Goal: Task Accomplishment & Management: Complete application form

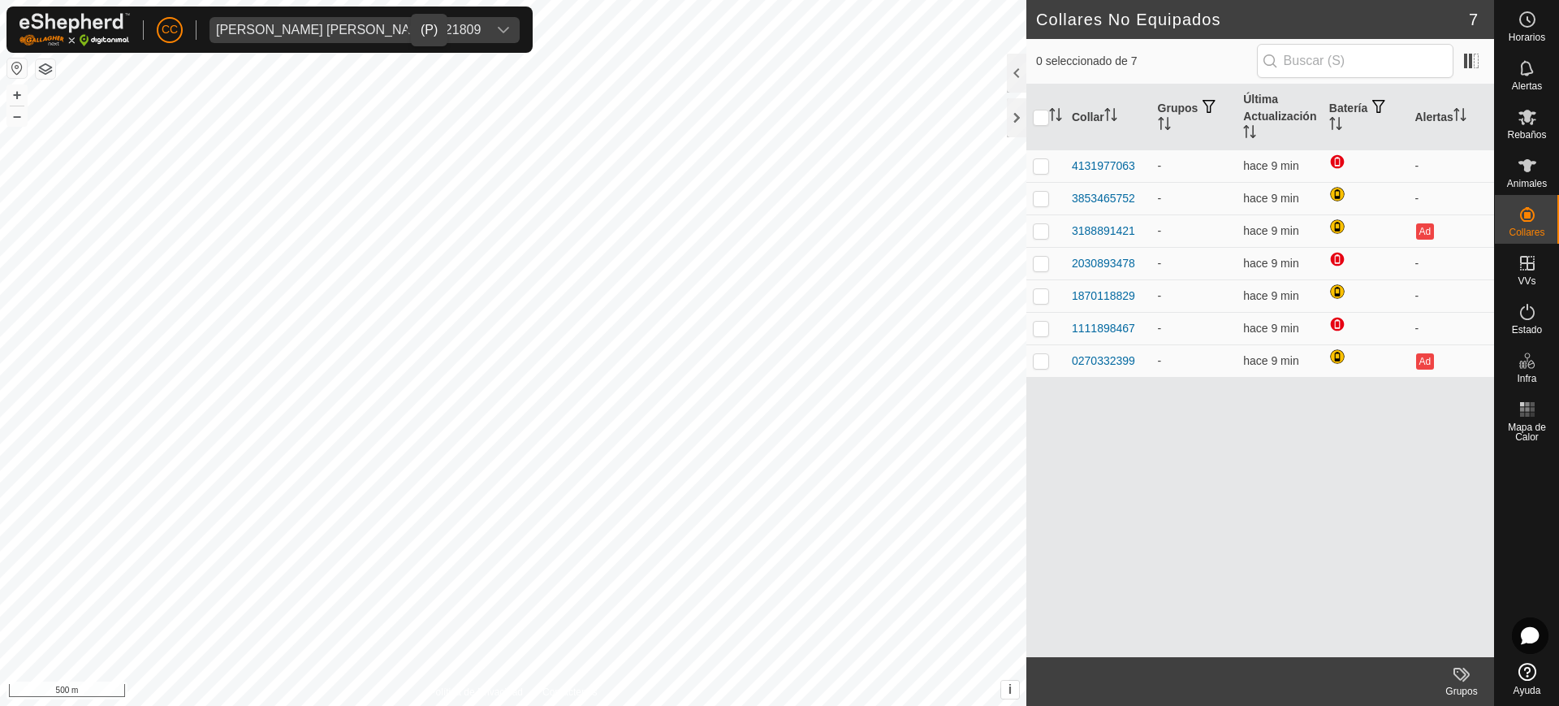
click at [343, 39] on span "[PERSON_NAME] [PERSON_NAME] - 21809" at bounding box center [348, 30] width 278 height 26
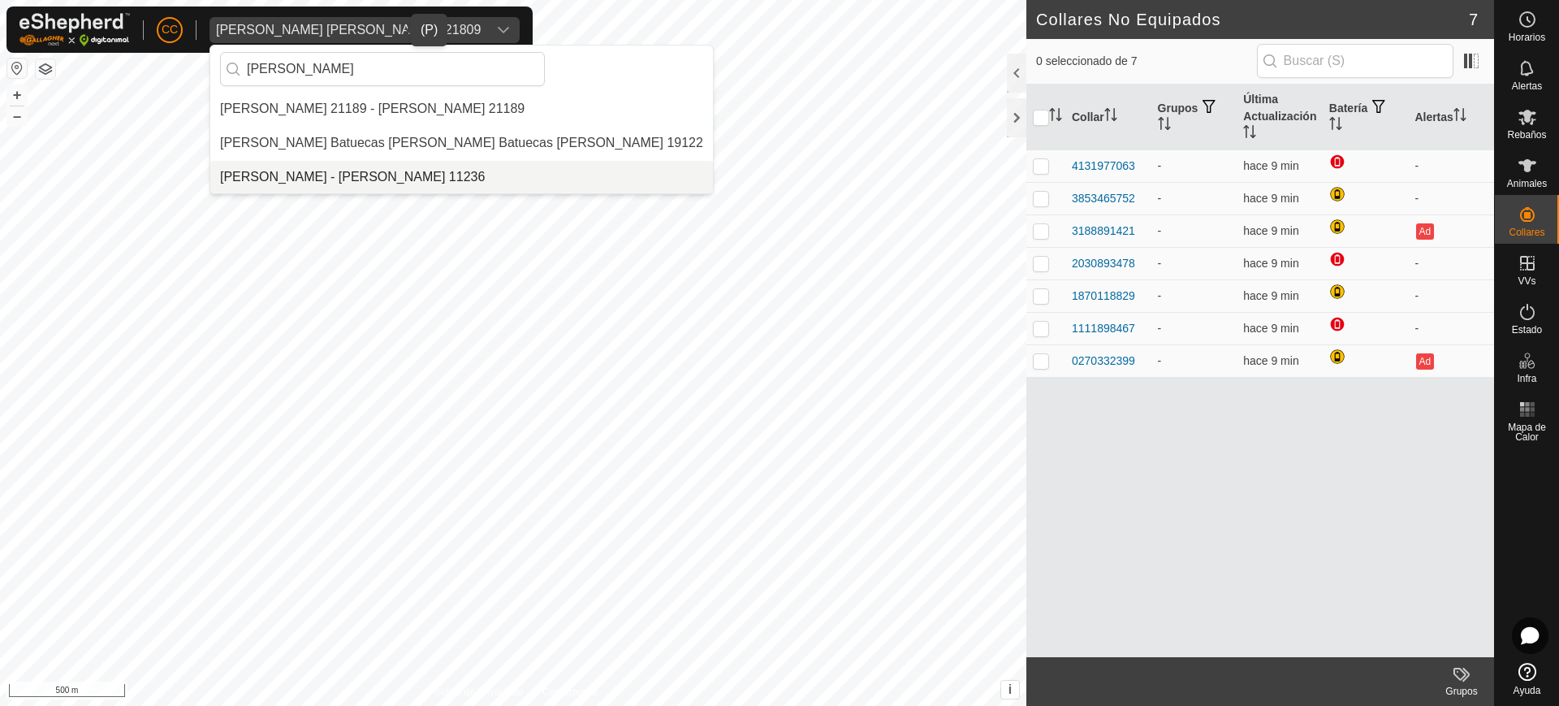
type input "[PERSON_NAME]"
click at [395, 179] on li "[PERSON_NAME] - [PERSON_NAME] 11236" at bounding box center [461, 177] width 503 height 32
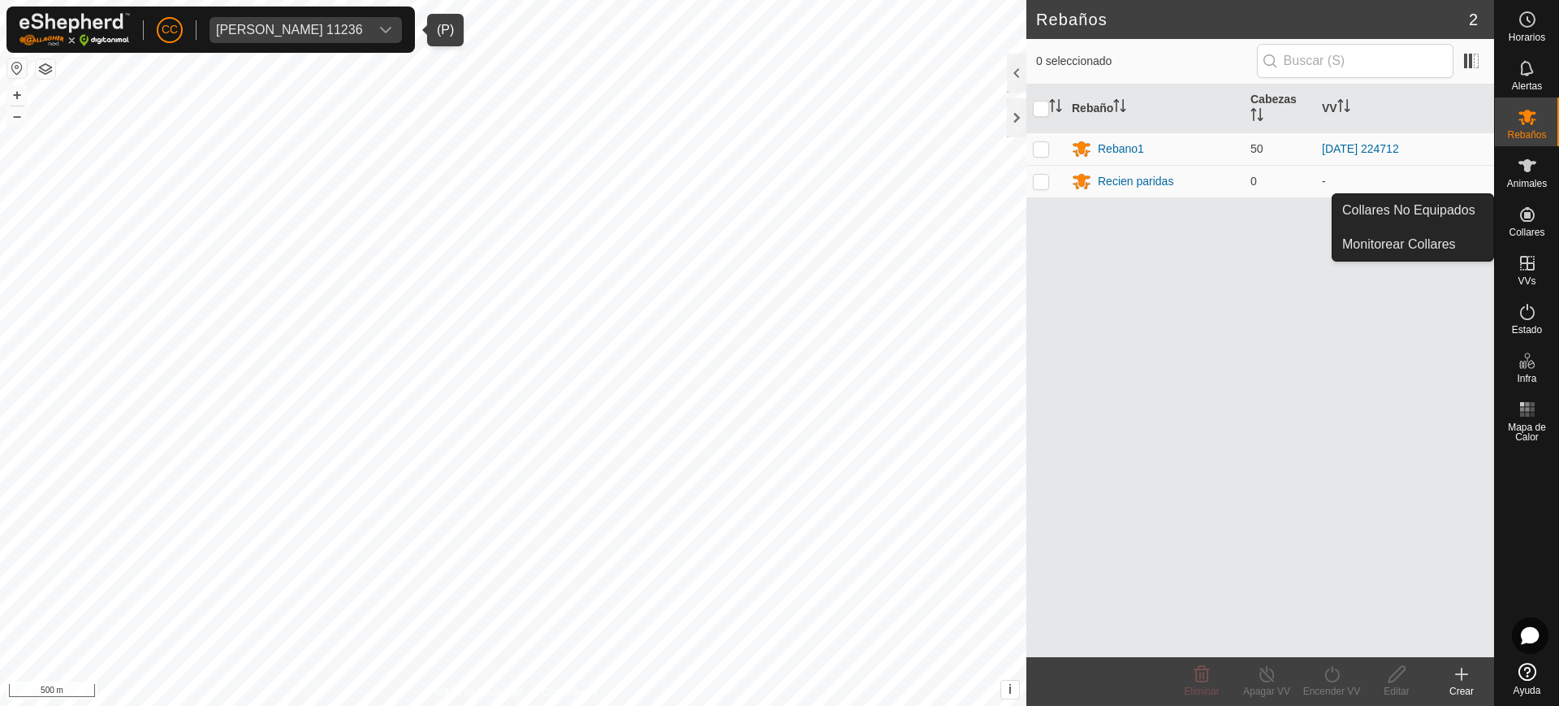
click at [1520, 229] on span "Collares" at bounding box center [1526, 232] width 36 height 10
click at [1531, 216] on icon at bounding box center [1526, 214] width 19 height 19
click at [1441, 219] on link "Collares No Equipados" at bounding box center [1412, 210] width 161 height 32
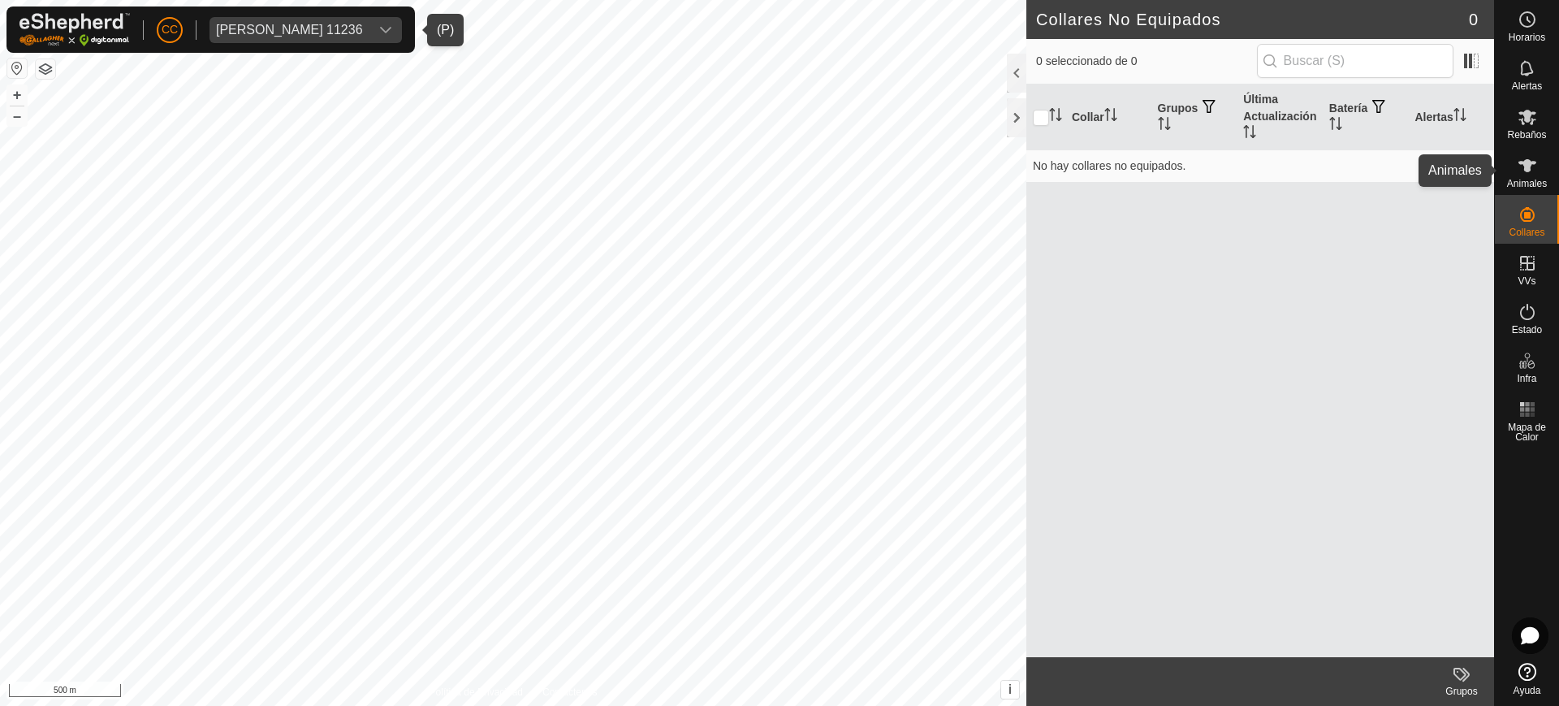
click at [1520, 179] on span "Animales" at bounding box center [1527, 184] width 40 height 10
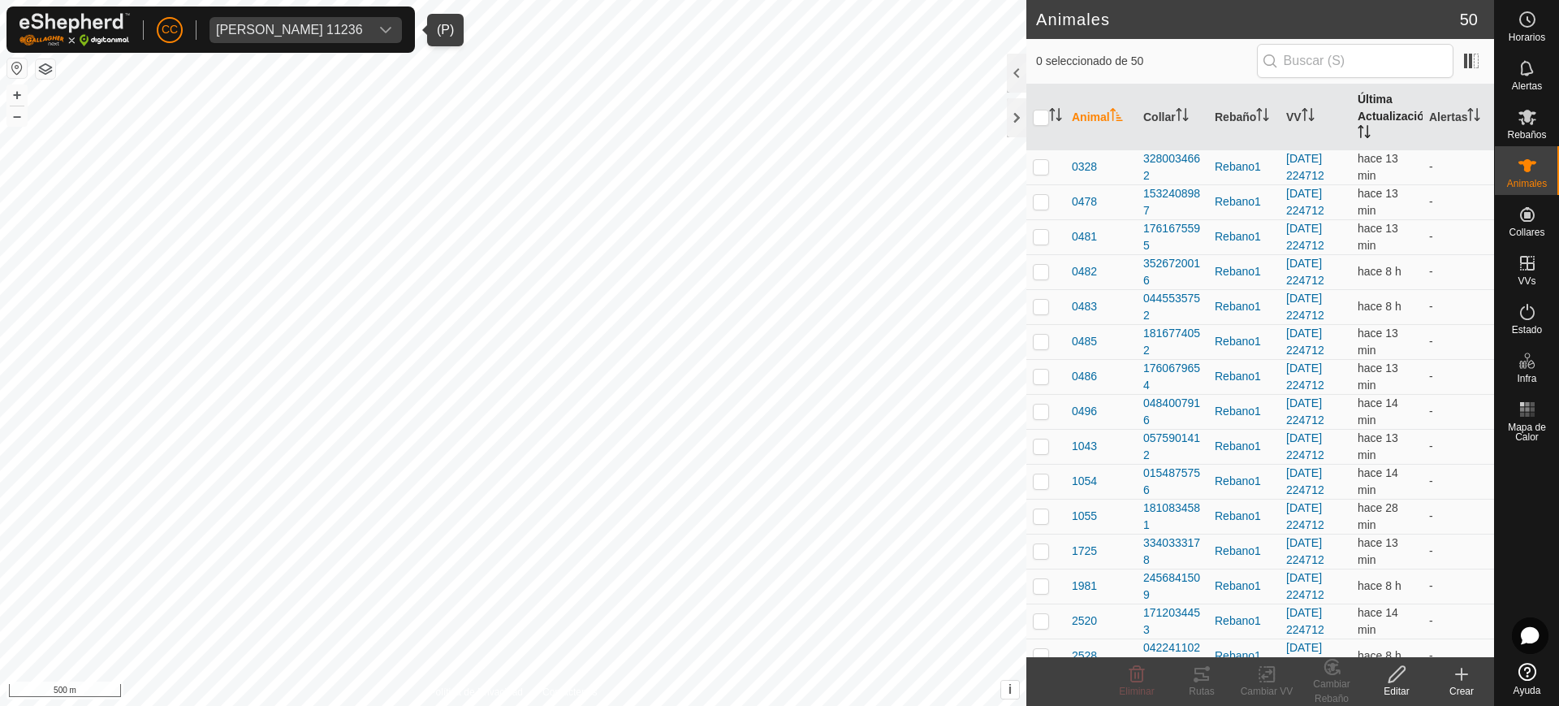
click at [1357, 125] on icon "Activar para ordenar" at bounding box center [1363, 131] width 13 height 13
click at [343, 21] on span "[PERSON_NAME] 11236" at bounding box center [289, 30] width 160 height 26
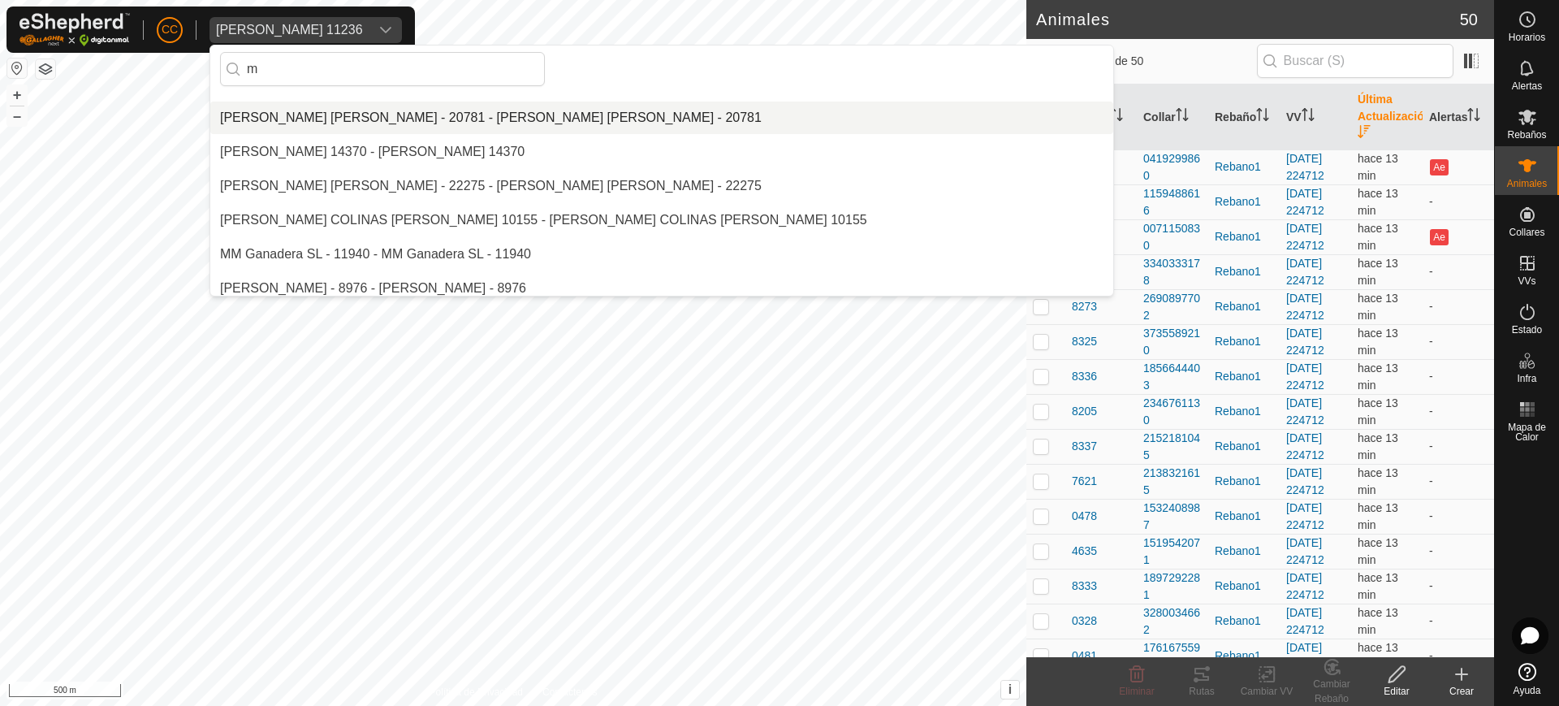
scroll to position [4118, 0]
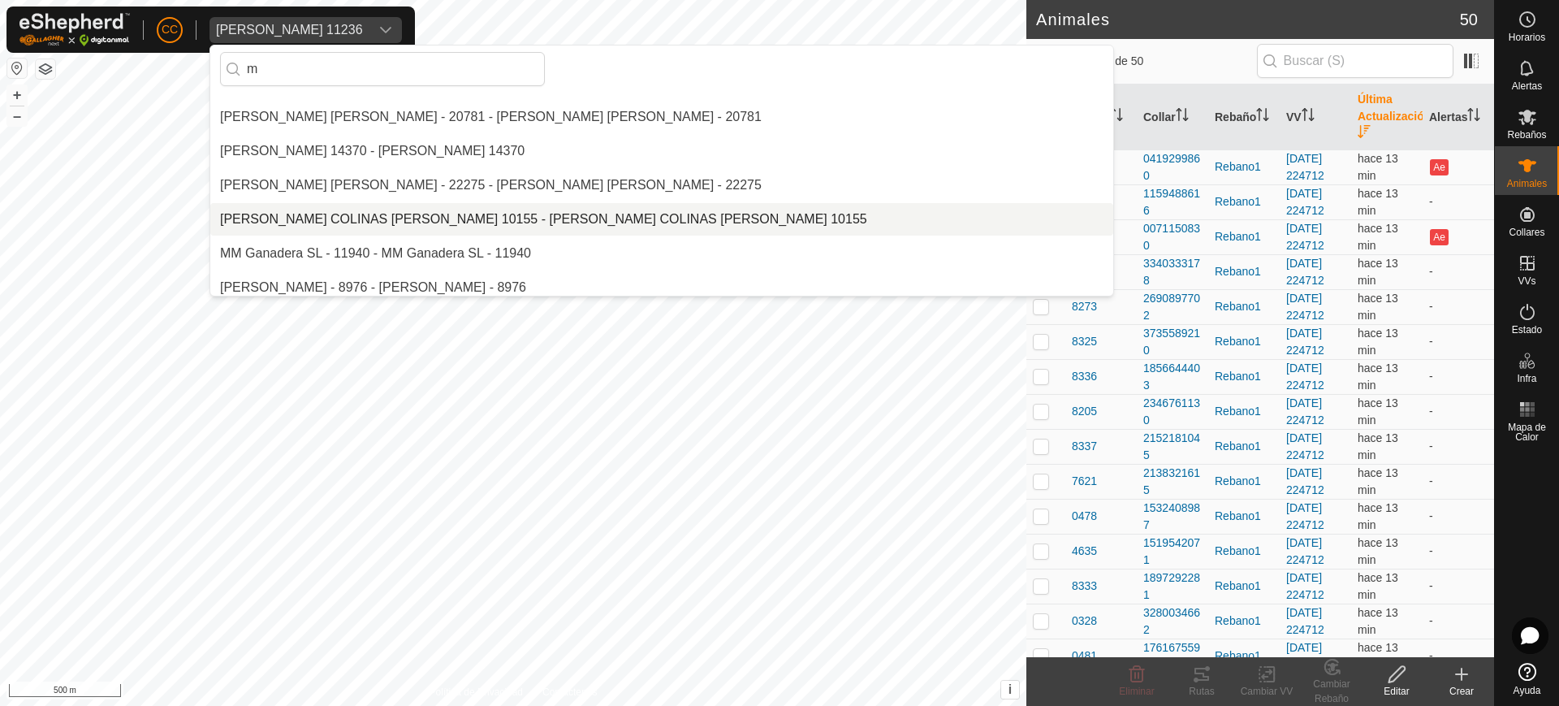
type input "m"
click at [364, 209] on li "[PERSON_NAME] COLINAS [PERSON_NAME] 10155 - [PERSON_NAME] COLINAS [PERSON_NAME]…" at bounding box center [661, 219] width 903 height 32
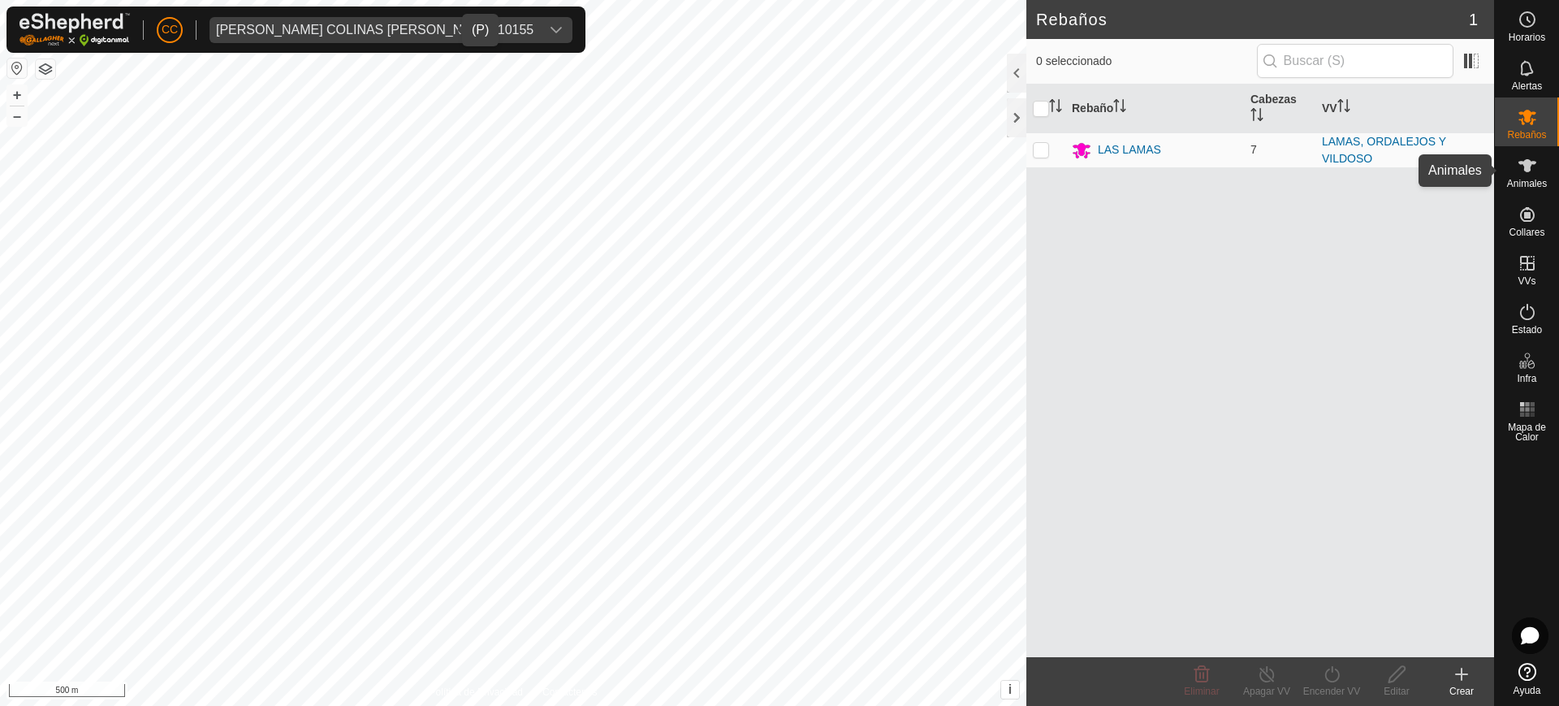
click at [1538, 183] on span "Animales" at bounding box center [1527, 184] width 40 height 10
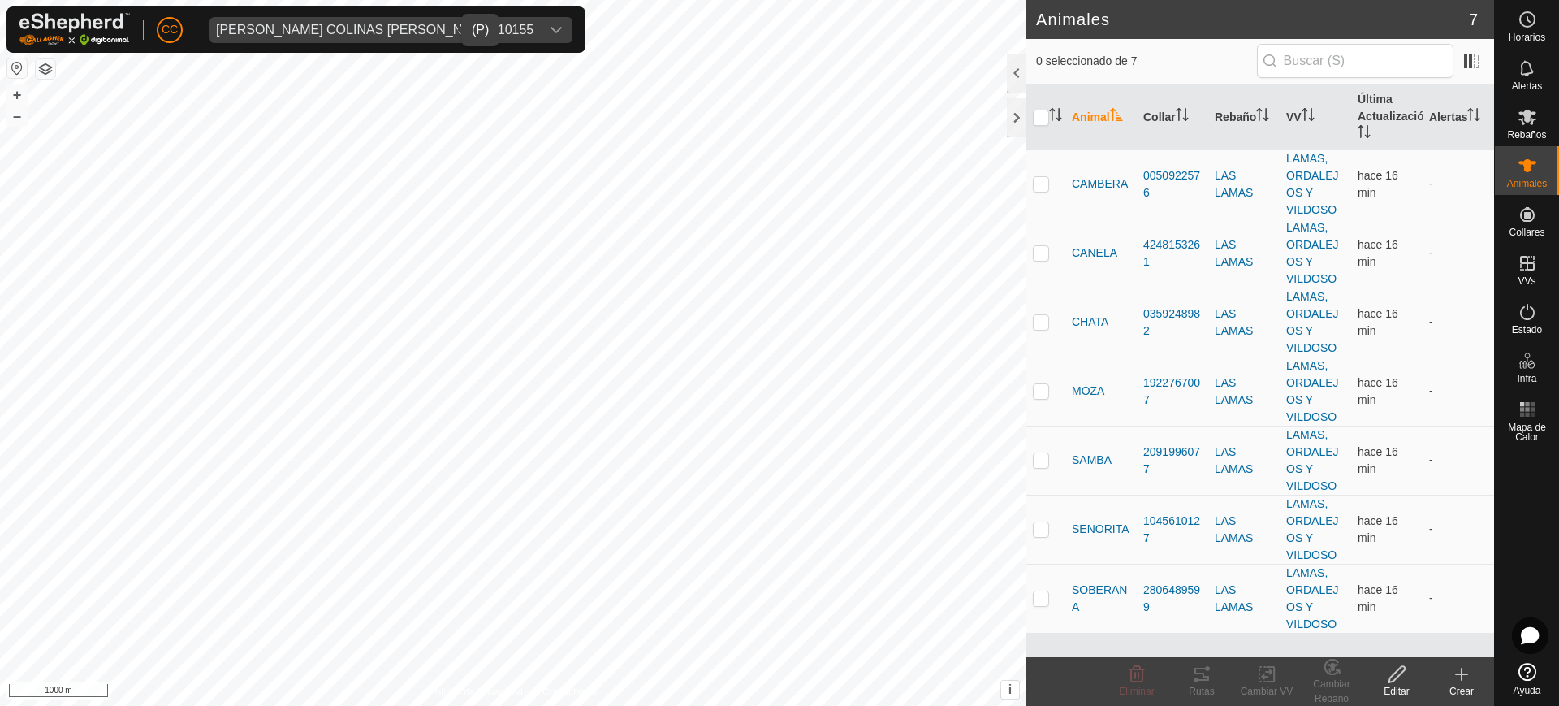
click at [306, 30] on div "MIRIAM COLINAS DUARTE 10155" at bounding box center [374, 30] width 317 height 13
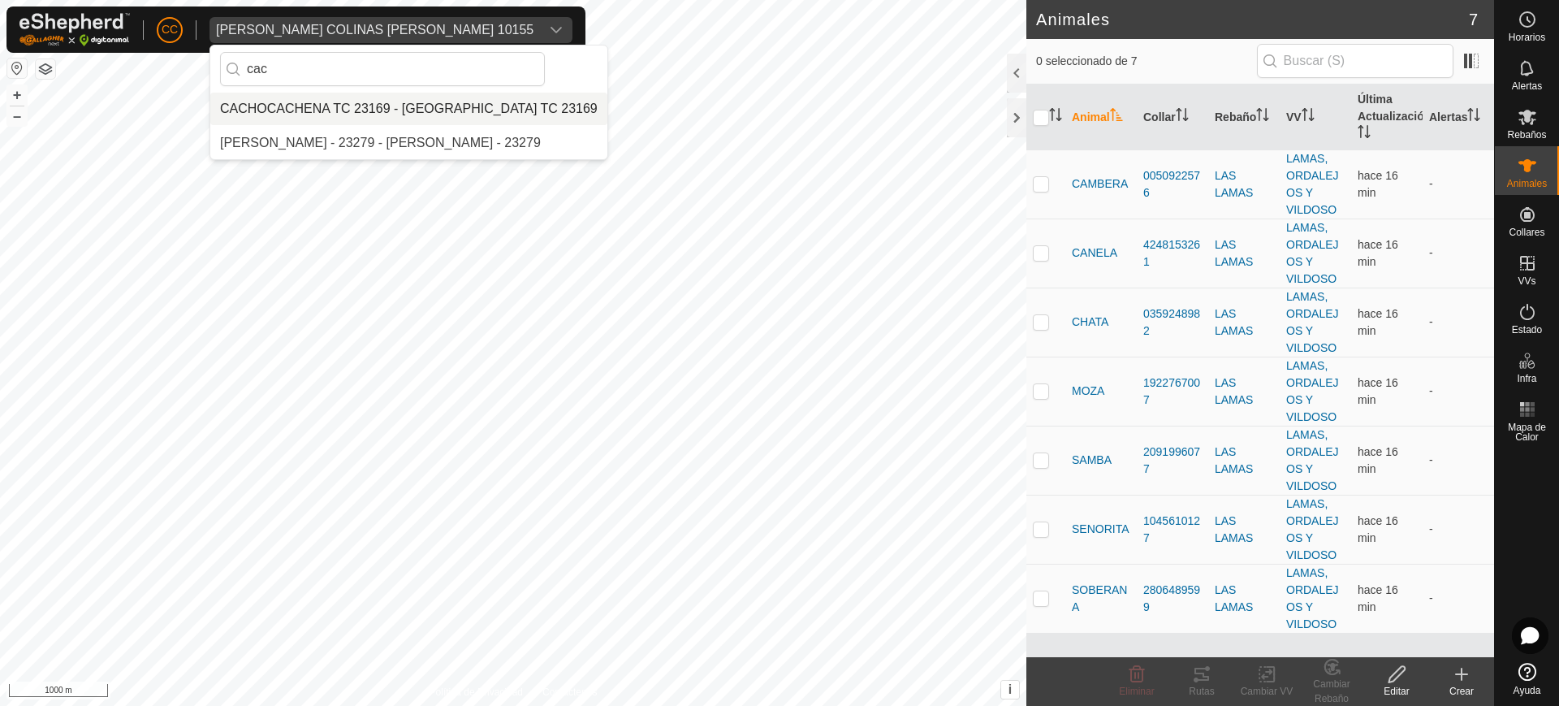
type input "cac"
click at [353, 110] on li "CACHOCACHENA TC 23169 - [GEOGRAPHIC_DATA] TC 23169" at bounding box center [408, 109] width 397 height 32
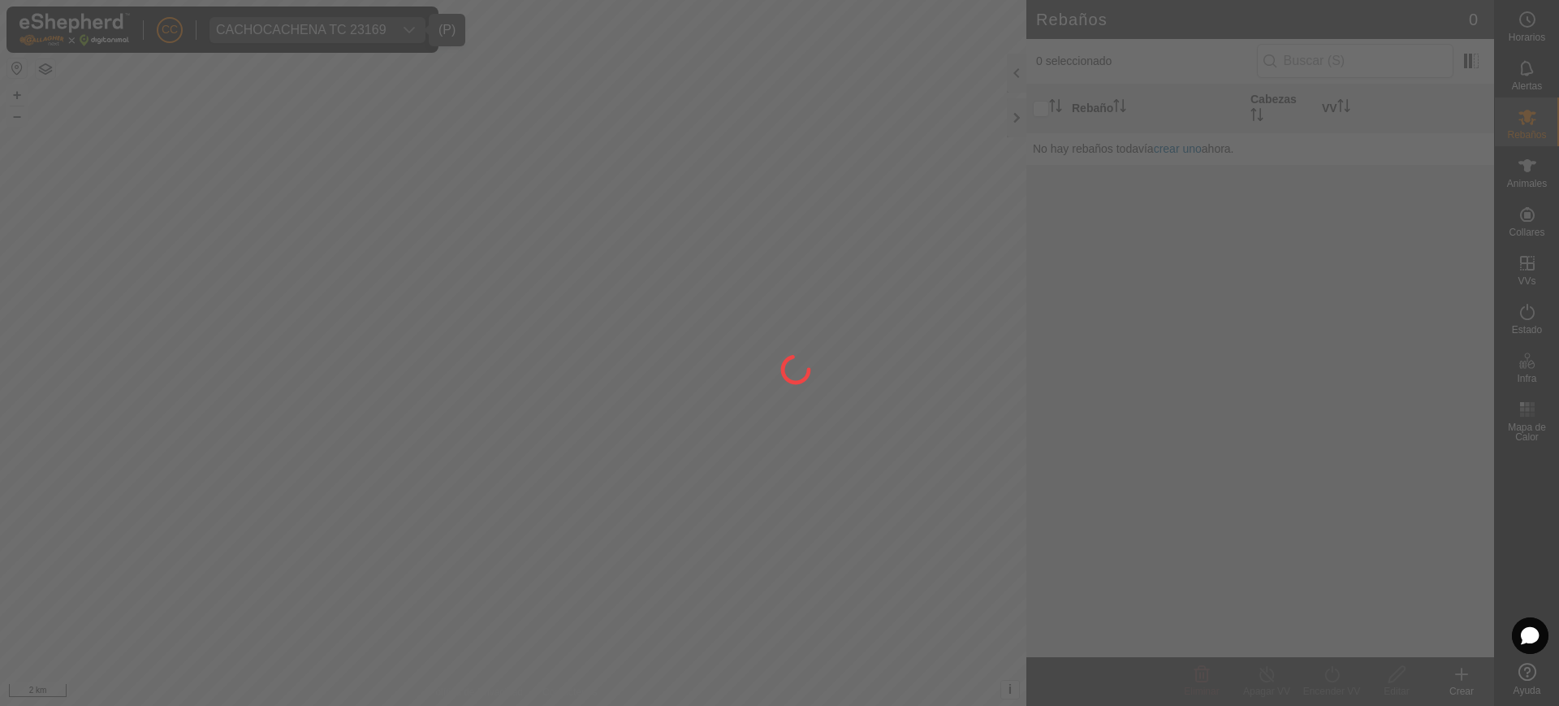
click at [1535, 184] on div at bounding box center [779, 353] width 1559 height 706
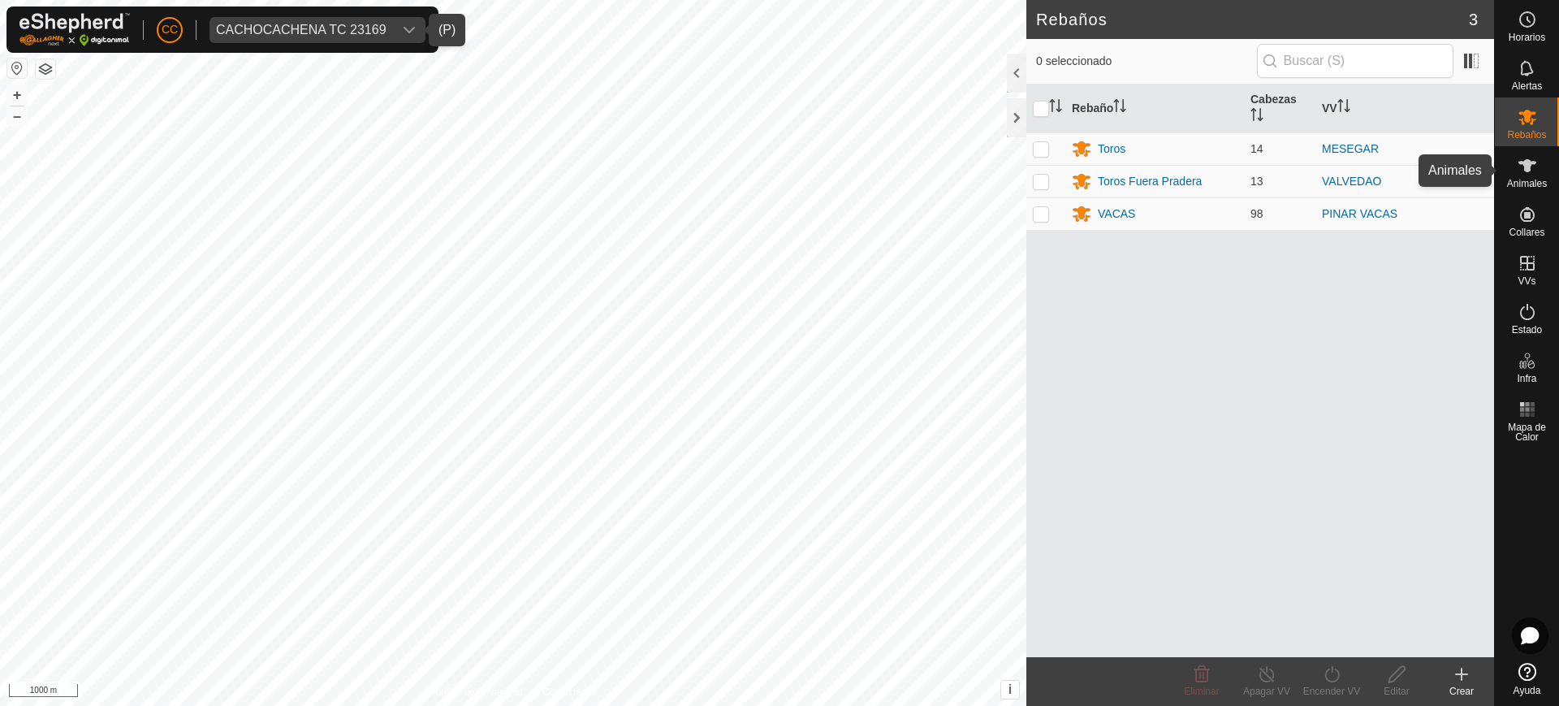
click at [1535, 184] on span "Animales" at bounding box center [1527, 184] width 40 height 10
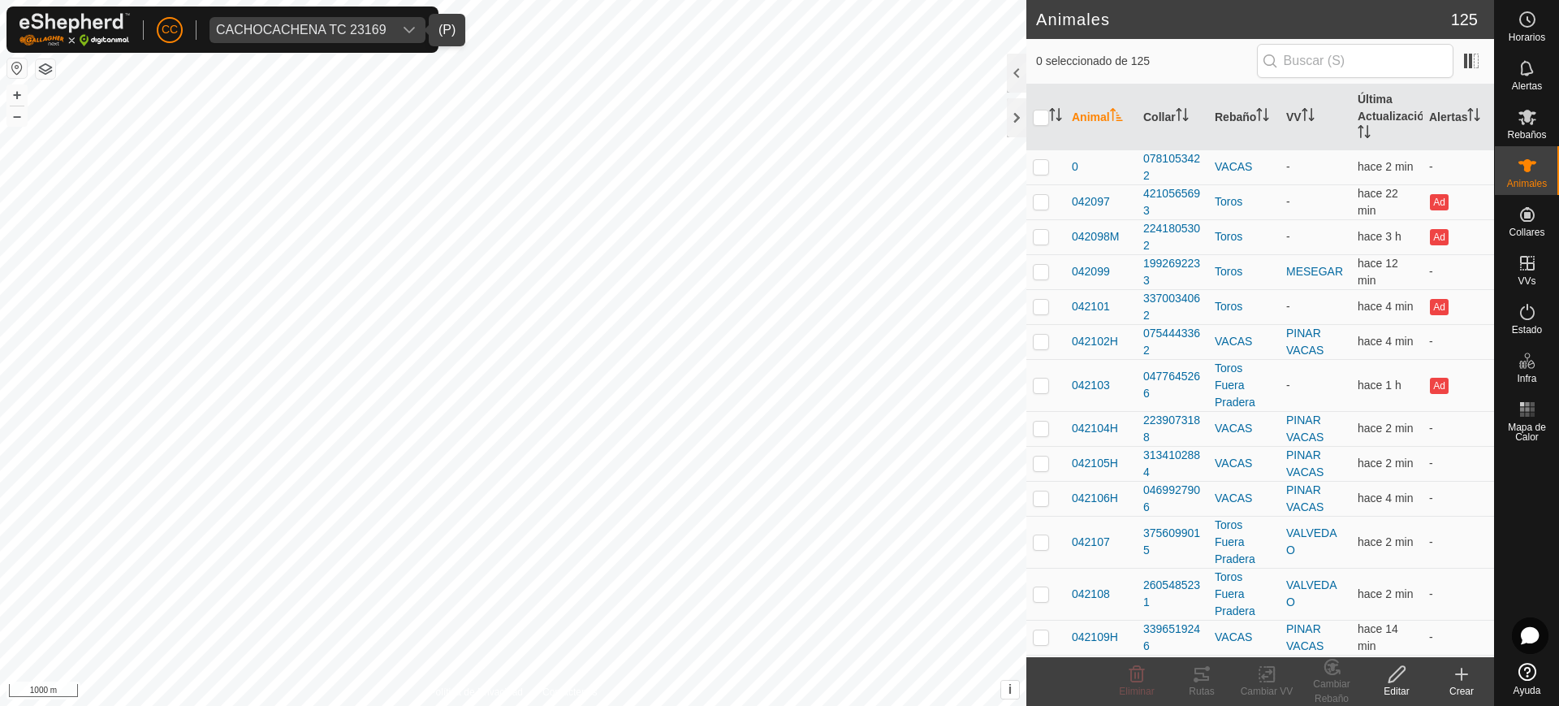
click at [1364, 140] on th "Última Actualización" at bounding box center [1386, 117] width 71 height 66
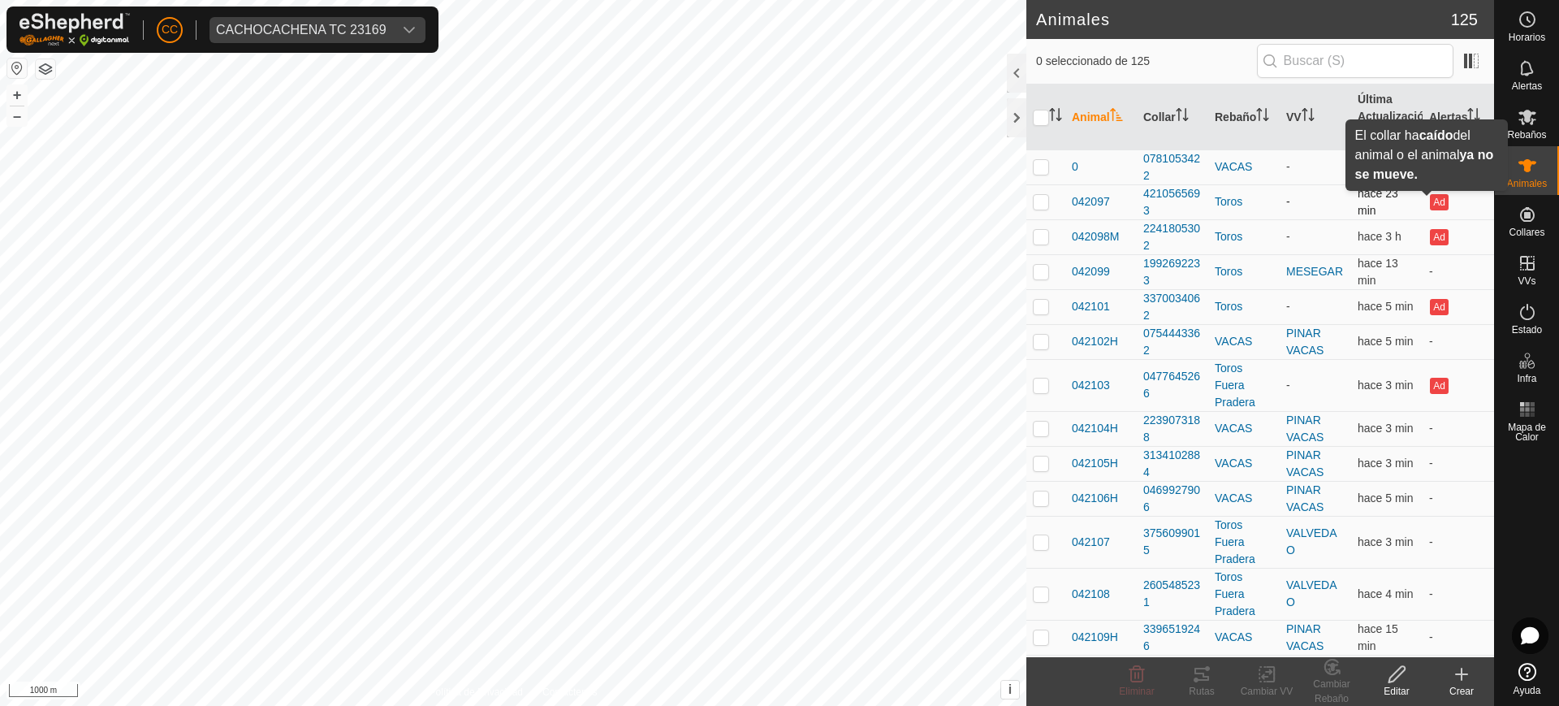
click at [1430, 205] on button "Ad" at bounding box center [1439, 202] width 18 height 16
click at [1357, 133] on icon "Activar para ordenar" at bounding box center [1363, 131] width 13 height 13
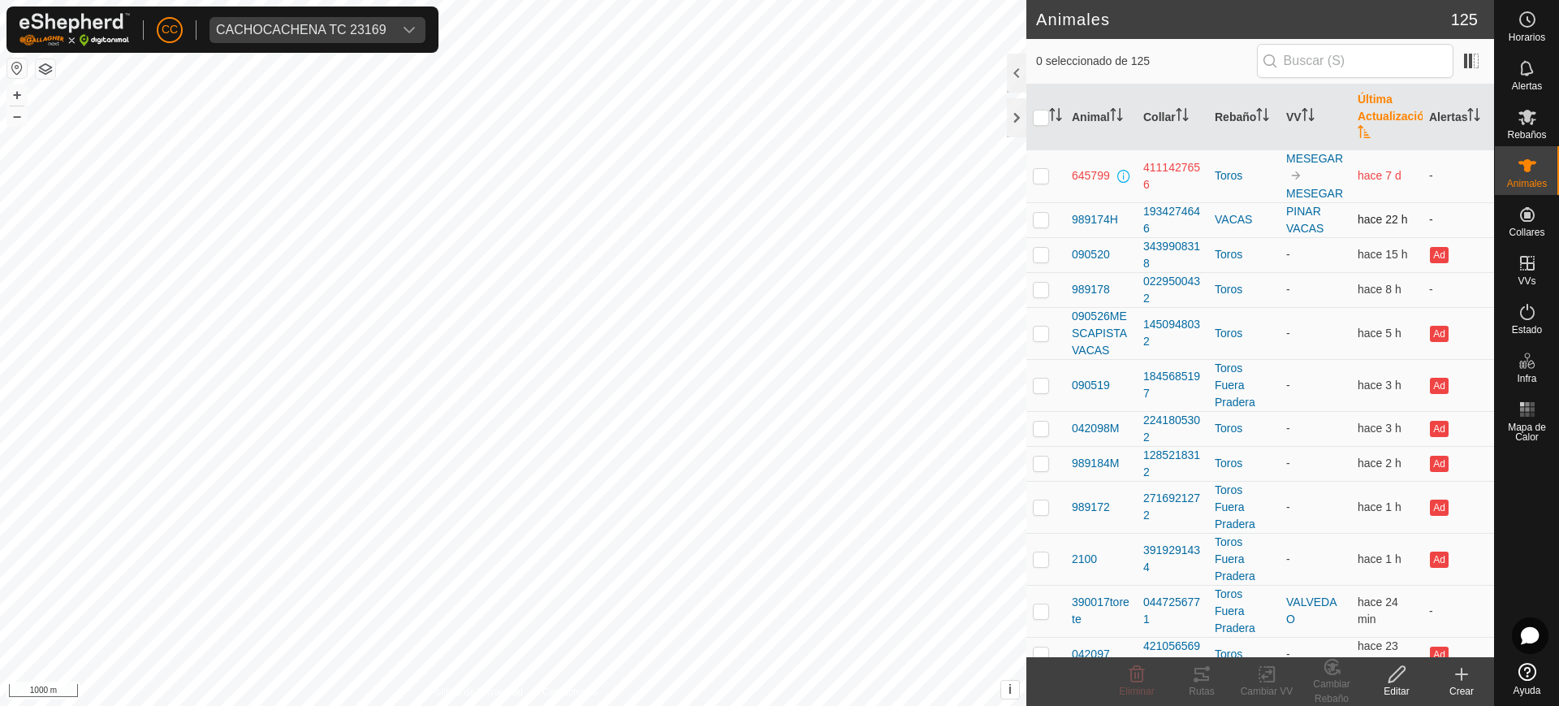
click at [1375, 226] on span "hace 22 h" at bounding box center [1382, 219] width 50 height 13
click at [309, 32] on div "CACHOCACHENA TC 23169" at bounding box center [301, 30] width 170 height 13
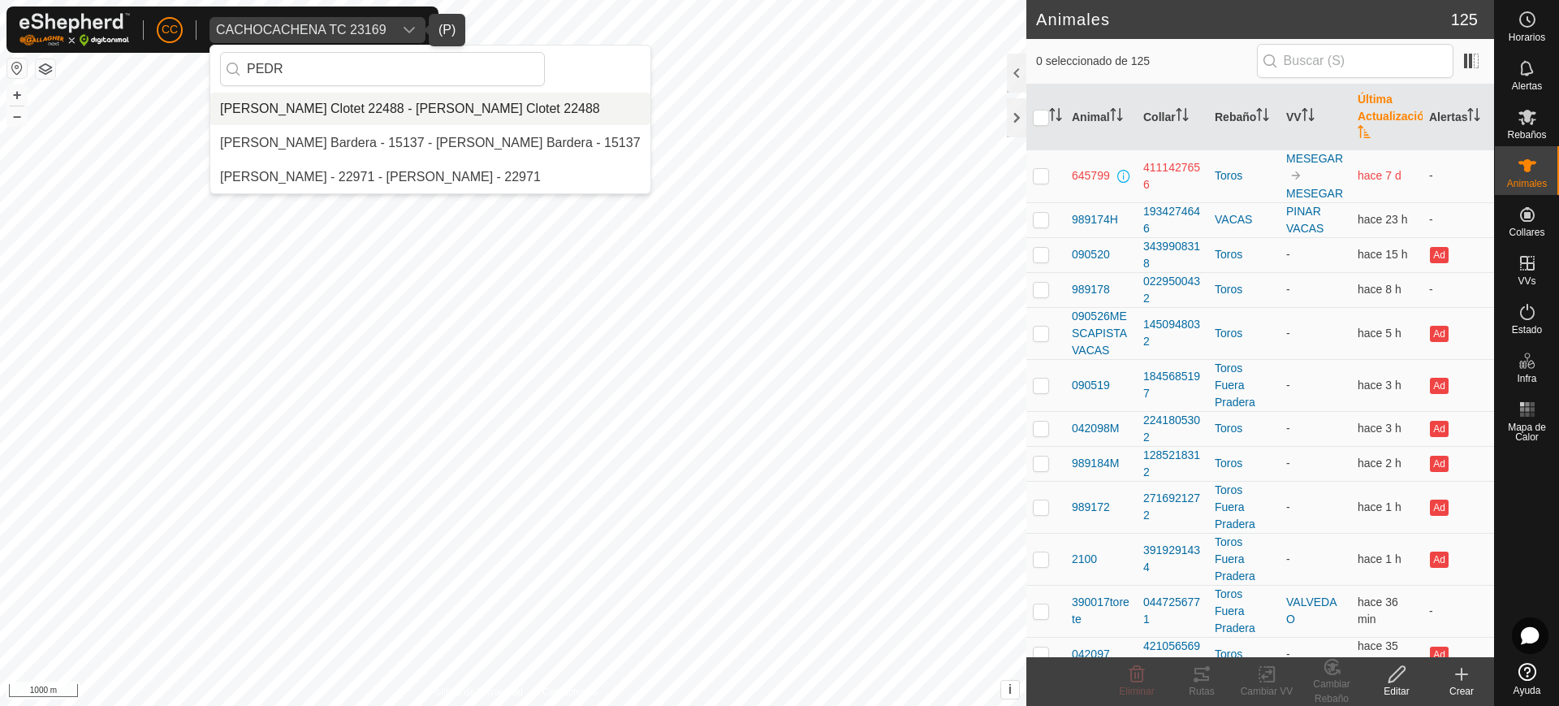
type input "PEDR"
click at [340, 112] on li "[PERSON_NAME] Clotet 22488 - [PERSON_NAME] Clotet 22488" at bounding box center [430, 109] width 440 height 32
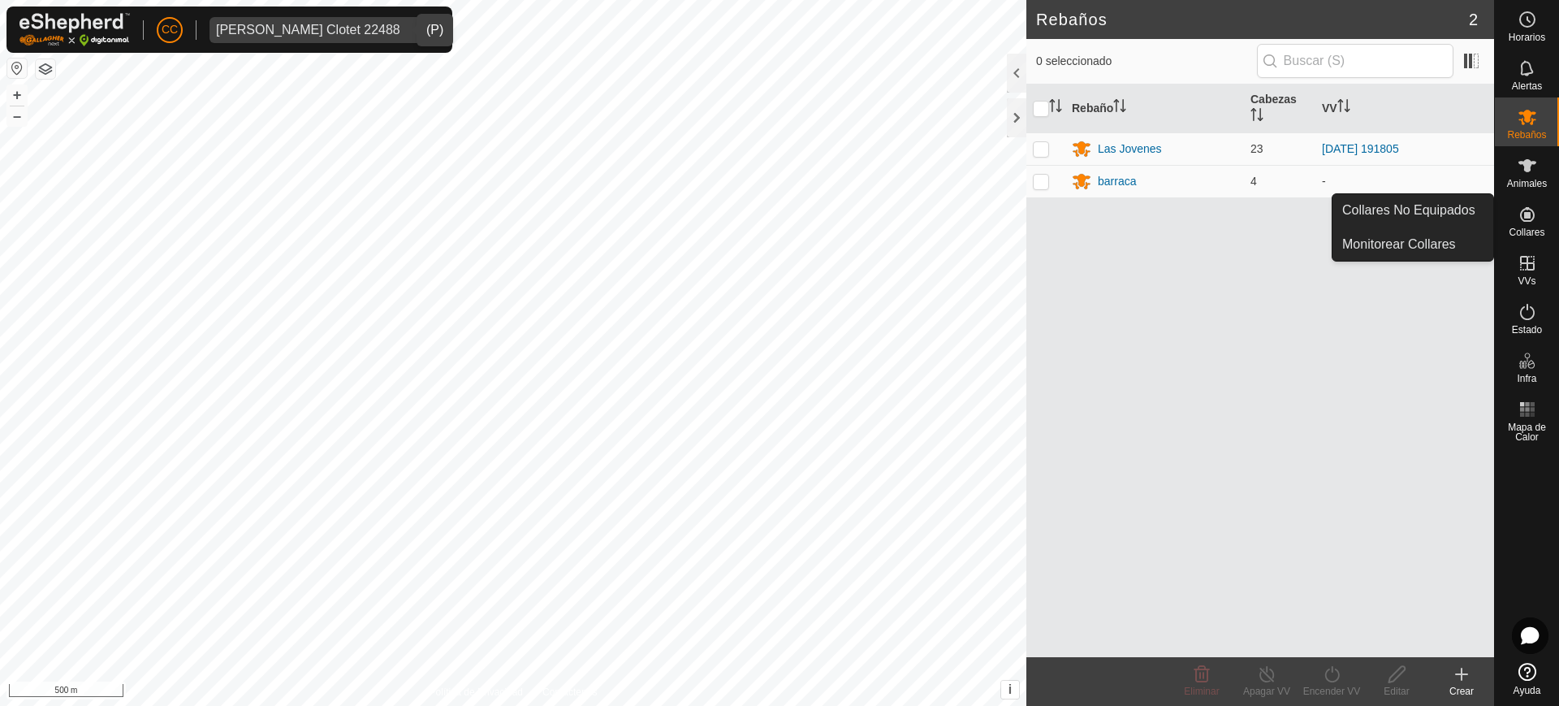
click at [1529, 228] on span "Collares" at bounding box center [1526, 232] width 36 height 10
click at [1452, 202] on link "Collares No Equipados" at bounding box center [1412, 210] width 161 height 32
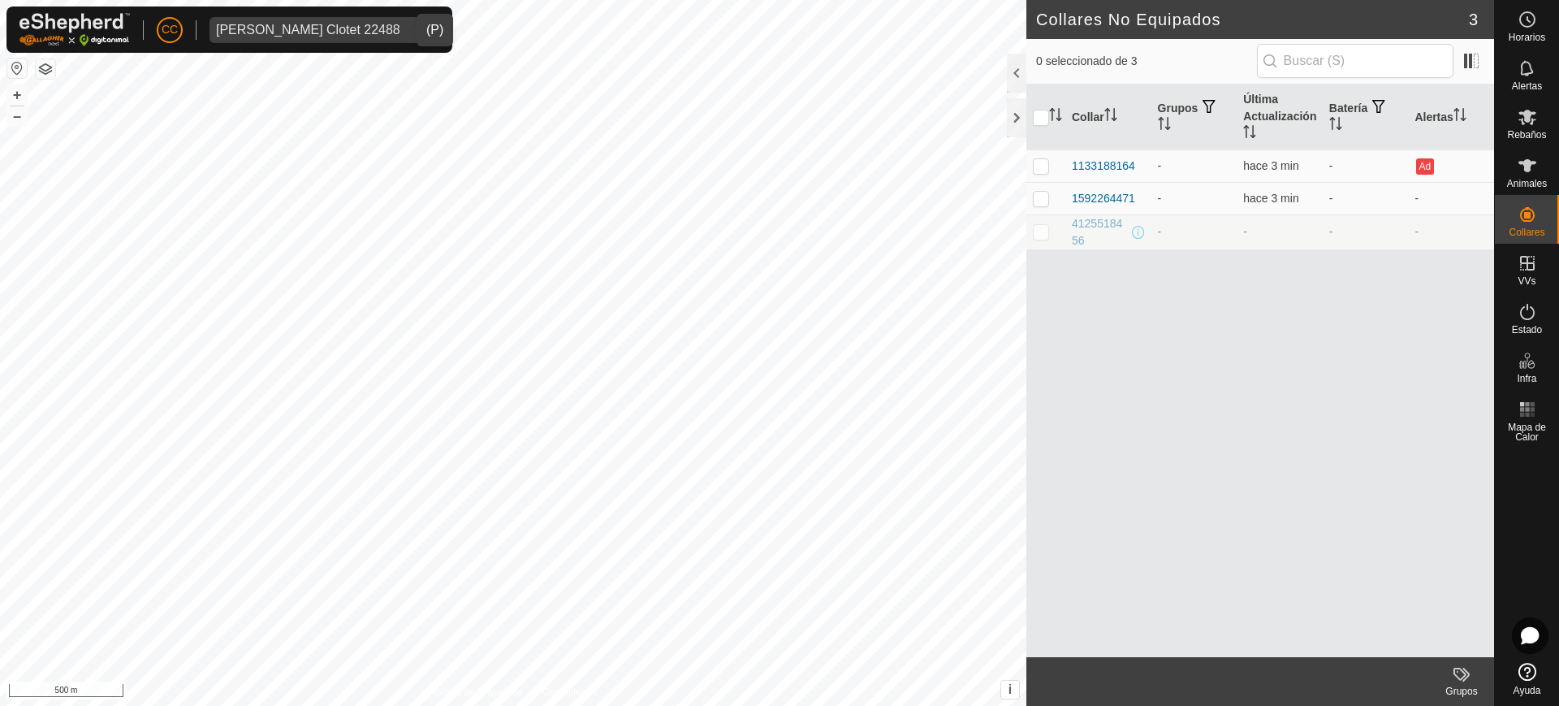
click at [1045, 237] on p-checkbox at bounding box center [1041, 231] width 16 height 13
checkbox input "true"
click at [1518, 166] on icon at bounding box center [1526, 165] width 19 height 19
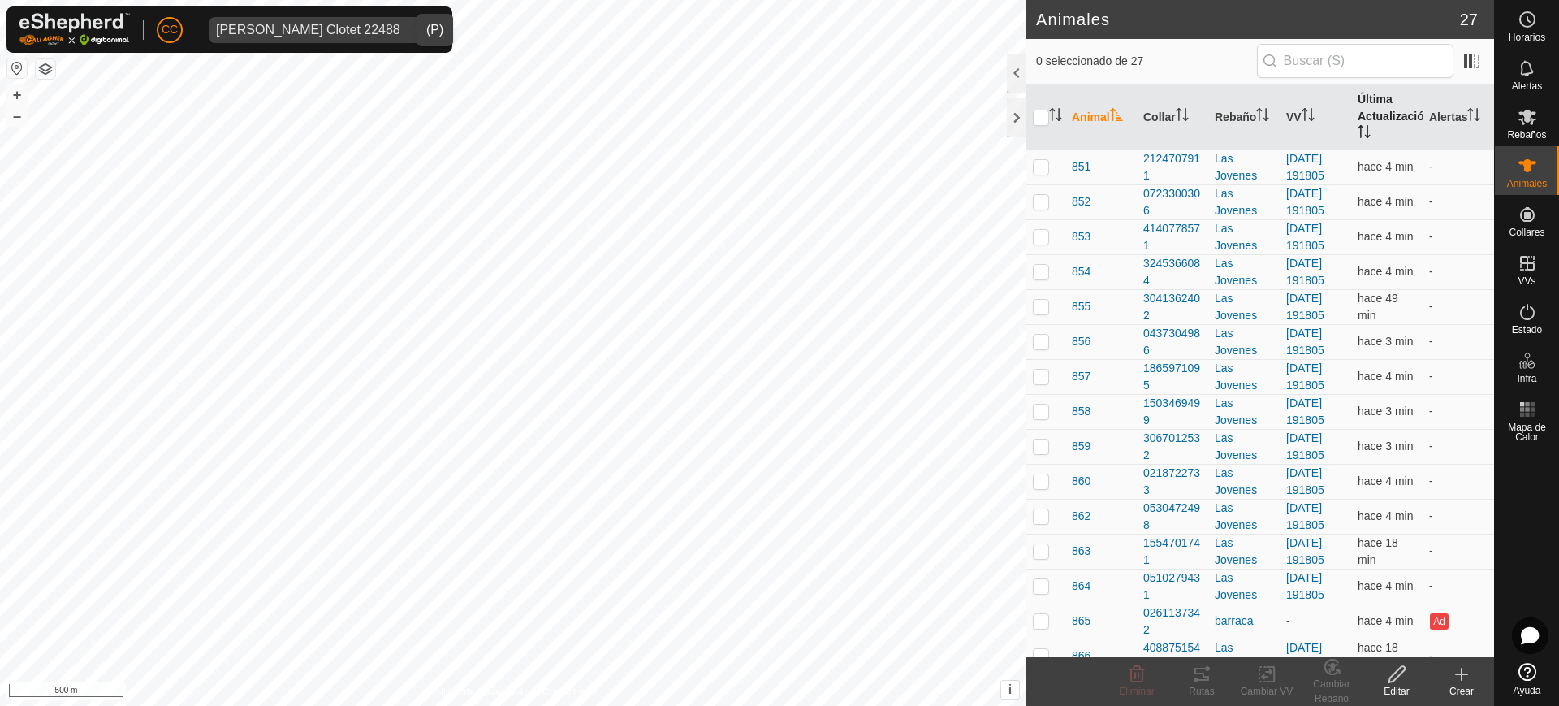
click at [1380, 119] on th "Última Actualización" at bounding box center [1386, 117] width 71 height 66
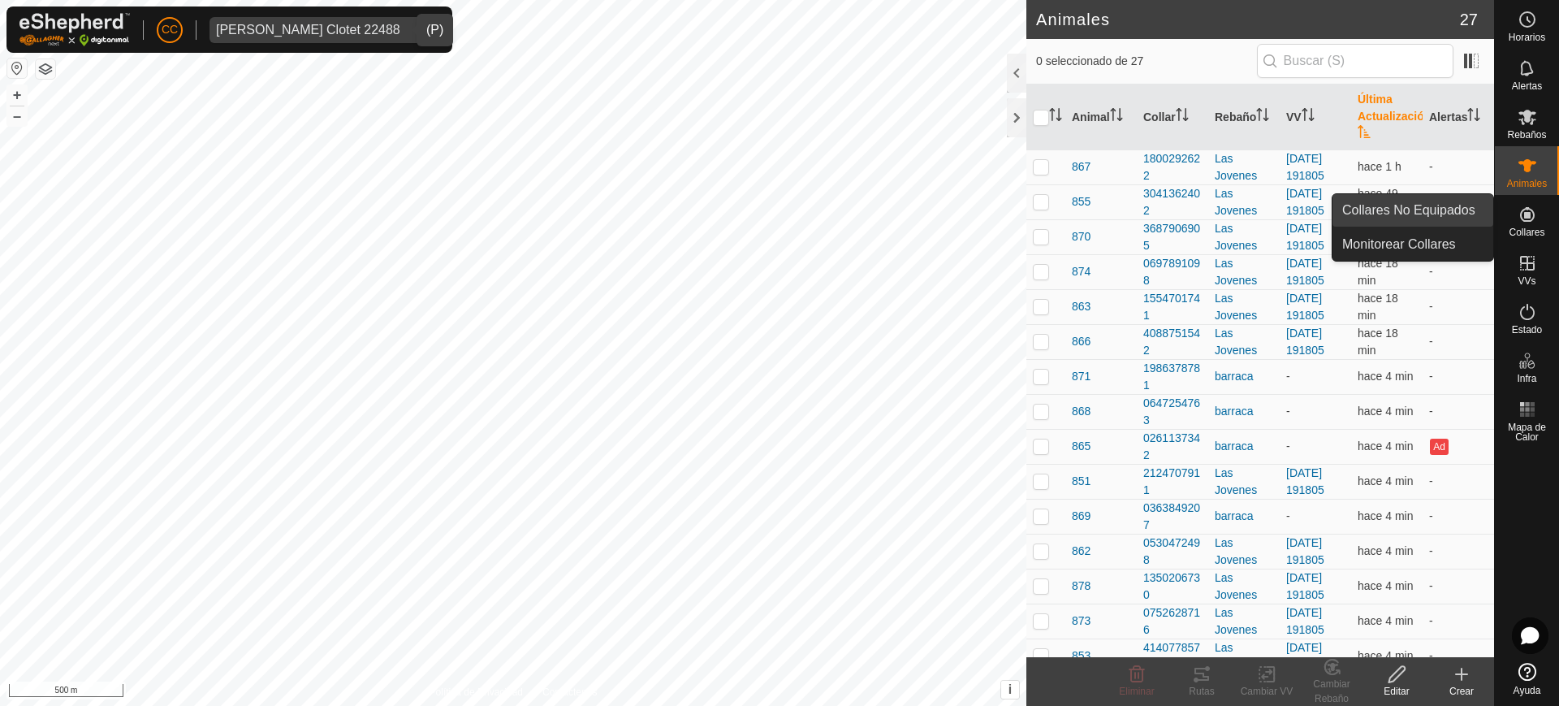
click at [1463, 214] on link "Collares No Equipados" at bounding box center [1412, 210] width 161 height 32
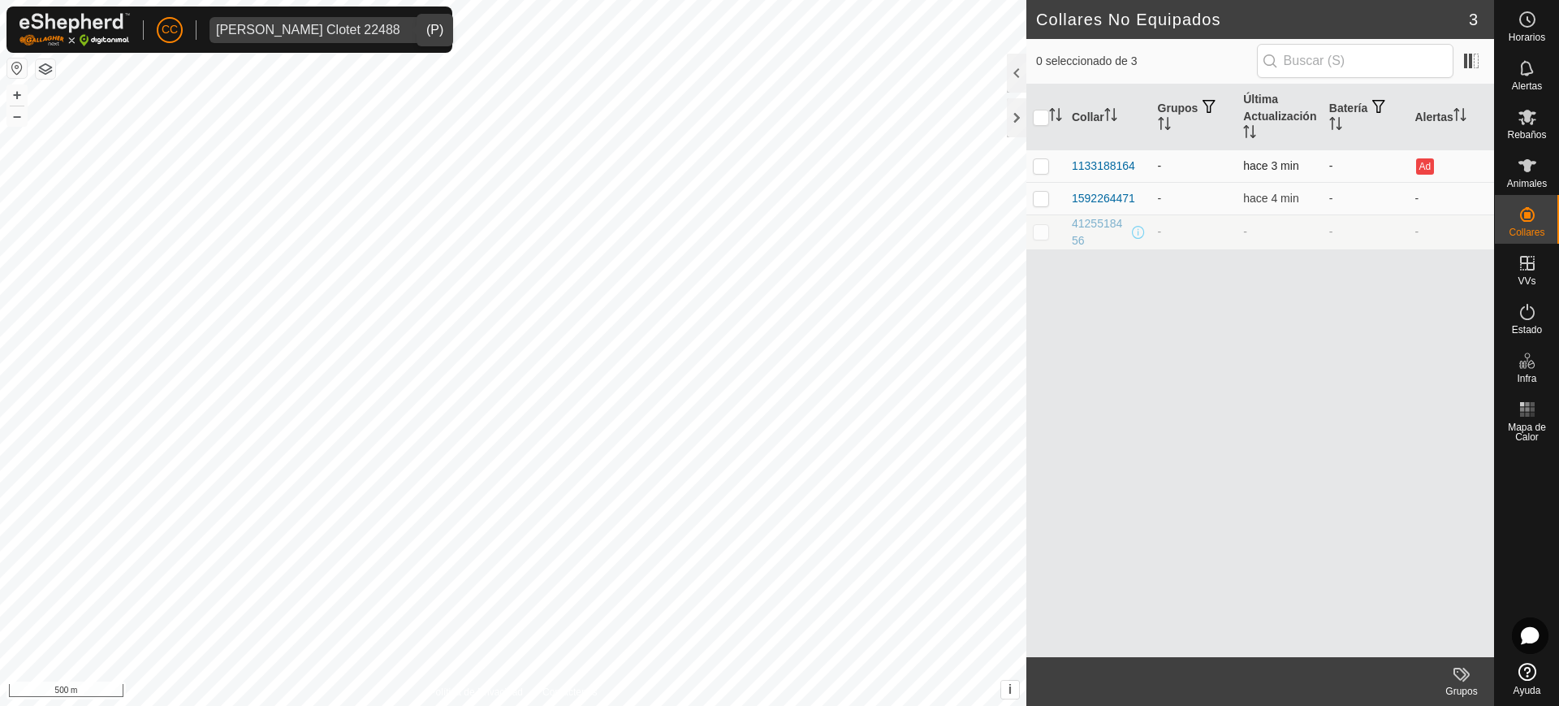
click at [1031, 166] on td at bounding box center [1045, 165] width 39 height 32
checkbox input "true"
click at [1042, 235] on p-checkbox at bounding box center [1041, 231] width 16 height 13
checkbox input "true"
click at [1041, 172] on td at bounding box center [1045, 165] width 39 height 32
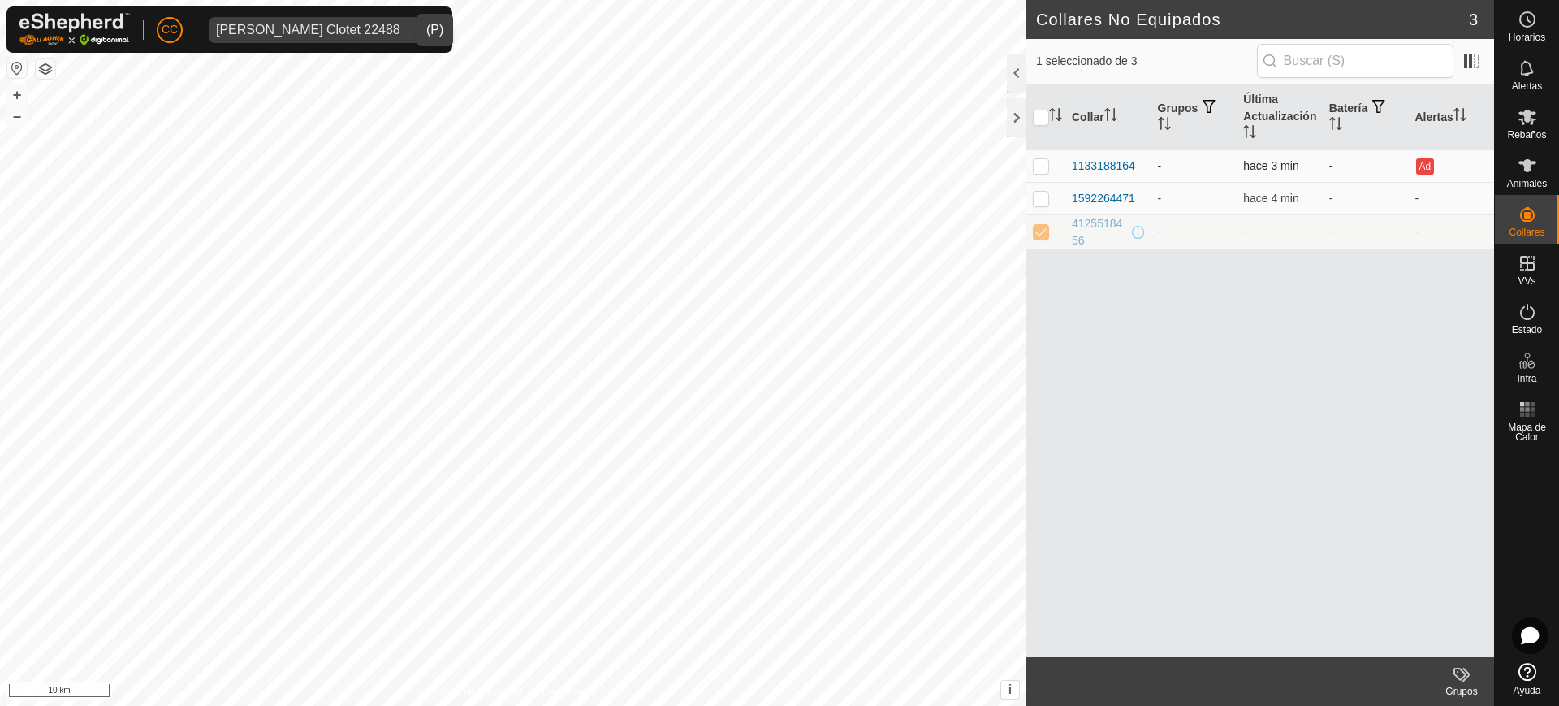
checkbox input "true"
click at [1036, 199] on p-checkbox at bounding box center [1041, 198] width 16 height 13
checkbox input "true"
click at [1543, 173] on div "Animales" at bounding box center [1527, 170] width 64 height 49
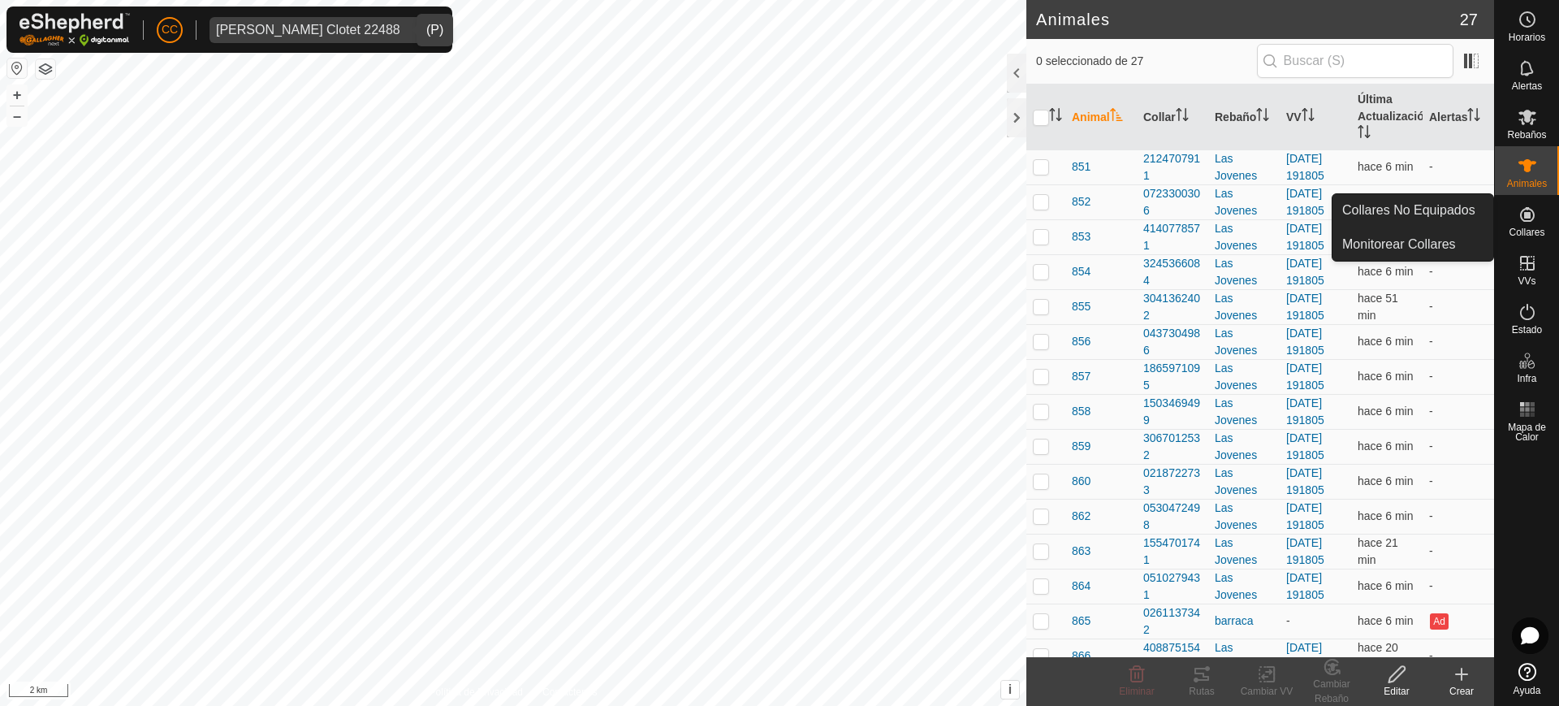
click at [1531, 214] on icon at bounding box center [1526, 214] width 19 height 19
click at [1449, 209] on link "Collares No Equipados" at bounding box center [1412, 210] width 161 height 32
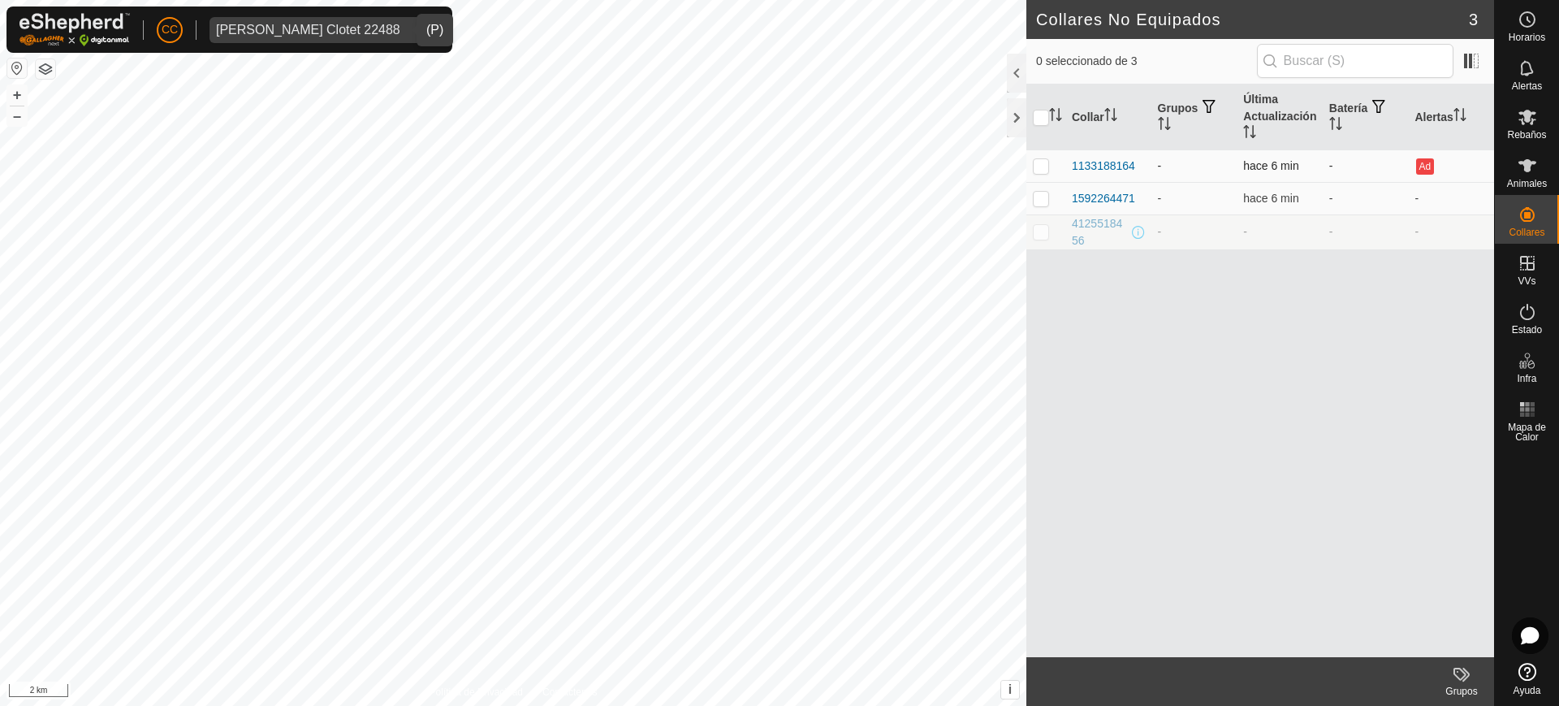
click at [1034, 165] on p-checkbox at bounding box center [1041, 165] width 16 height 13
checkbox input "false"
click at [1034, 200] on p-checkbox at bounding box center [1041, 198] width 16 height 13
checkbox input "true"
click at [1041, 231] on p-checkbox at bounding box center [1041, 231] width 16 height 13
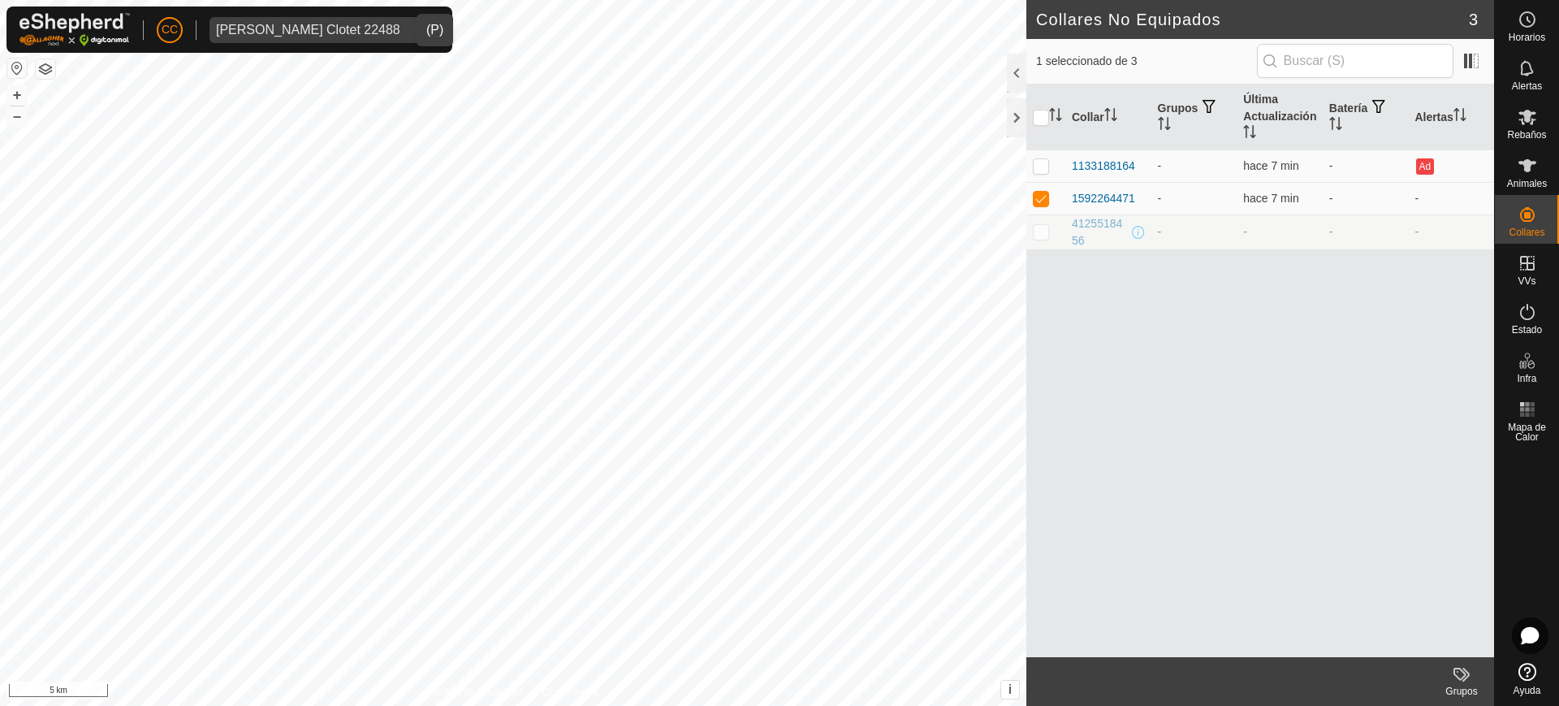
checkbox input "true"
click at [1535, 134] on span "Rebaños" at bounding box center [1526, 135] width 39 height 10
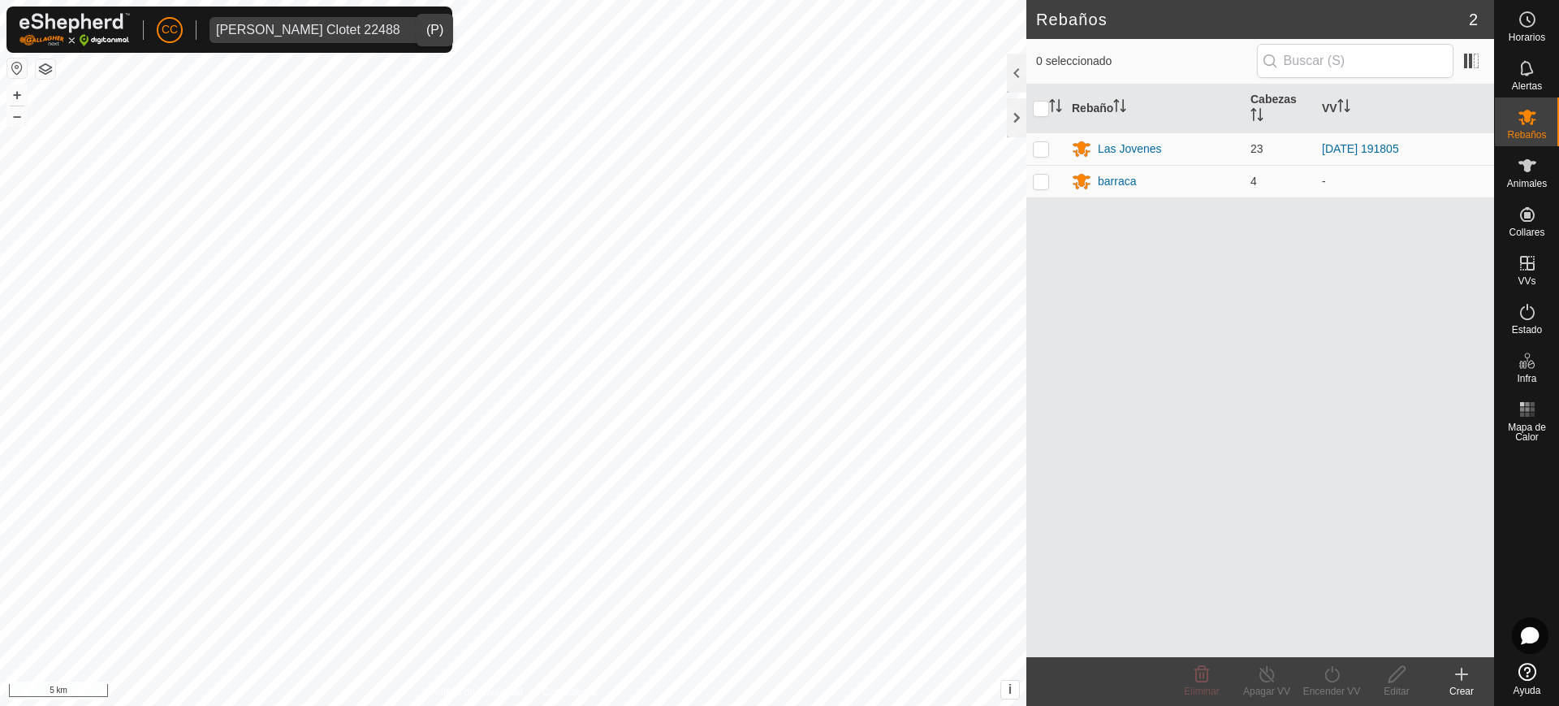
click at [1463, 680] on icon at bounding box center [1461, 673] width 19 height 19
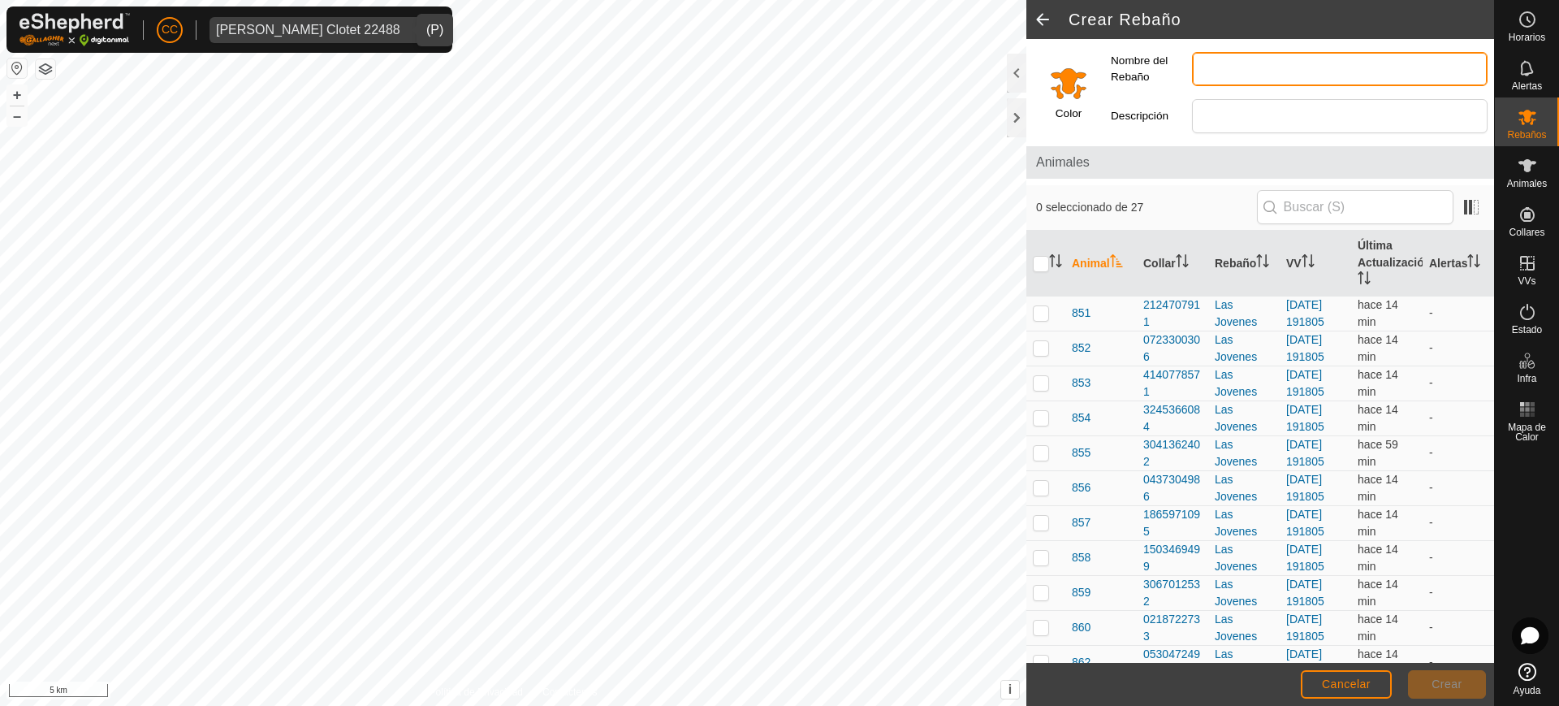
click at [1255, 68] on input "Nombre del Rebaño" at bounding box center [1340, 69] width 296 height 34
paste input "Roc [PERSON_NAME]"
type input "Roc [PERSON_NAME]"
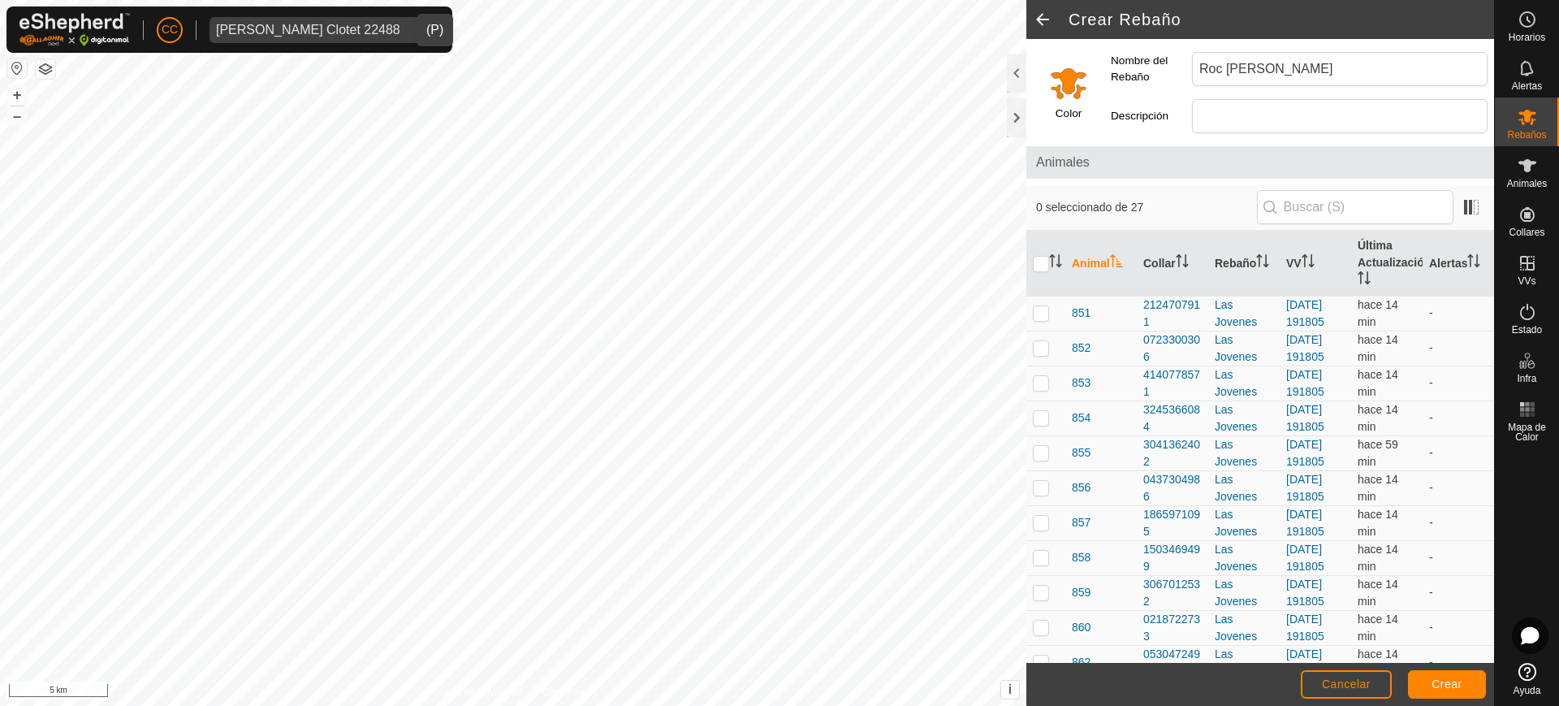
click at [1075, 100] on input "Select a color" at bounding box center [1068, 82] width 39 height 39
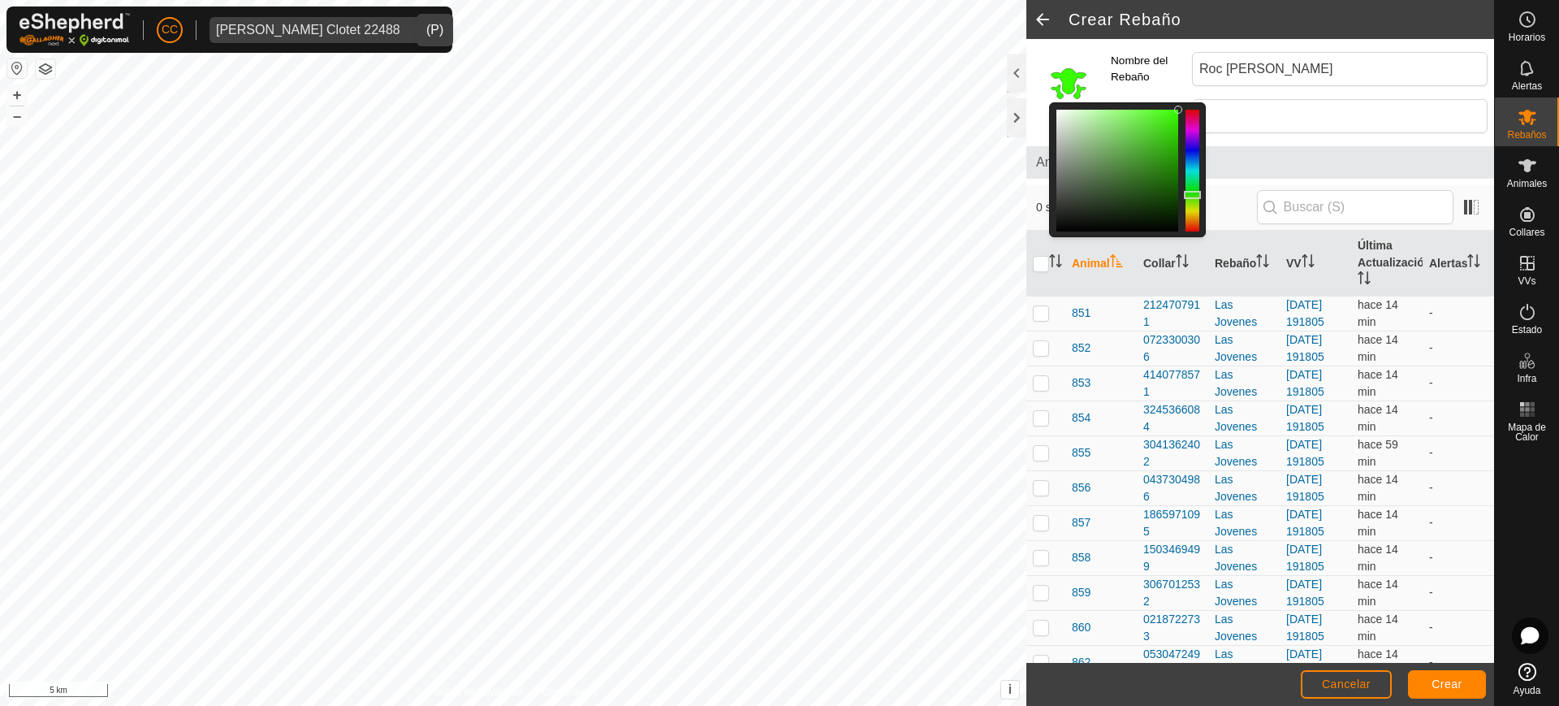
click at [1189, 195] on div at bounding box center [1192, 171] width 14 height 122
click at [1448, 680] on span "Crear" at bounding box center [1446, 683] width 31 height 13
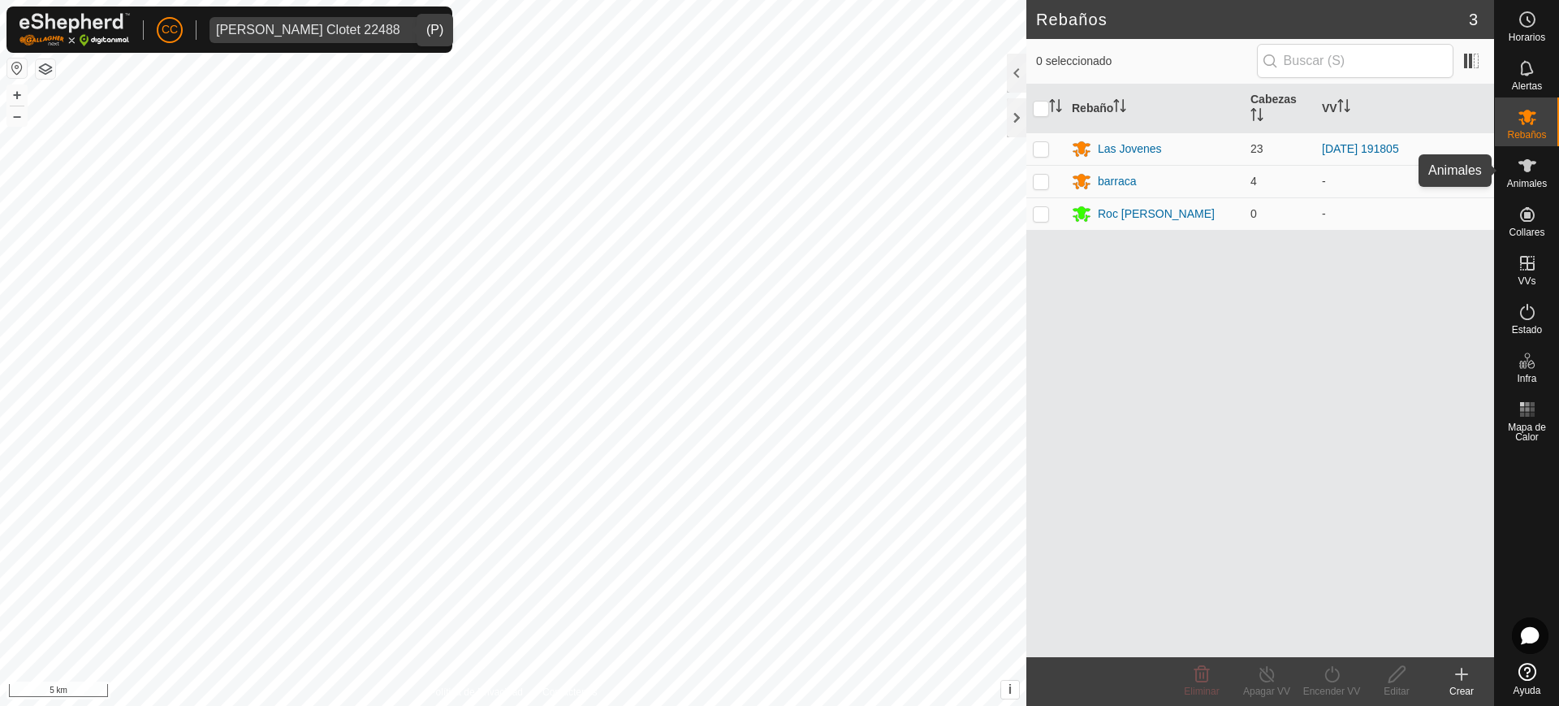
click at [1539, 173] on es-animals-svg-icon at bounding box center [1527, 166] width 29 height 26
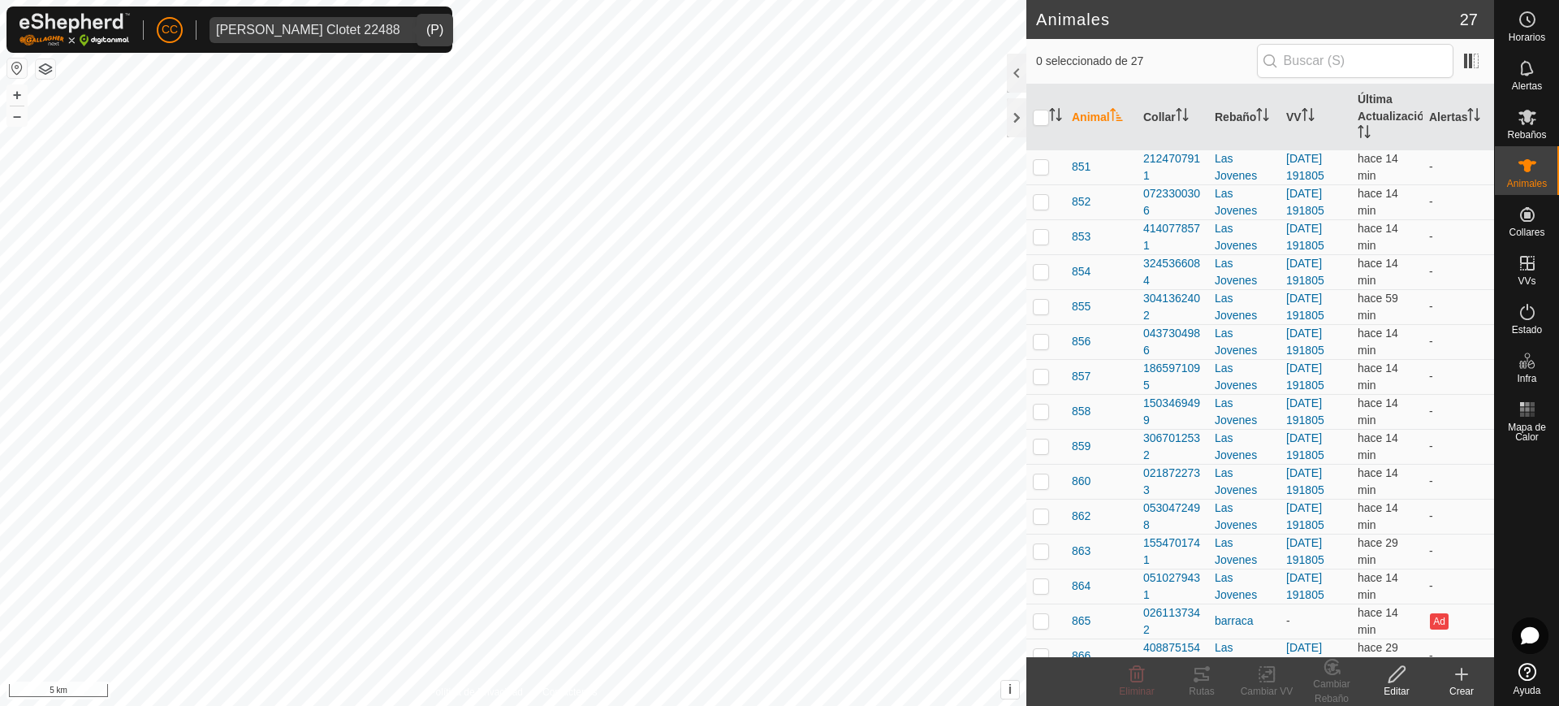
click at [1450, 676] on create-svg-icon at bounding box center [1461, 673] width 65 height 19
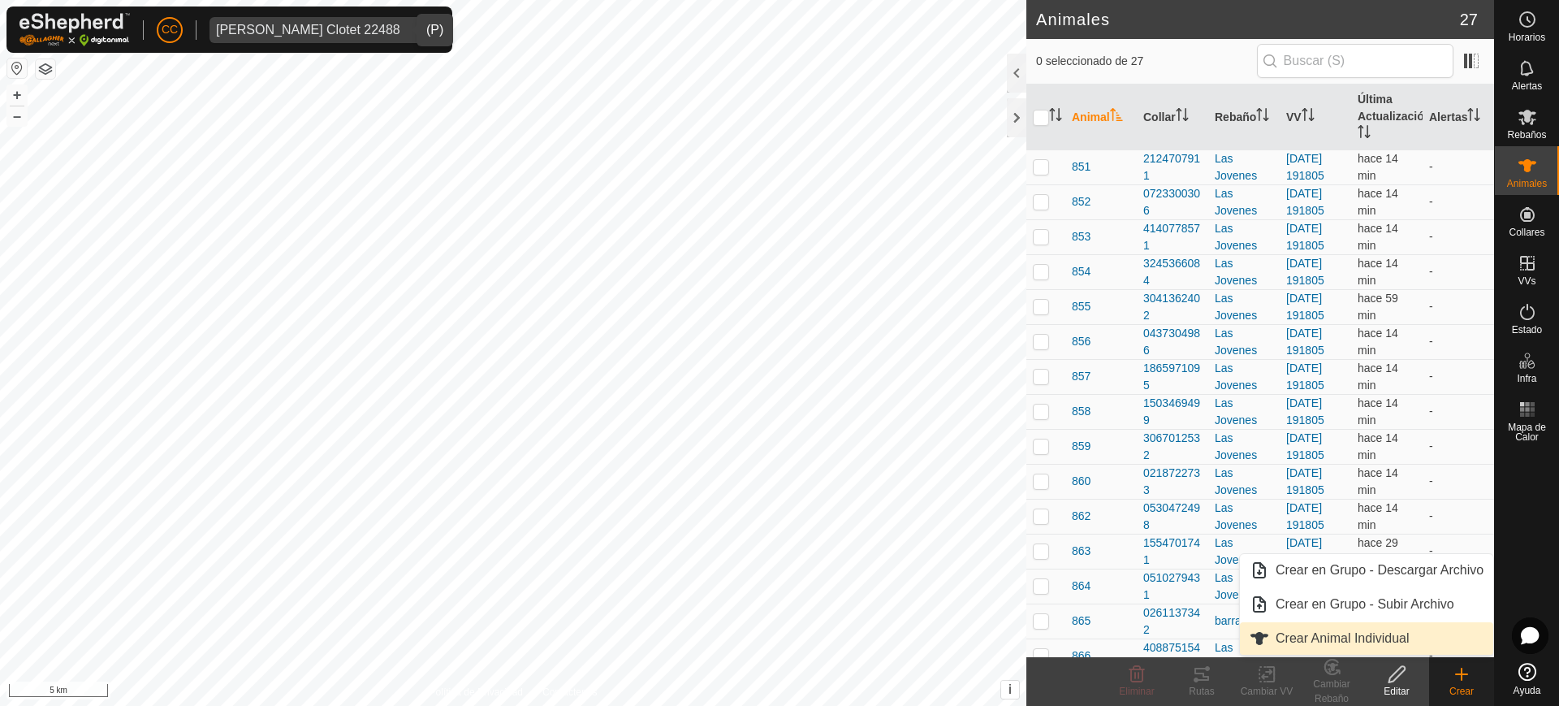
click at [1400, 636] on link "Crear Animal Individual" at bounding box center [1366, 638] width 253 height 32
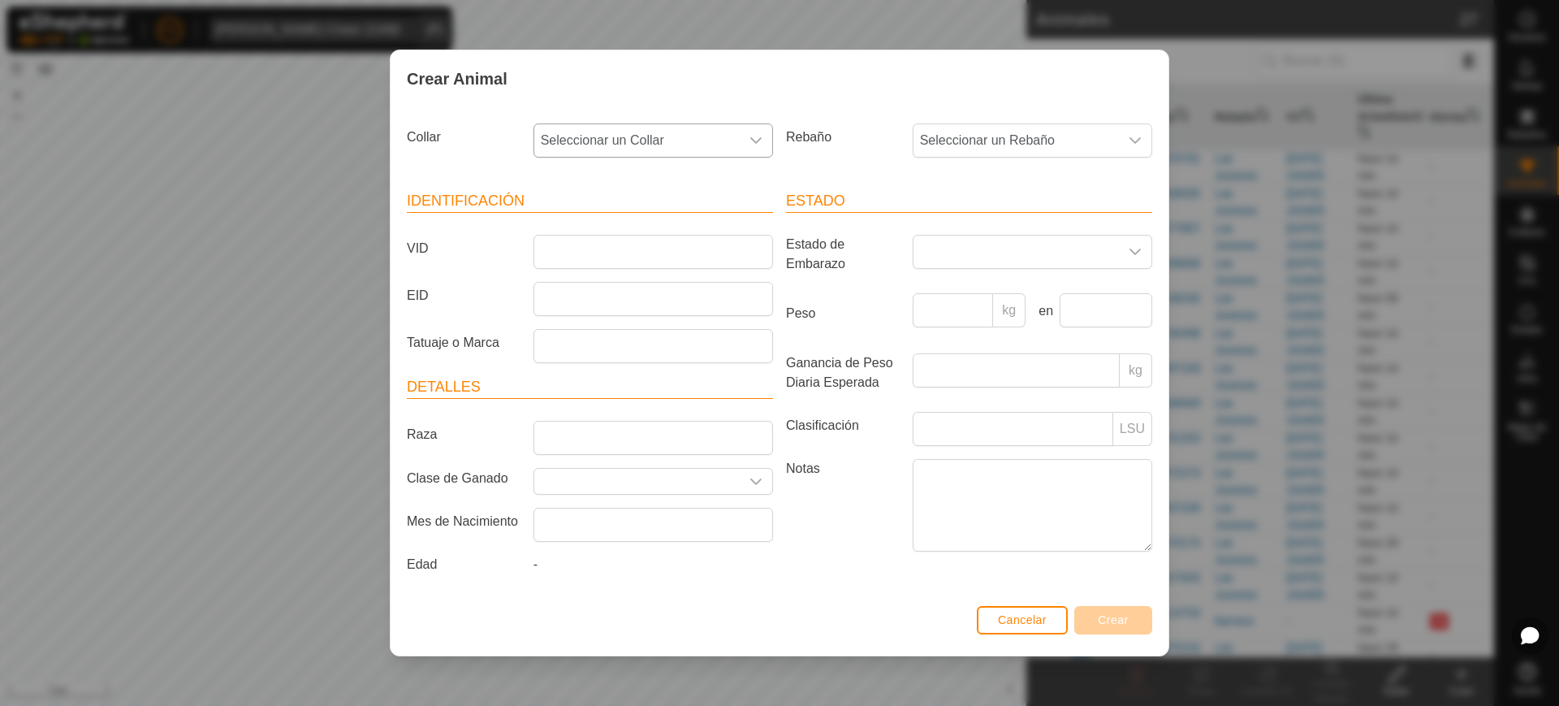
click at [759, 134] on icon "dropdown trigger" at bounding box center [755, 140] width 13 height 13
click at [667, 291] on li "1592264471" at bounding box center [654, 292] width 238 height 32
click at [958, 144] on span "Seleccionar un Rebaño" at bounding box center [1015, 140] width 205 height 32
click at [974, 326] on li "Roc [PERSON_NAME]" at bounding box center [1033, 326] width 238 height 32
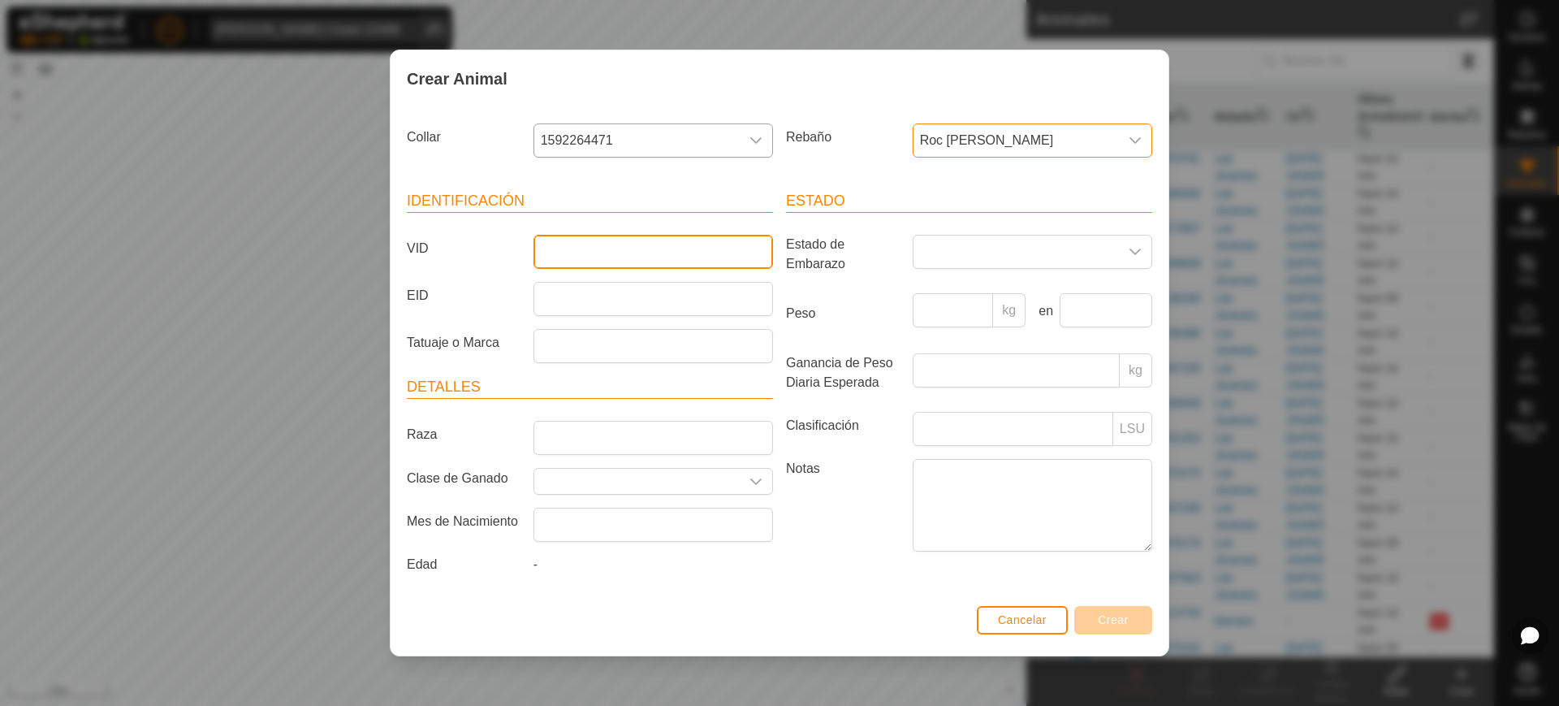
click at [608, 251] on input "VID" at bounding box center [653, 252] width 240 height 34
type input "8764"
click at [1107, 628] on button "Crear" at bounding box center [1113, 620] width 78 height 28
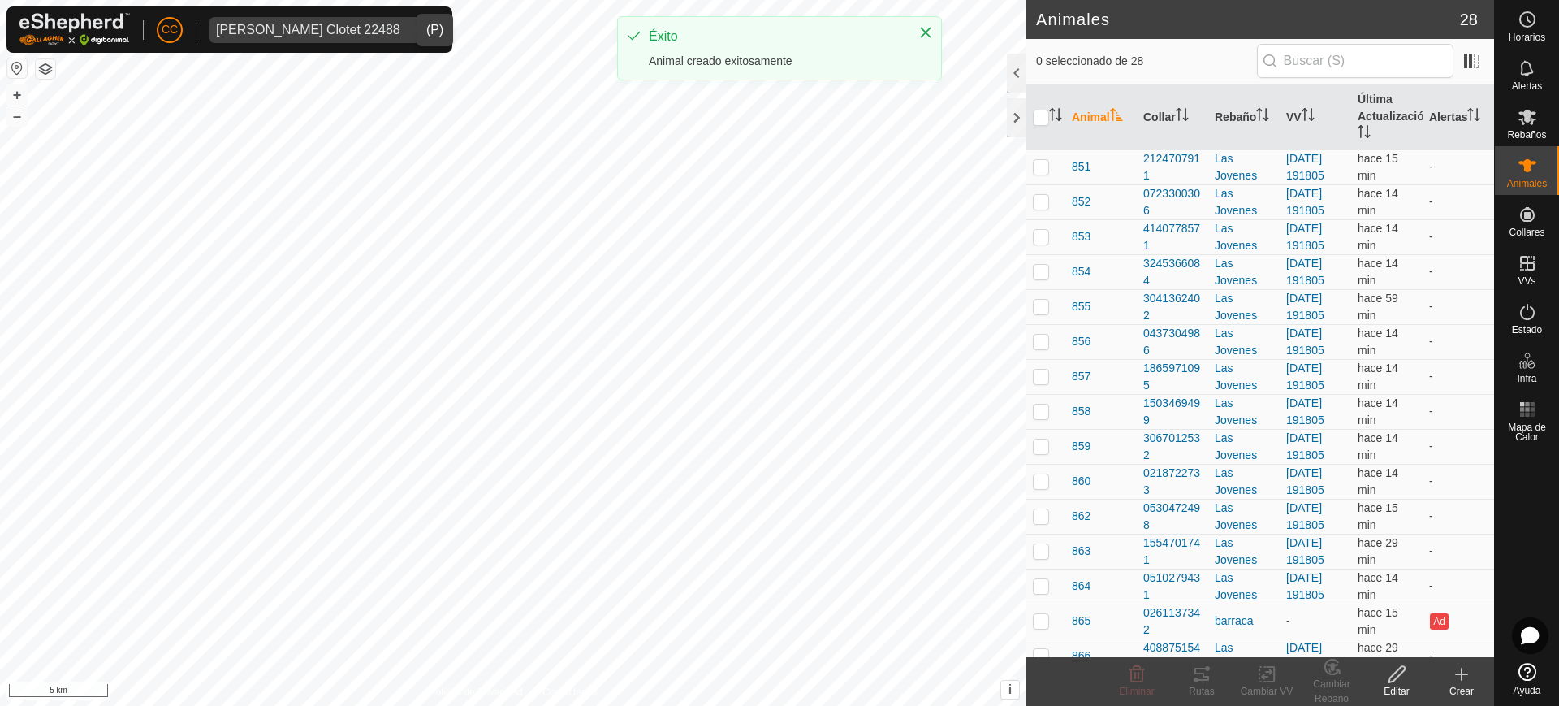
click at [1463, 688] on div "Crear" at bounding box center [1461, 691] width 65 height 15
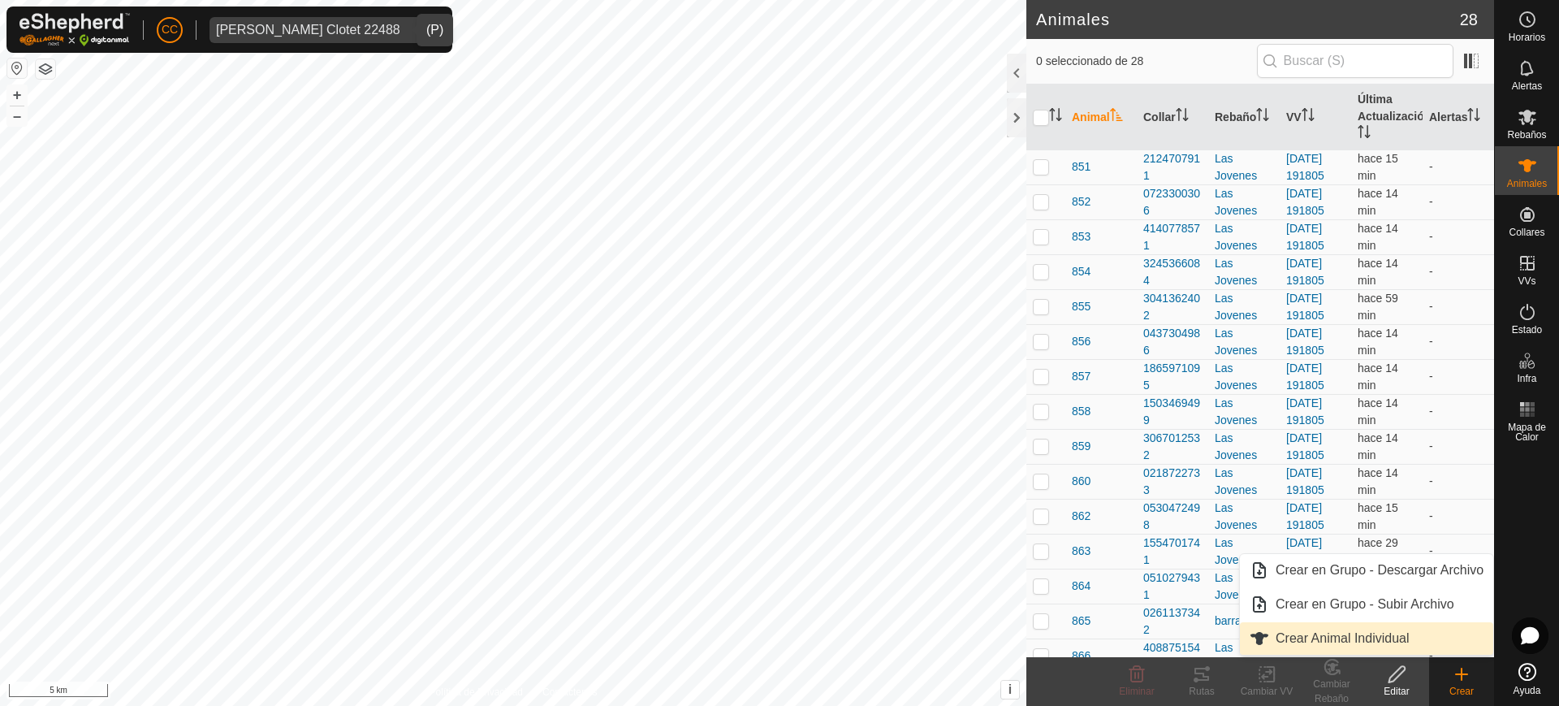
click at [1393, 640] on link "Crear Animal Individual" at bounding box center [1366, 638] width 253 height 32
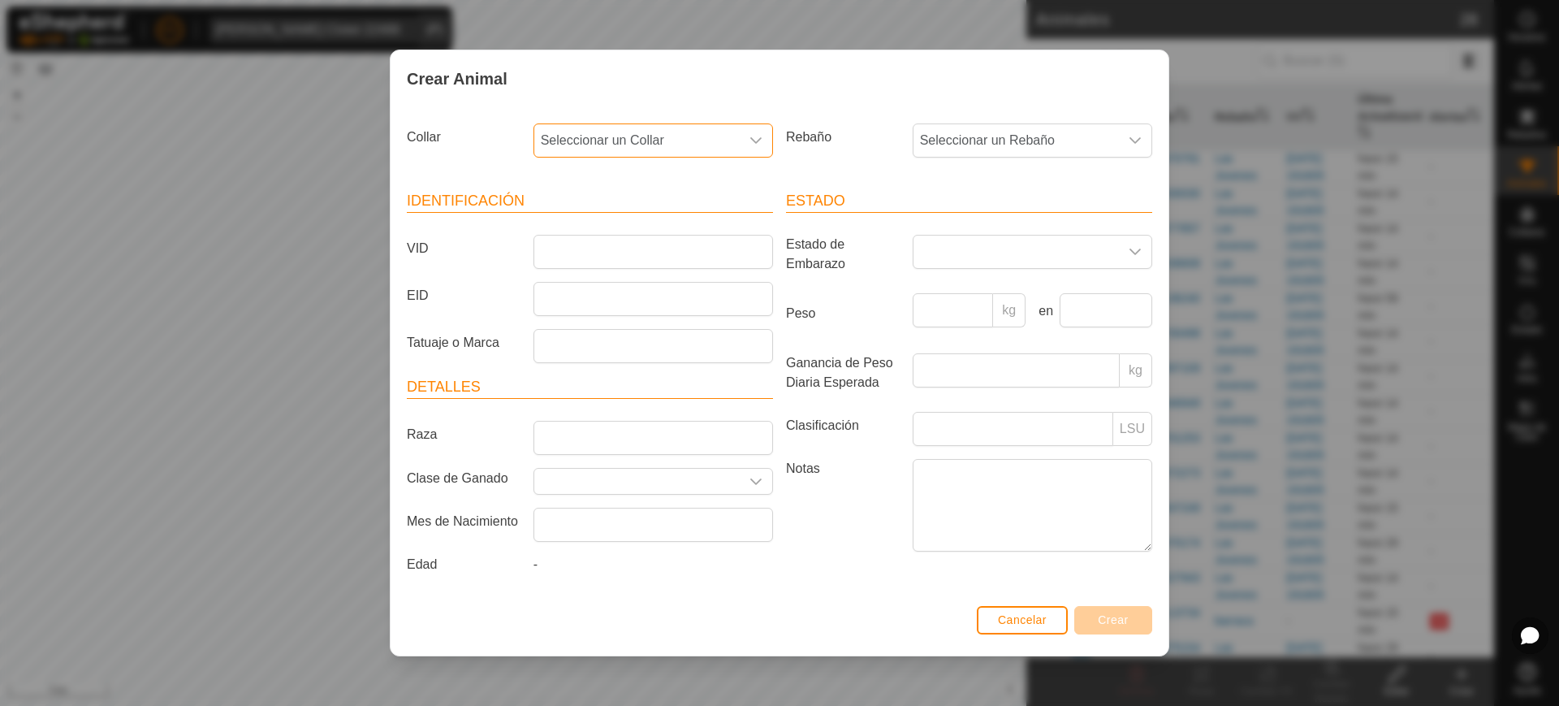
click at [658, 134] on span "Seleccionar un Collar" at bounding box center [636, 140] width 205 height 32
click at [647, 288] on li "4125518456" at bounding box center [654, 292] width 238 height 32
click at [936, 153] on span "Seleccionar un Rebaño" at bounding box center [1015, 140] width 205 height 32
click at [942, 318] on li "Roc [PERSON_NAME]" at bounding box center [1033, 326] width 238 height 32
click at [652, 257] on input "VID" at bounding box center [653, 252] width 240 height 34
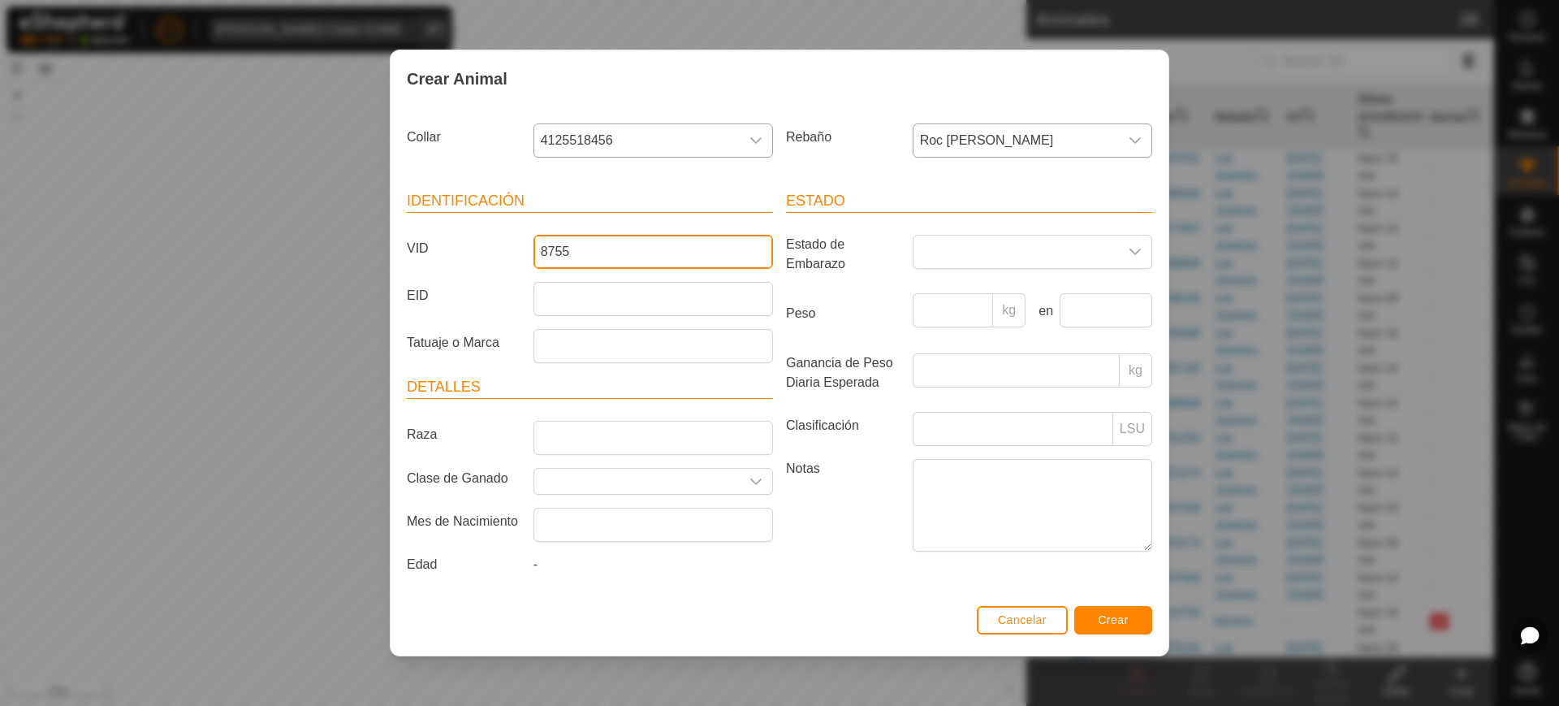
type input "8755"
click at [1113, 619] on span "Crear" at bounding box center [1113, 619] width 31 height 13
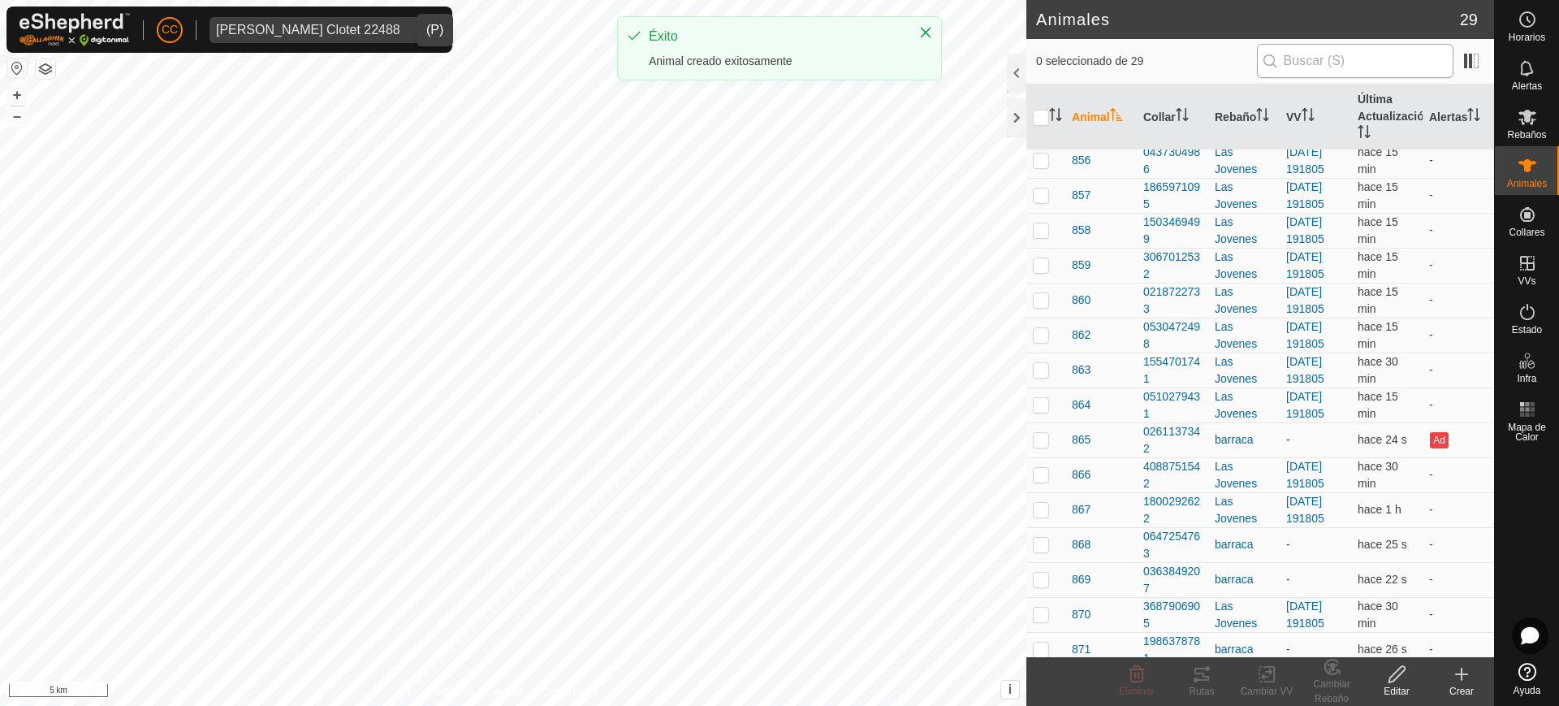
scroll to position [189, 0]
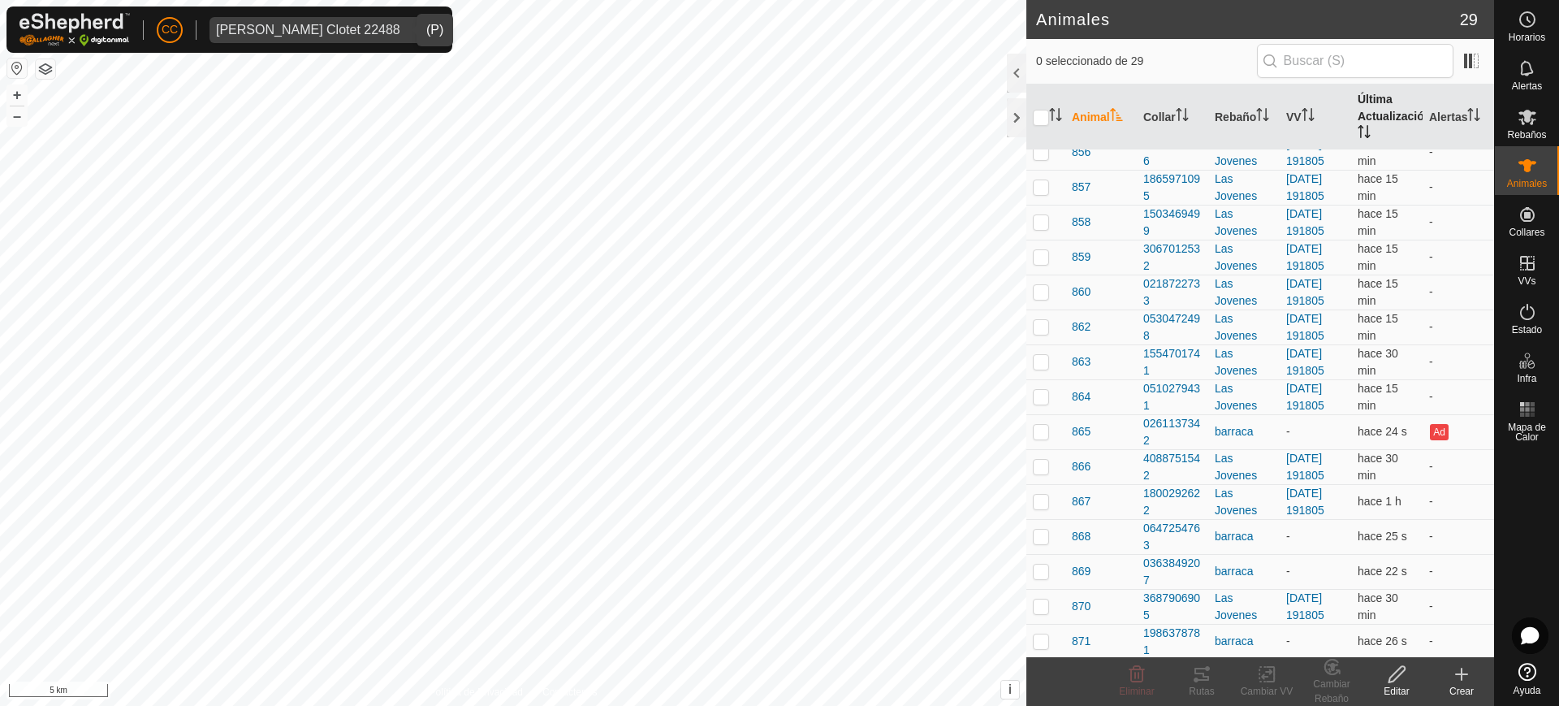
click at [1351, 118] on th "Última Actualización" at bounding box center [1386, 117] width 71 height 66
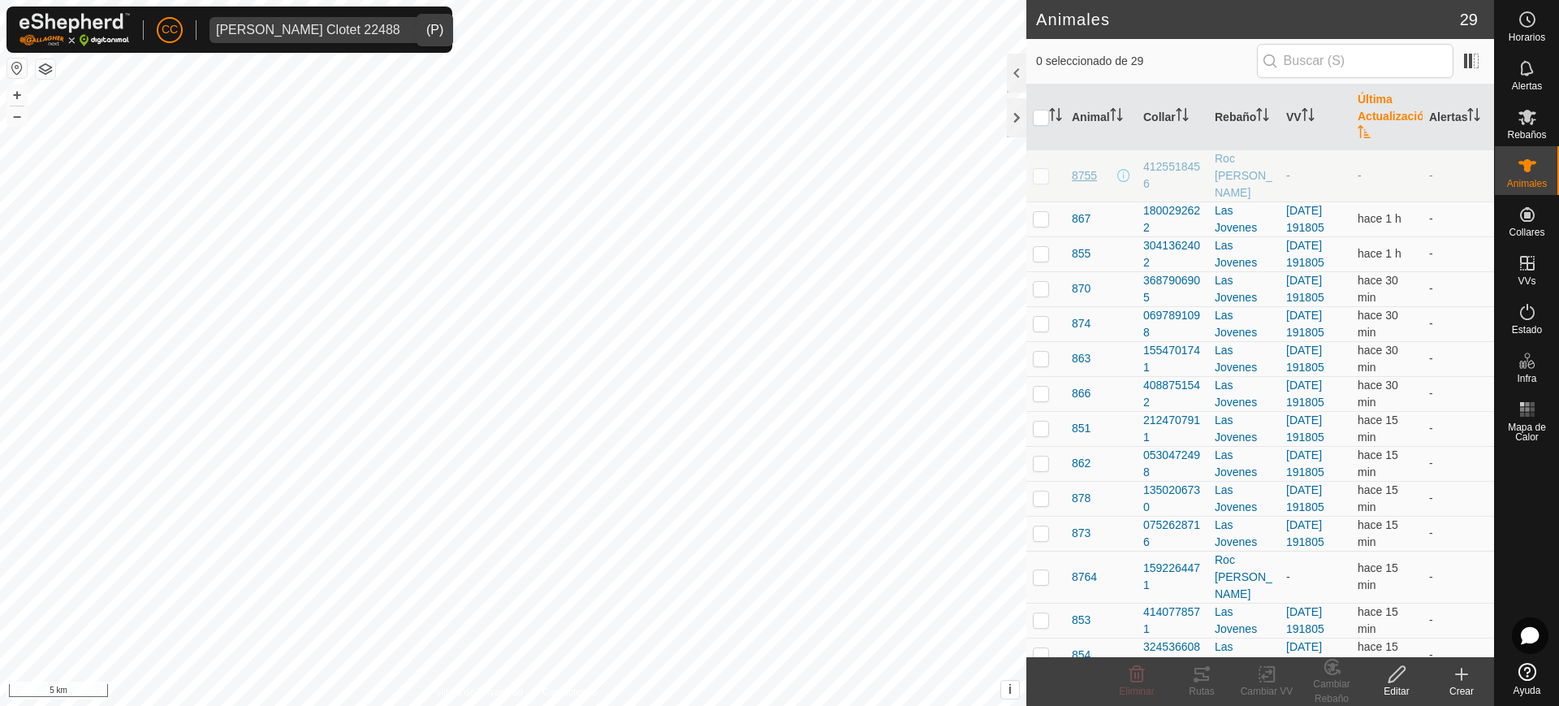
scroll to position [1, 0]
click at [1034, 168] on p-checkbox at bounding box center [1041, 174] width 16 height 13
checkbox input "true"
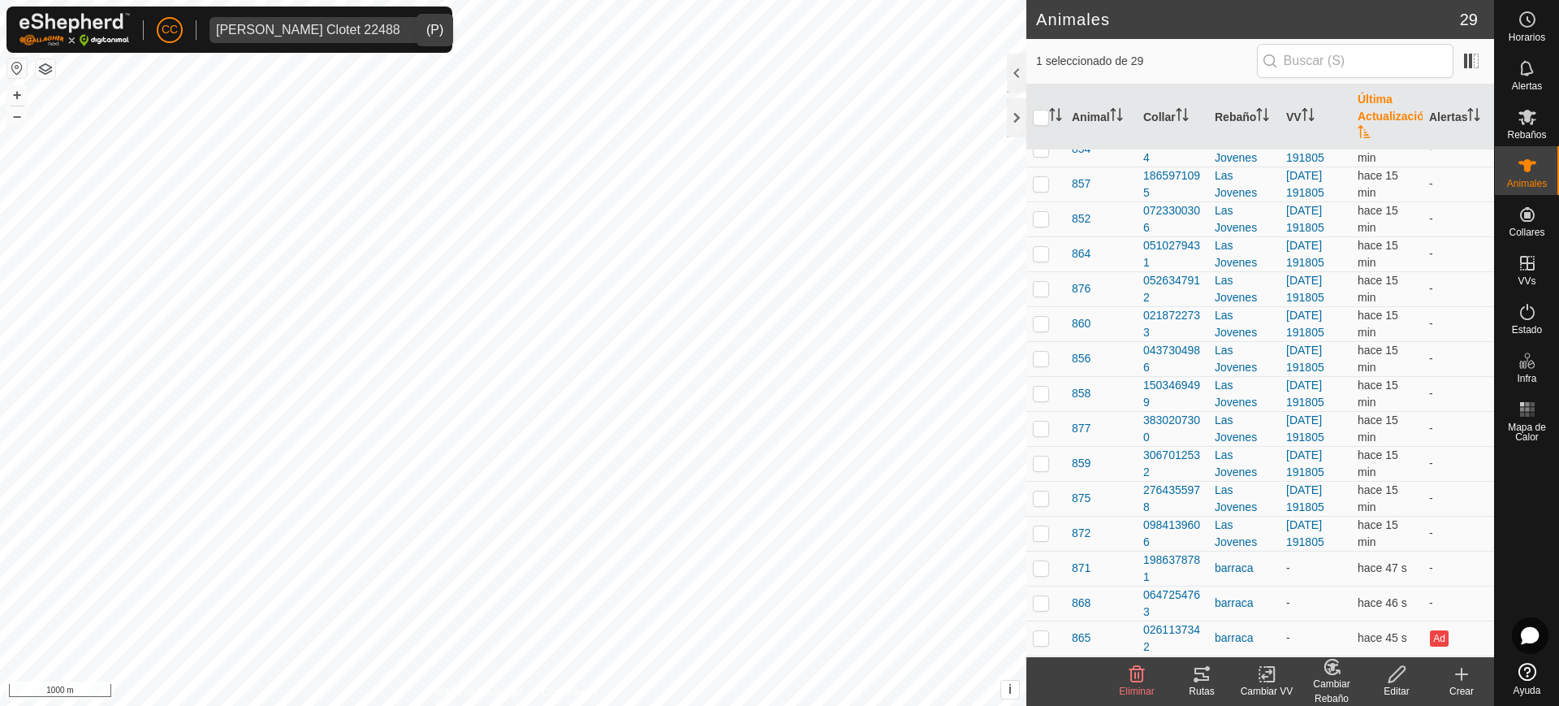
scroll to position [0, 0]
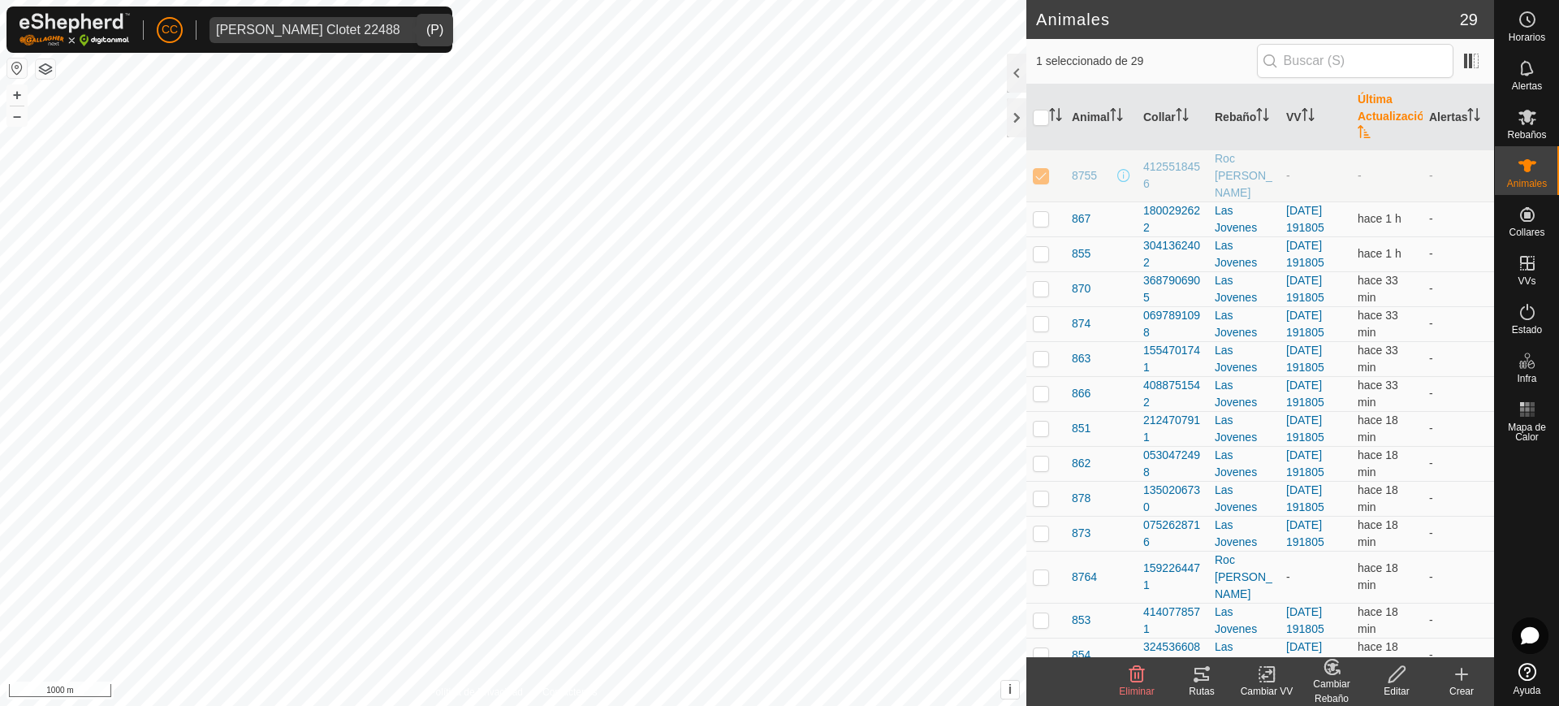
click at [298, 25] on div "[PERSON_NAME] Clotet 22488" at bounding box center [308, 30] width 184 height 13
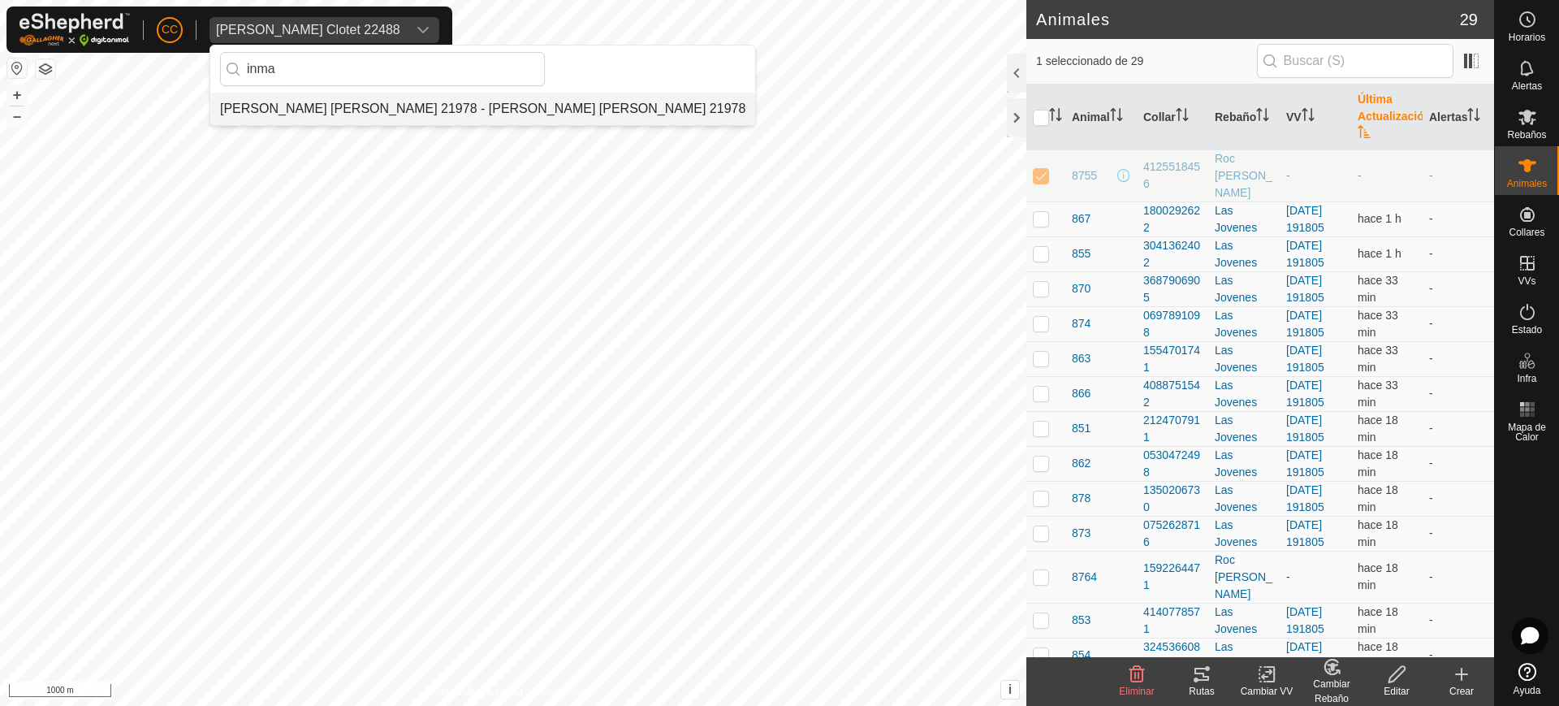
type input "inma"
click at [359, 103] on li "[PERSON_NAME] [PERSON_NAME] 21978 - [PERSON_NAME] [PERSON_NAME] 21978" at bounding box center [482, 109] width 545 height 32
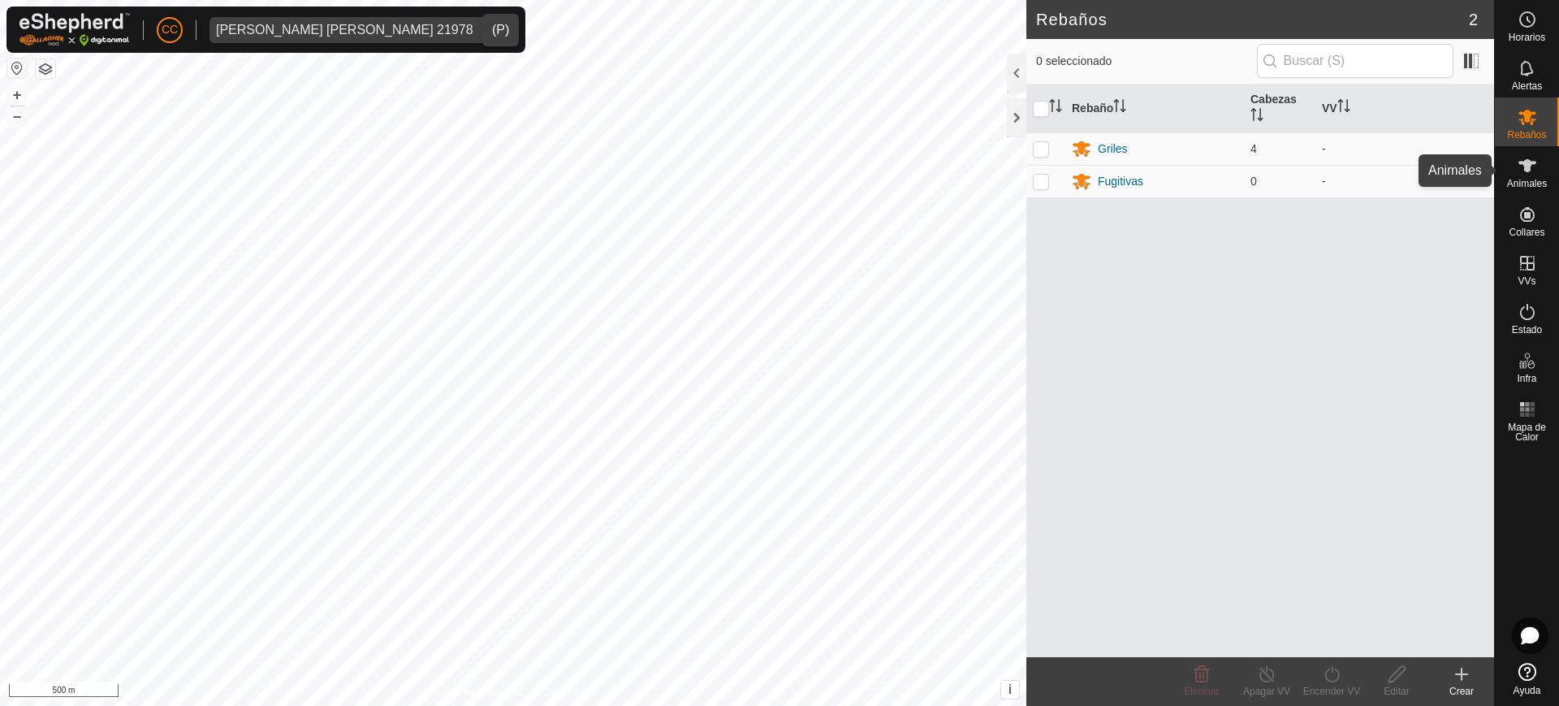
click at [1545, 180] on span "Animales" at bounding box center [1527, 184] width 40 height 10
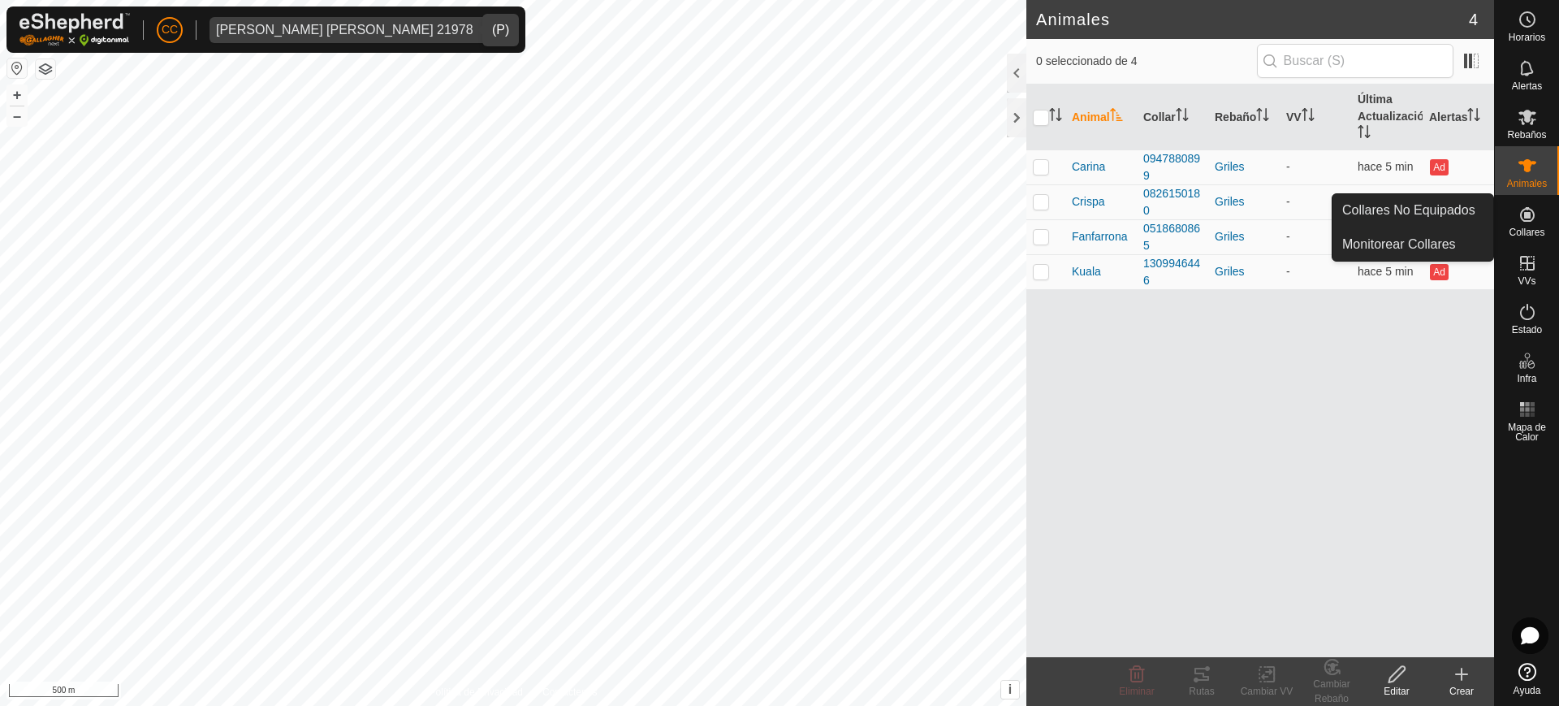
click at [1533, 209] on icon at bounding box center [1526, 214] width 19 height 19
click at [1472, 215] on link "Collares No Equipados" at bounding box center [1412, 210] width 161 height 32
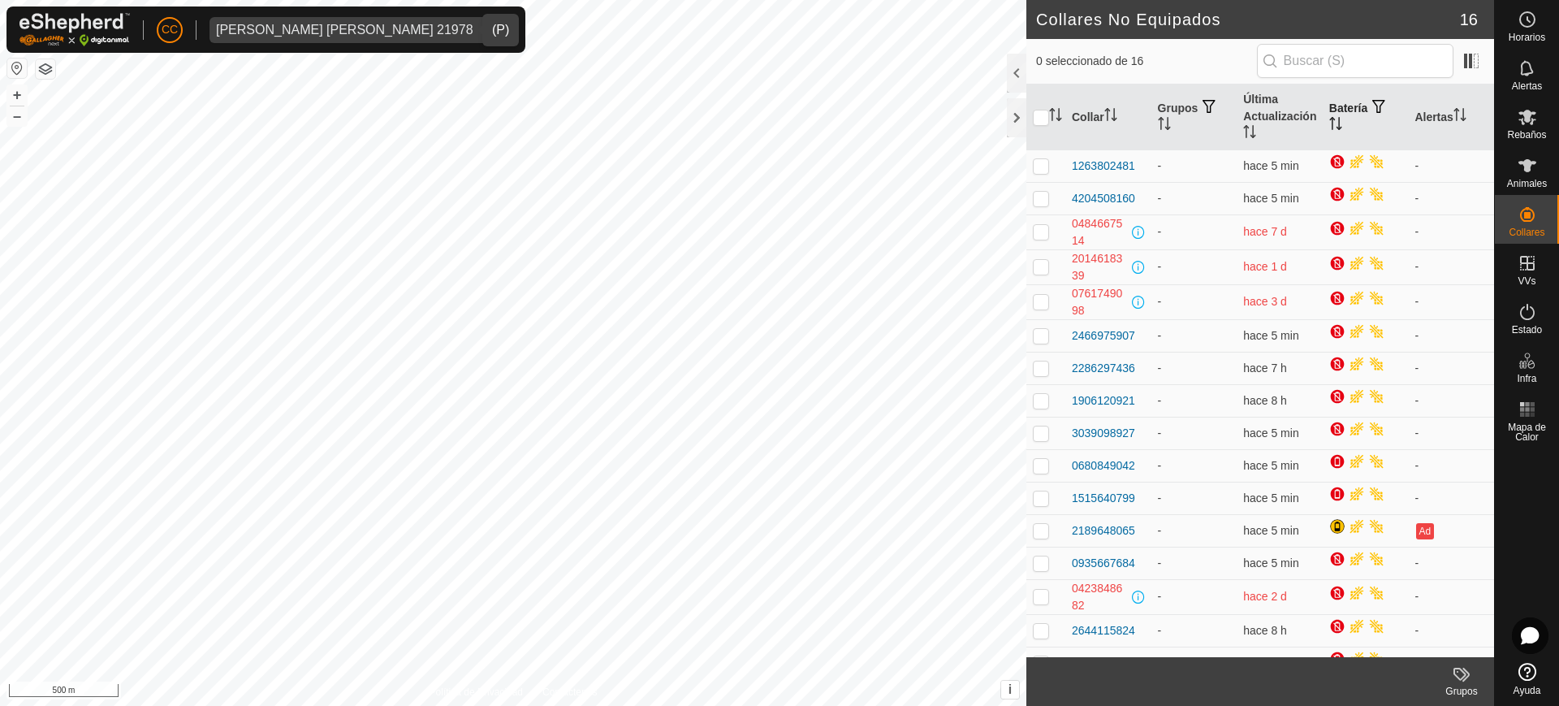
click at [1331, 128] on icon "Activar para ordenar" at bounding box center [1335, 123] width 13 height 13
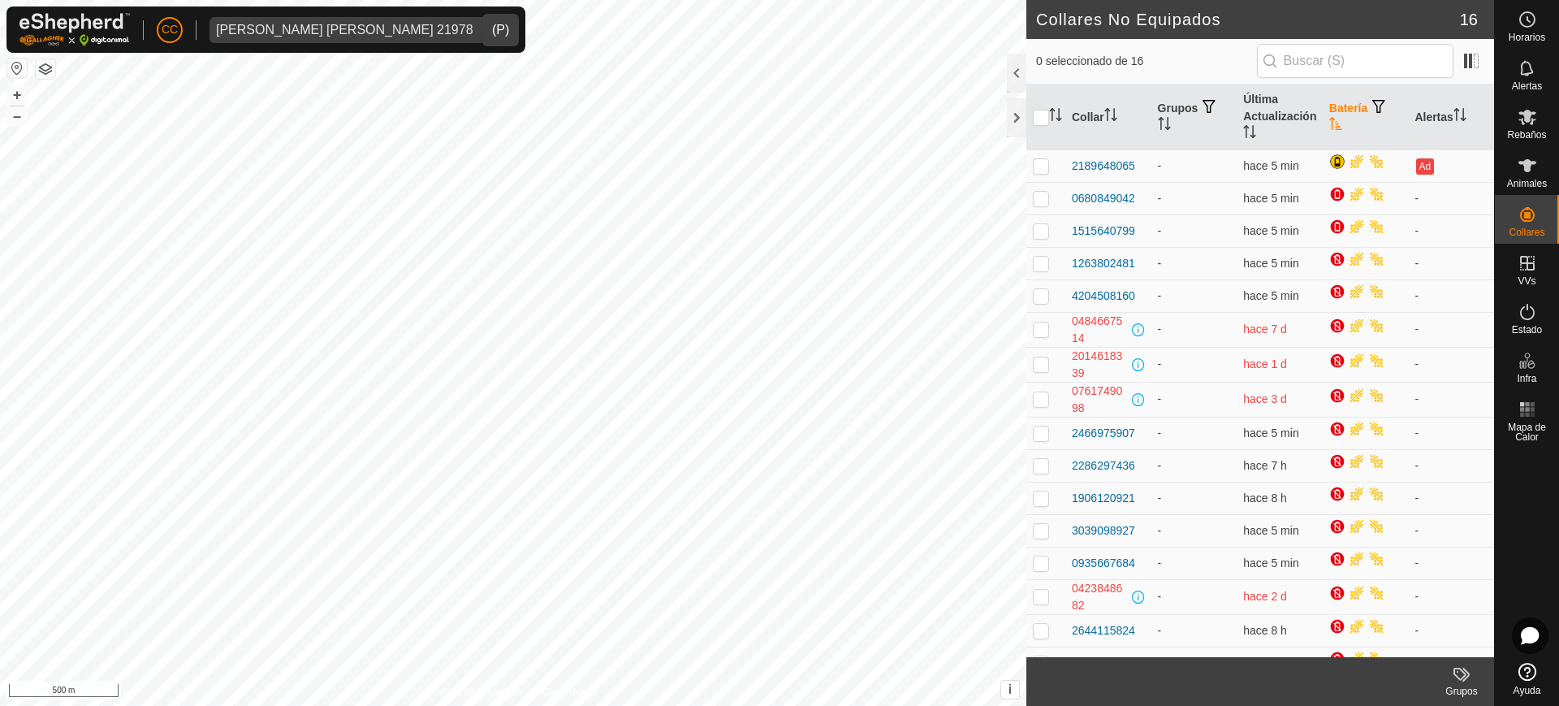
click at [1331, 128] on icon "Activar para ordenar" at bounding box center [1335, 123] width 12 height 13
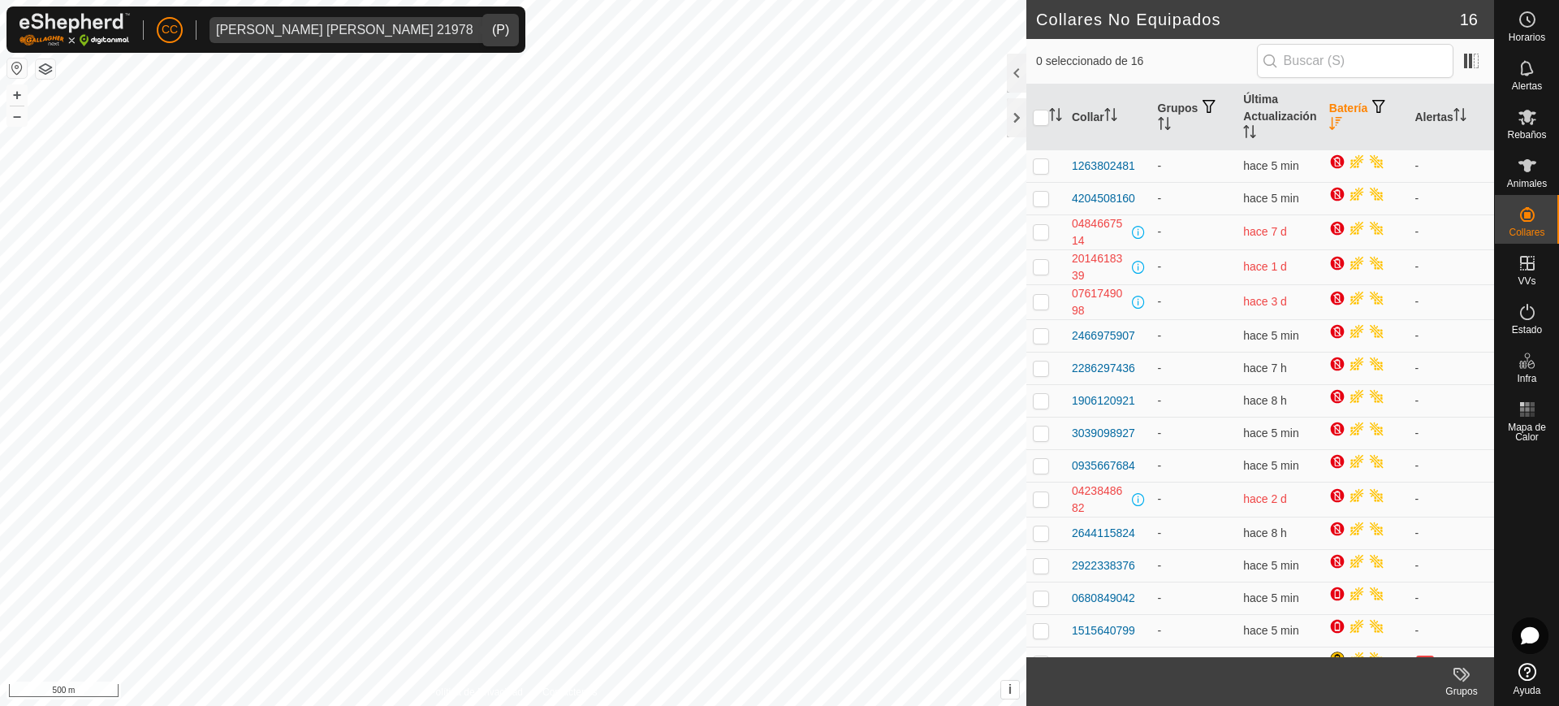
click at [1331, 128] on icon "Activar para ordenar" at bounding box center [1335, 123] width 13 height 13
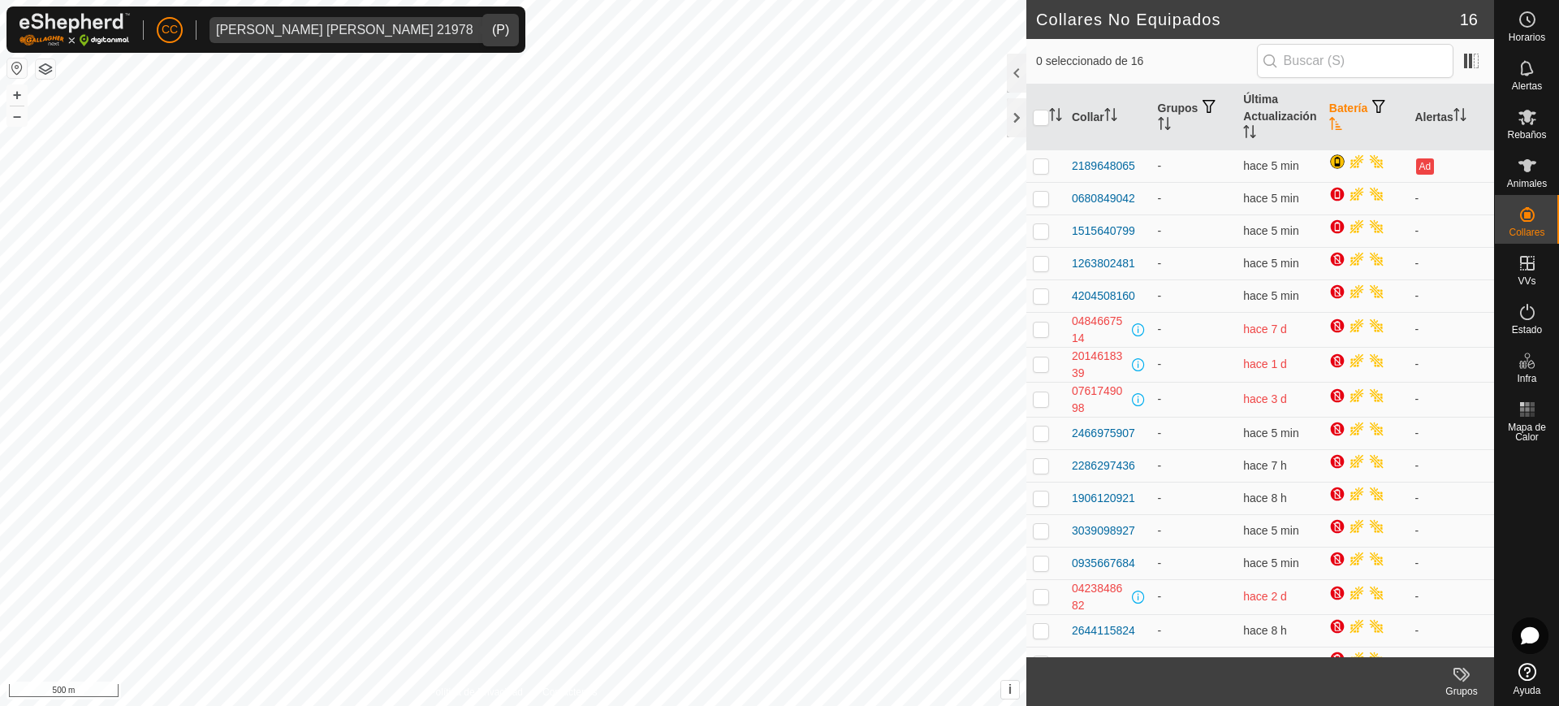
click at [1331, 128] on icon "Activar para ordenar" at bounding box center [1335, 123] width 12 height 13
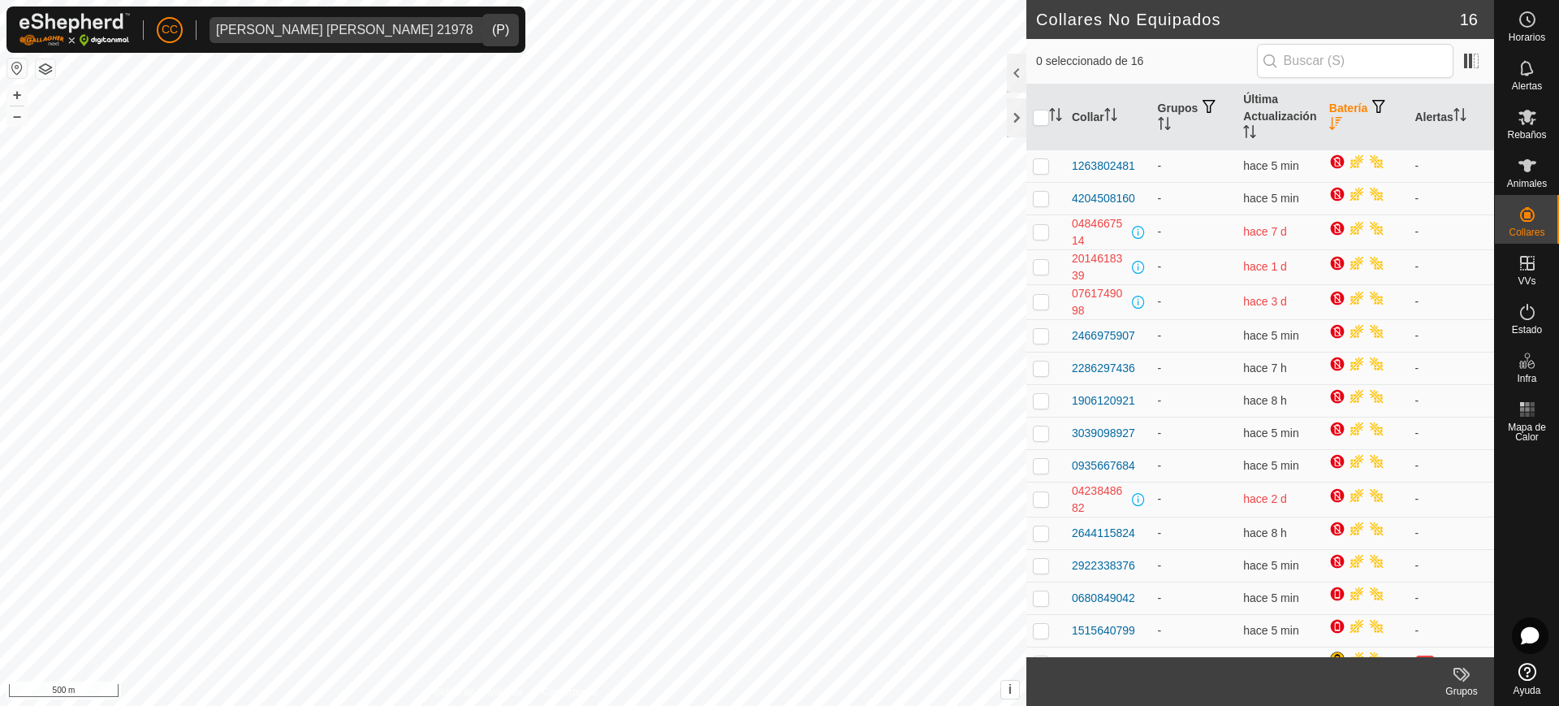
click at [1331, 128] on icon "Activar para ordenar" at bounding box center [1335, 123] width 13 height 13
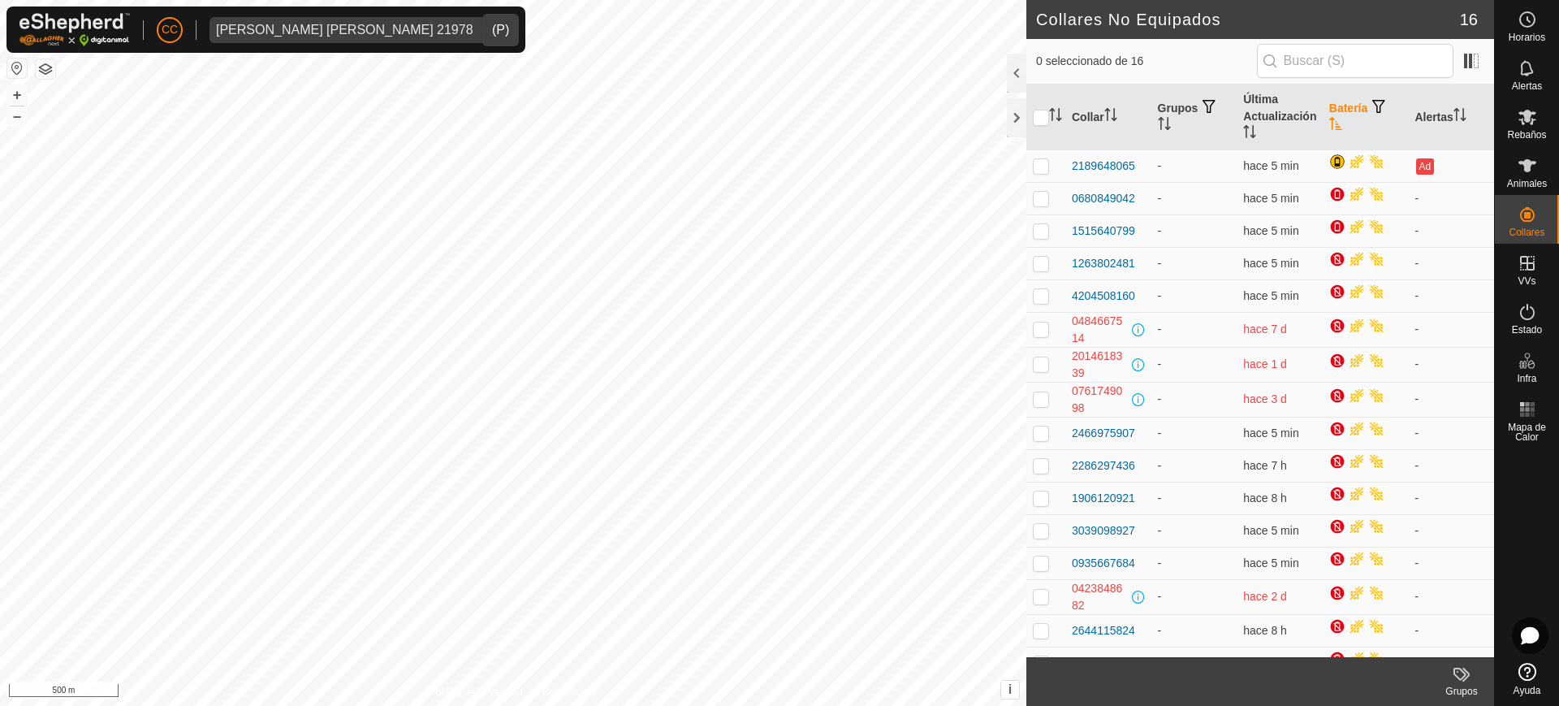
click at [1331, 128] on icon "Activar para ordenar" at bounding box center [1335, 123] width 12 height 13
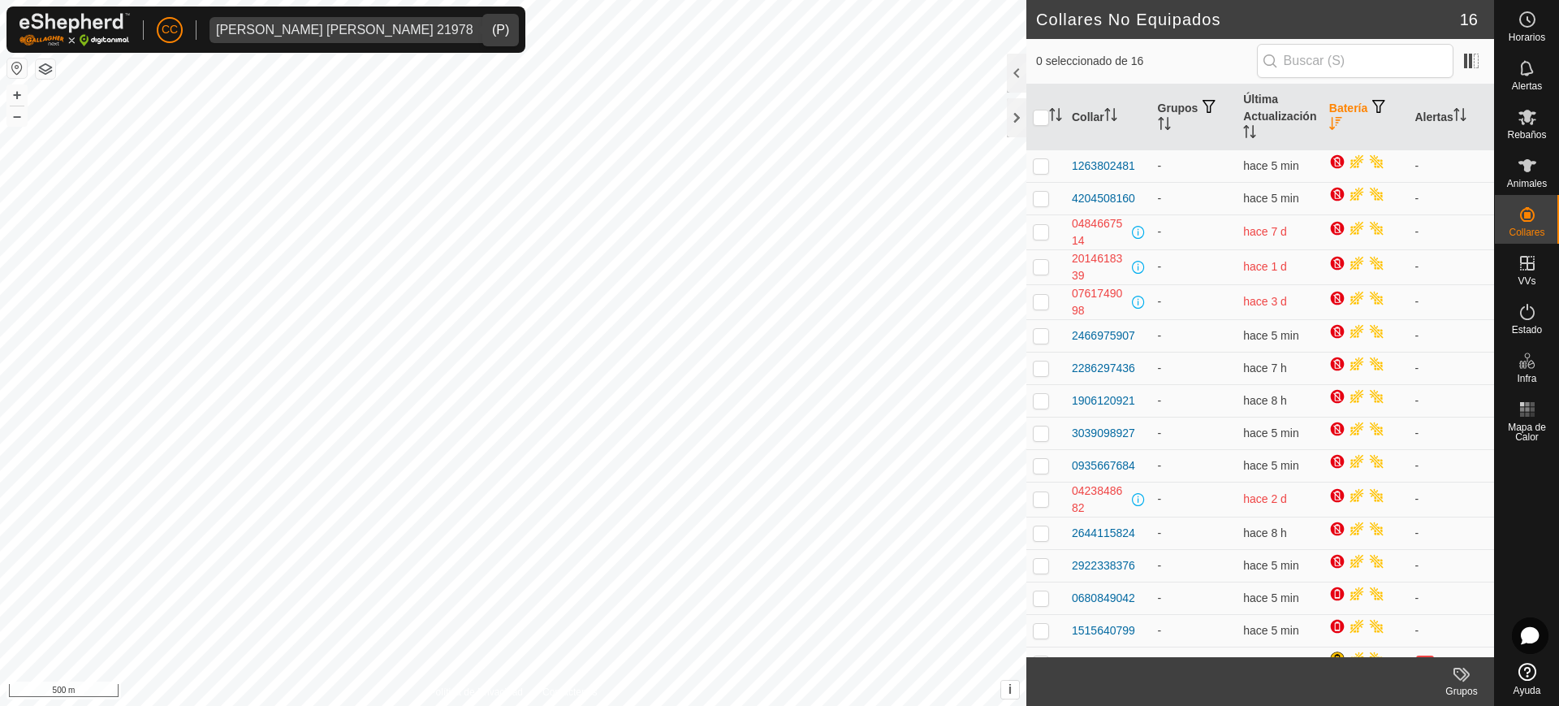
click at [1331, 128] on icon "Activar para ordenar" at bounding box center [1335, 123] width 13 height 13
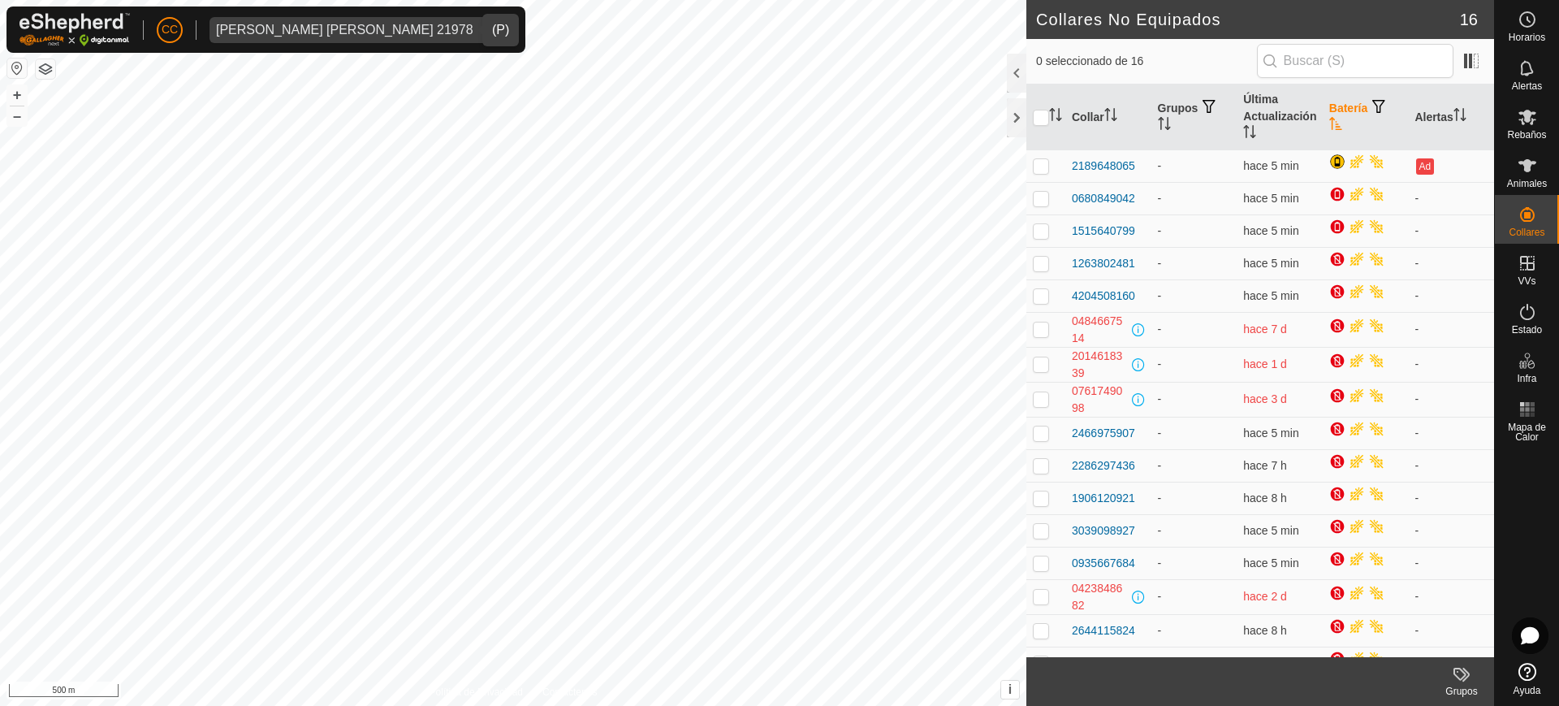
click at [1331, 128] on icon "Activar para ordenar" at bounding box center [1335, 123] width 12 height 13
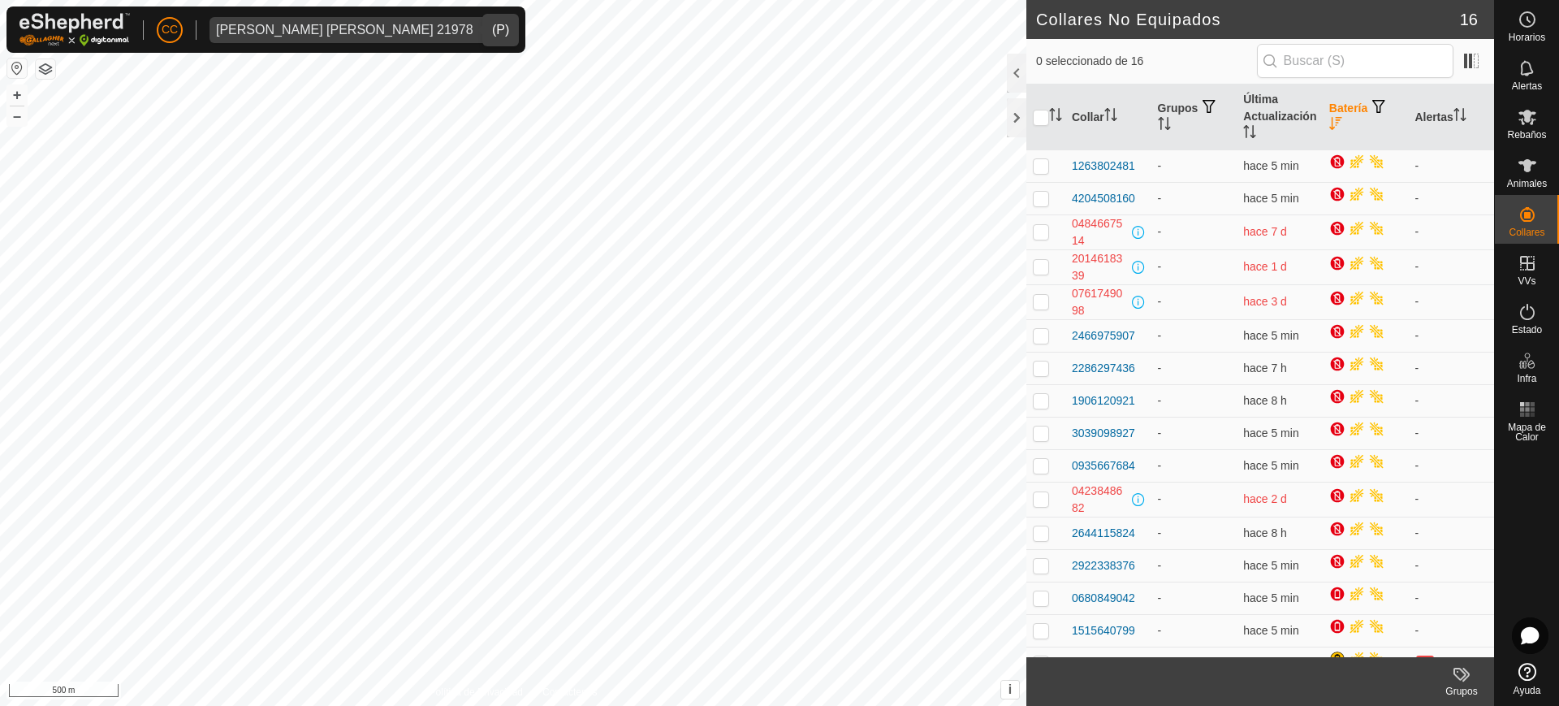
click at [1331, 128] on icon "Activar para ordenar" at bounding box center [1335, 123] width 13 height 13
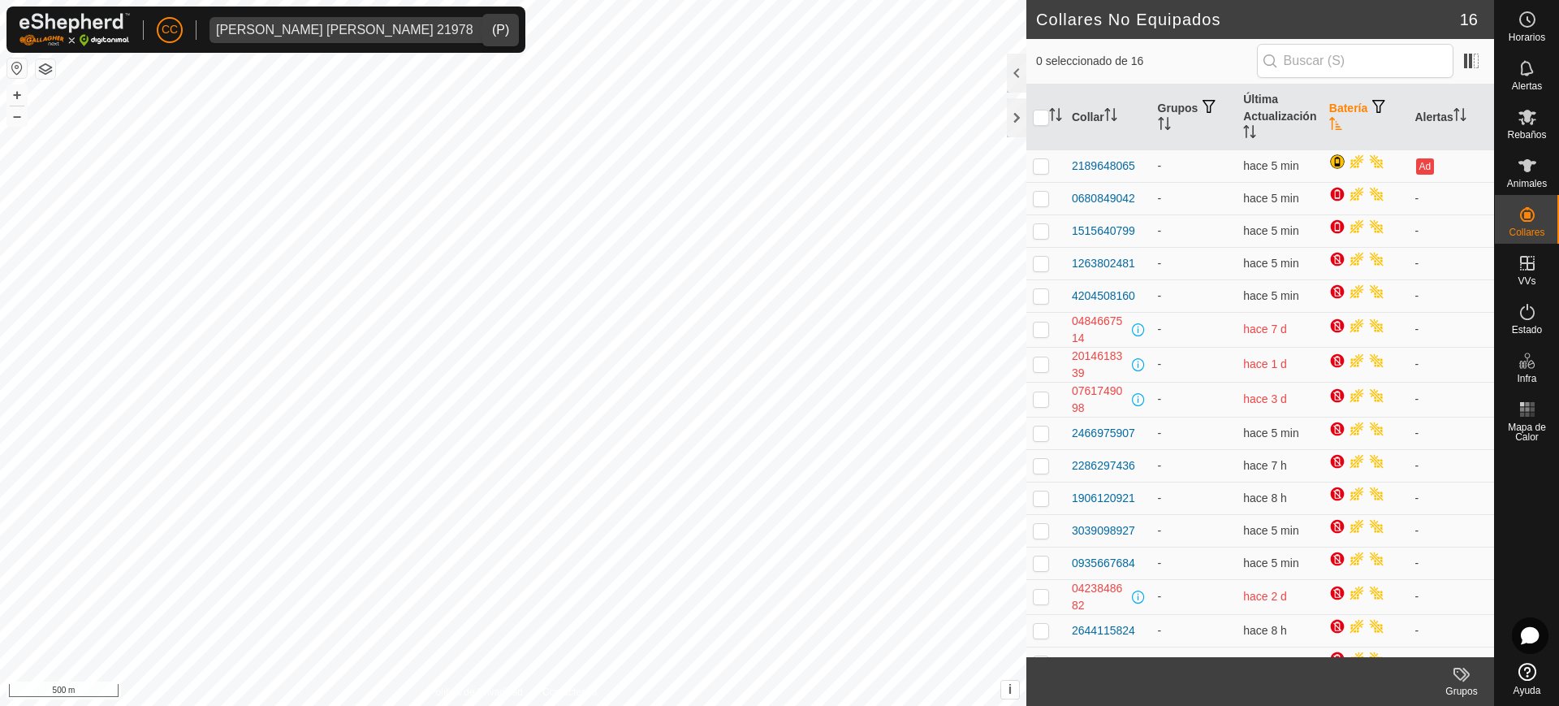
click at [1331, 128] on icon "Activar para ordenar" at bounding box center [1335, 123] width 12 height 13
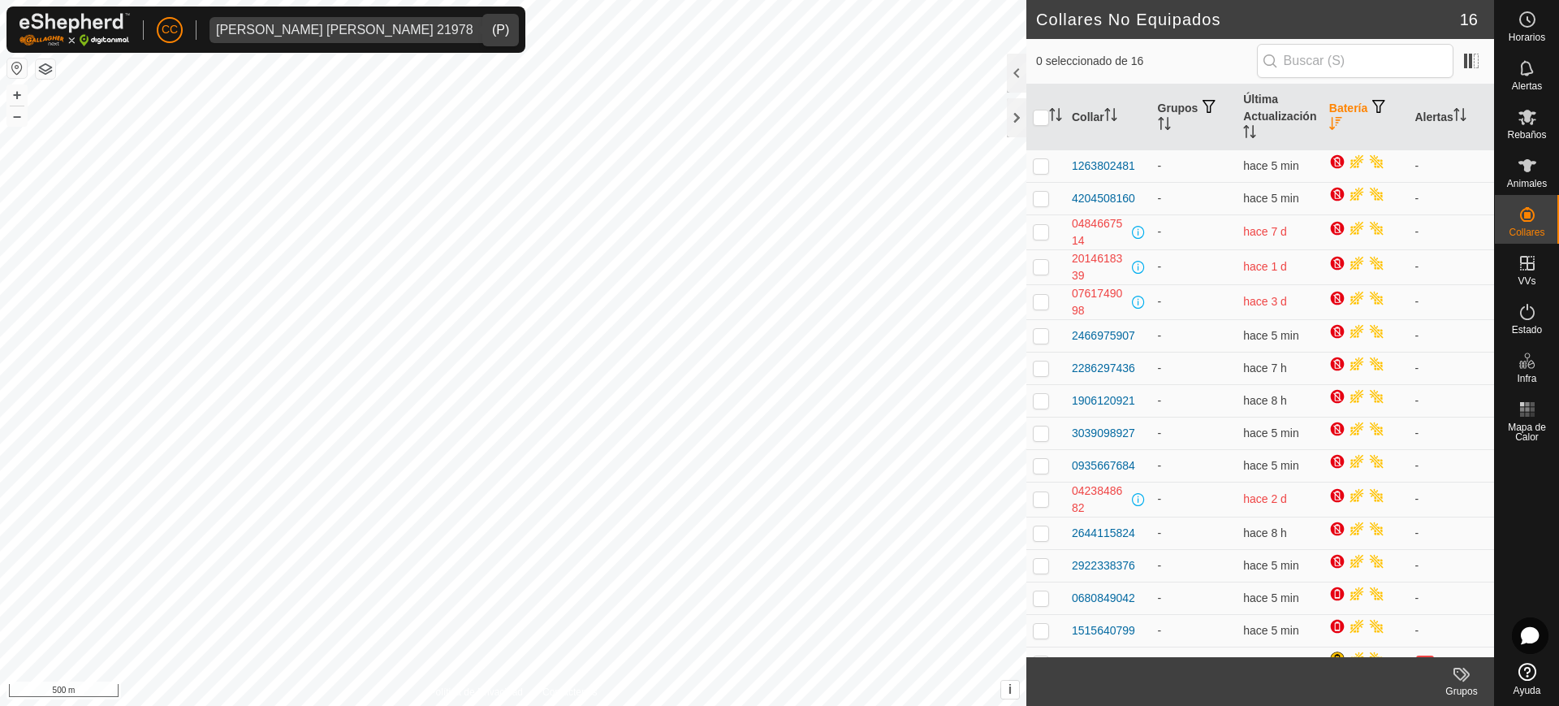
click at [1331, 128] on icon "Activar para ordenar" at bounding box center [1335, 123] width 13 height 13
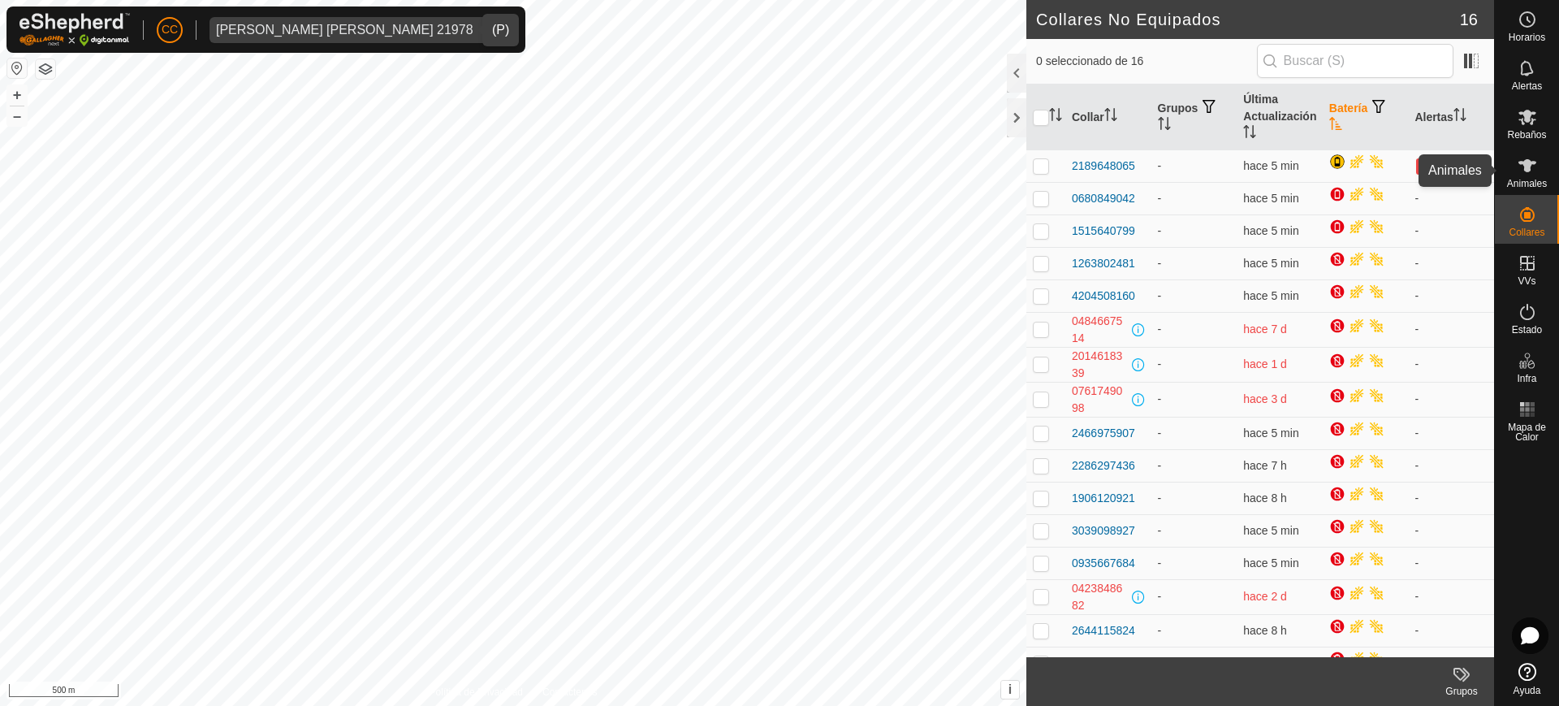
click at [1535, 170] on icon at bounding box center [1526, 165] width 19 height 19
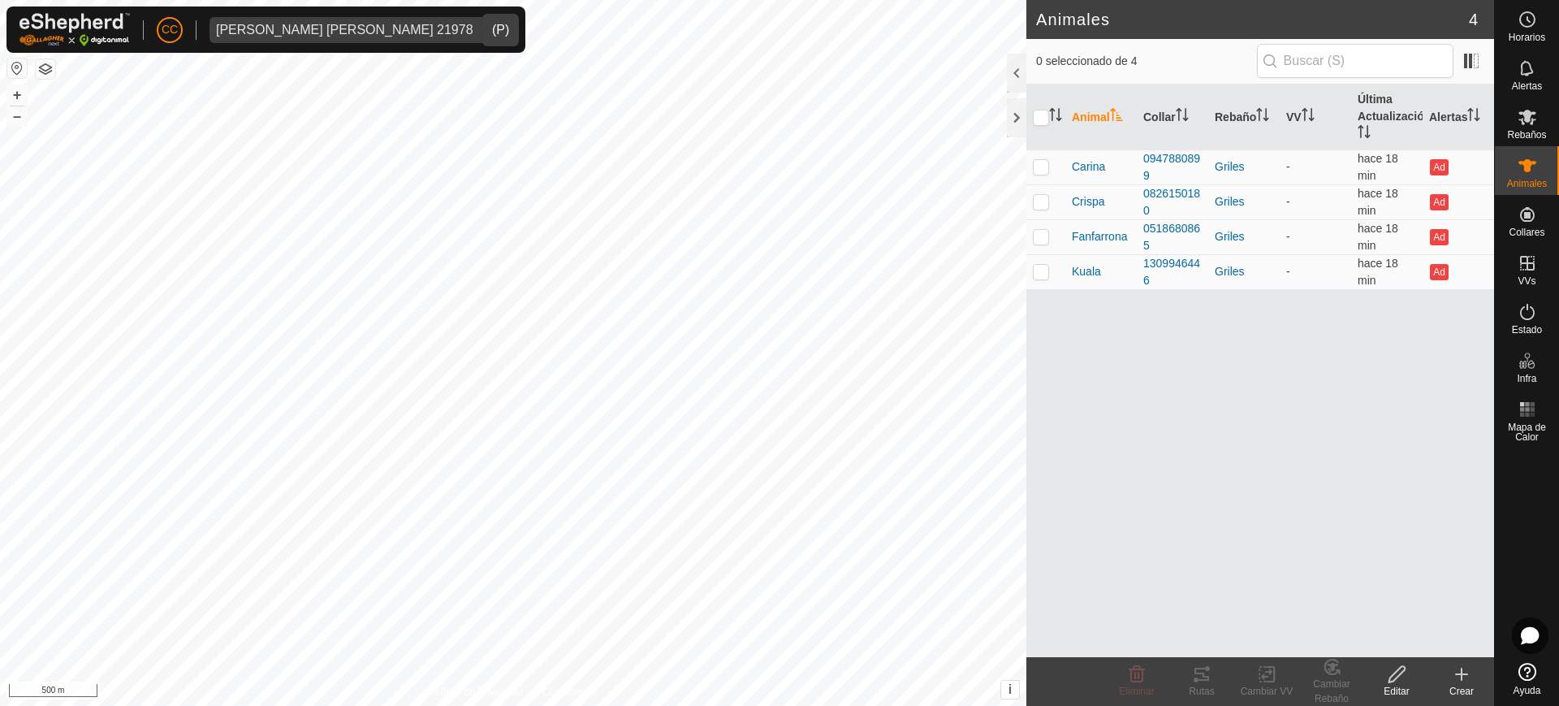
click at [310, 29] on div "[PERSON_NAME] [PERSON_NAME] 21978" at bounding box center [344, 30] width 257 height 13
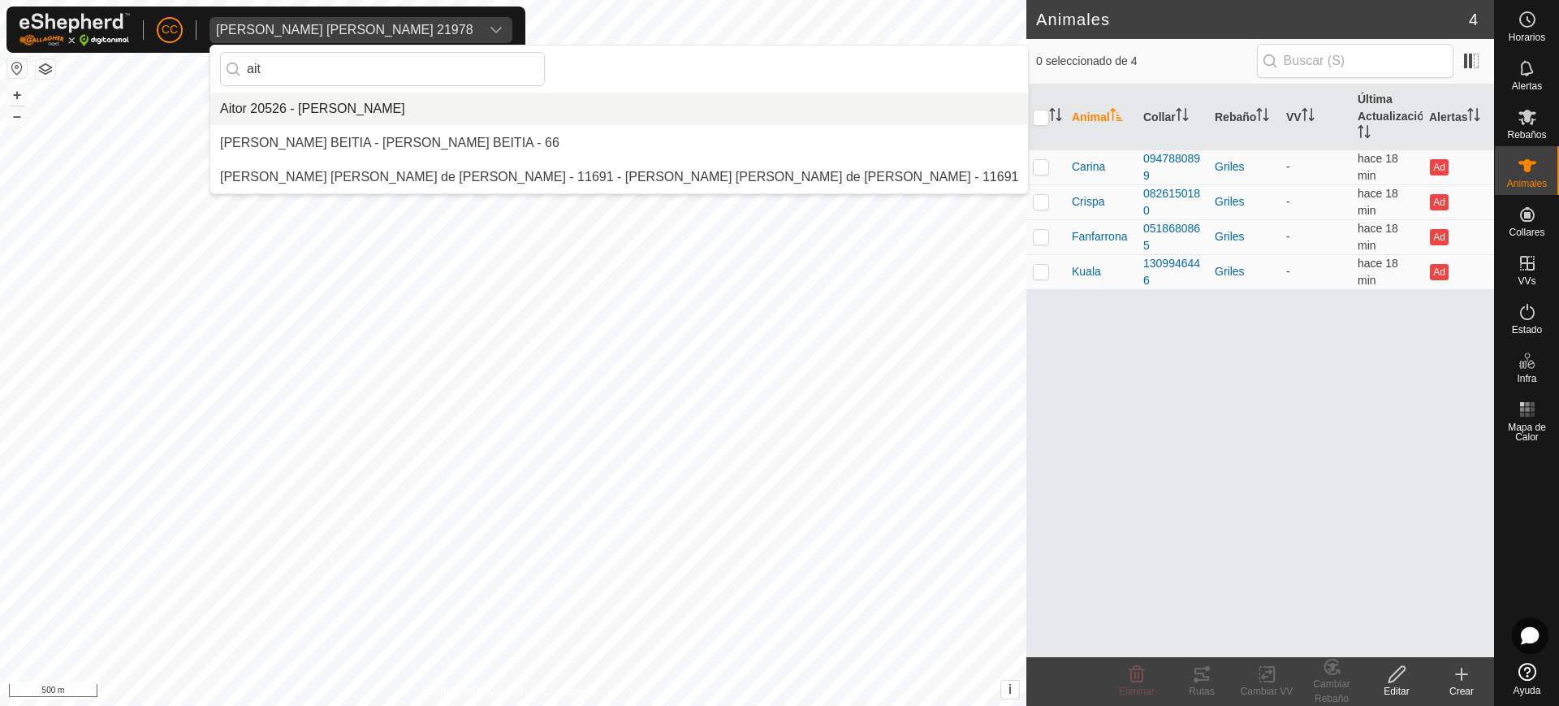
type input "ait"
click at [354, 111] on li "Aitor 20526 - [PERSON_NAME]" at bounding box center [619, 109] width 818 height 32
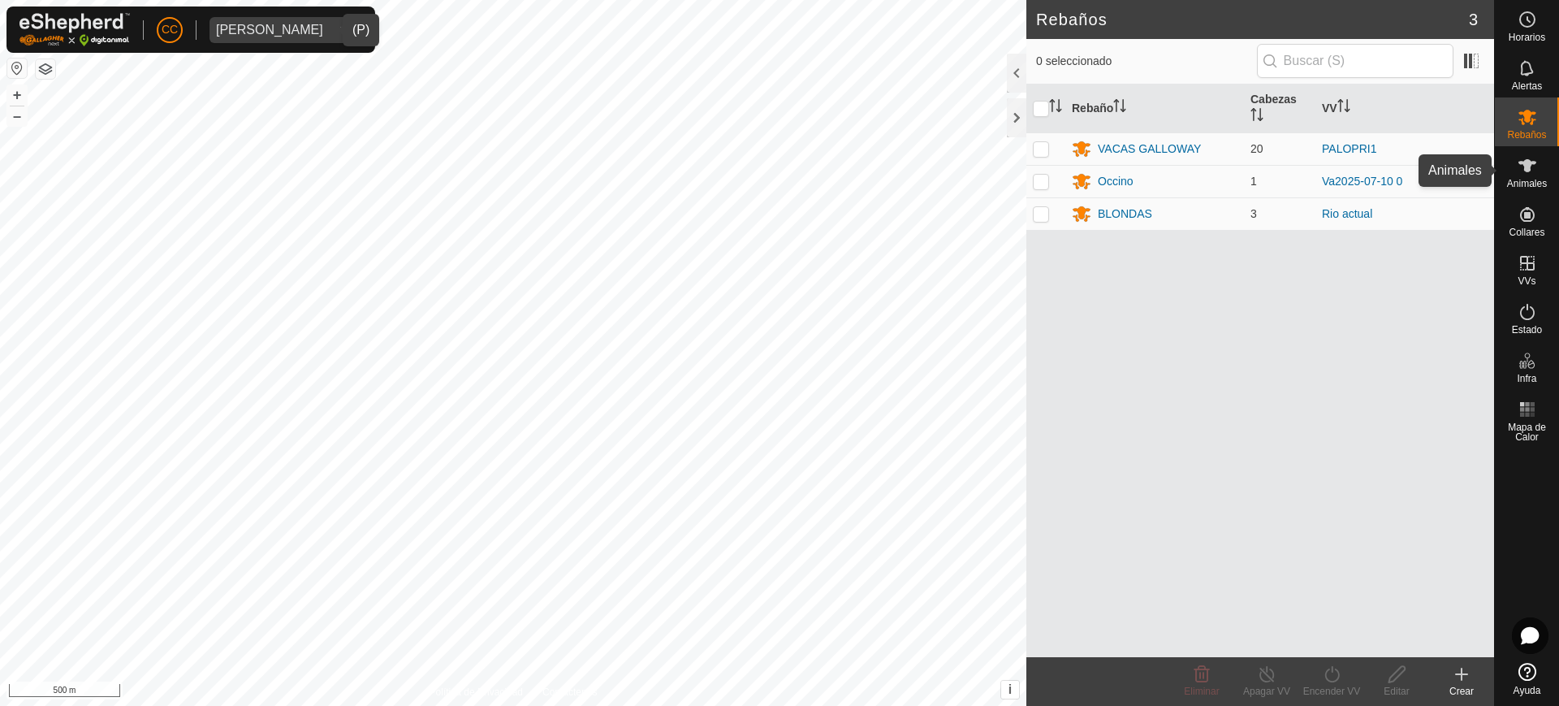
click at [1520, 179] on span "Animales" at bounding box center [1527, 184] width 40 height 10
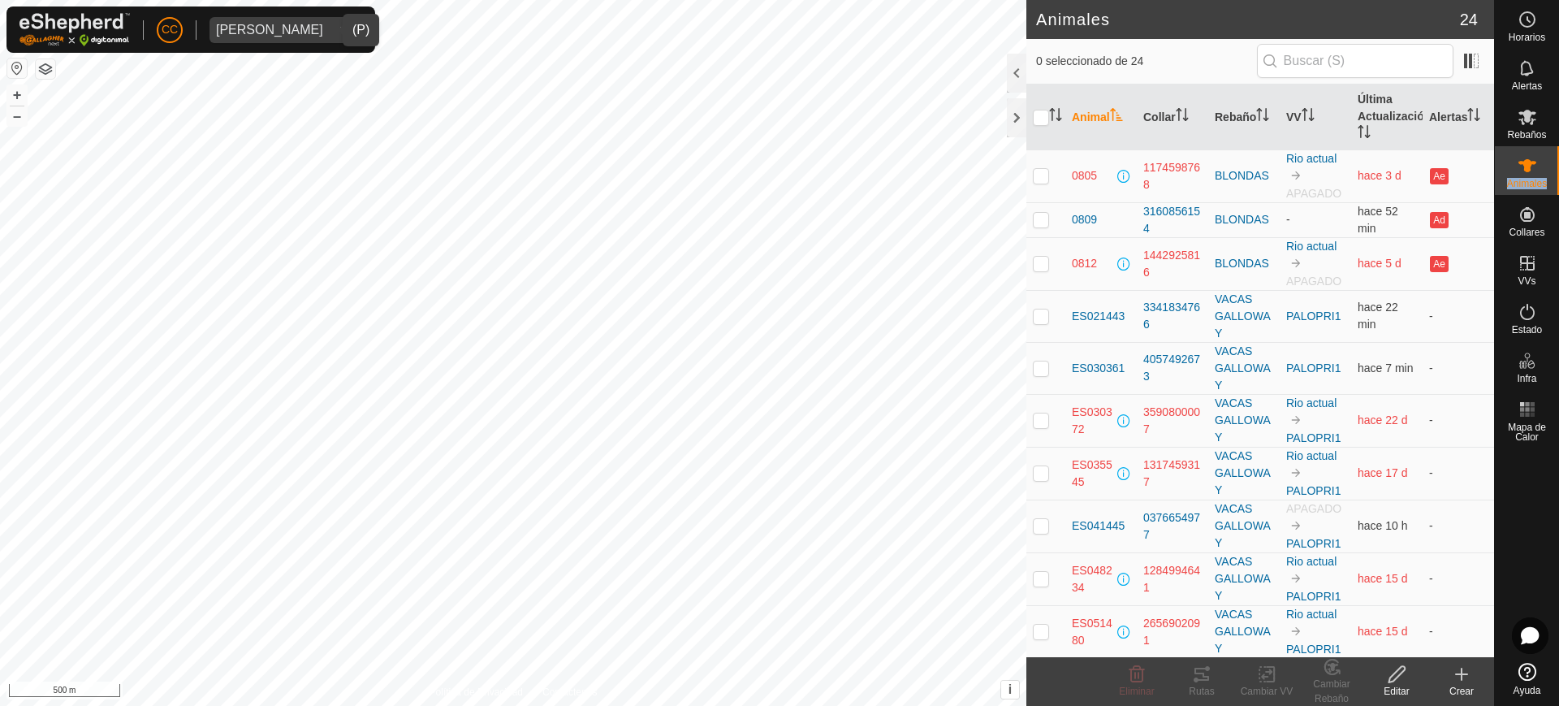
click at [1520, 179] on span "Animales" at bounding box center [1527, 184] width 40 height 10
click at [1366, 138] on th "Última Actualización" at bounding box center [1386, 117] width 71 height 66
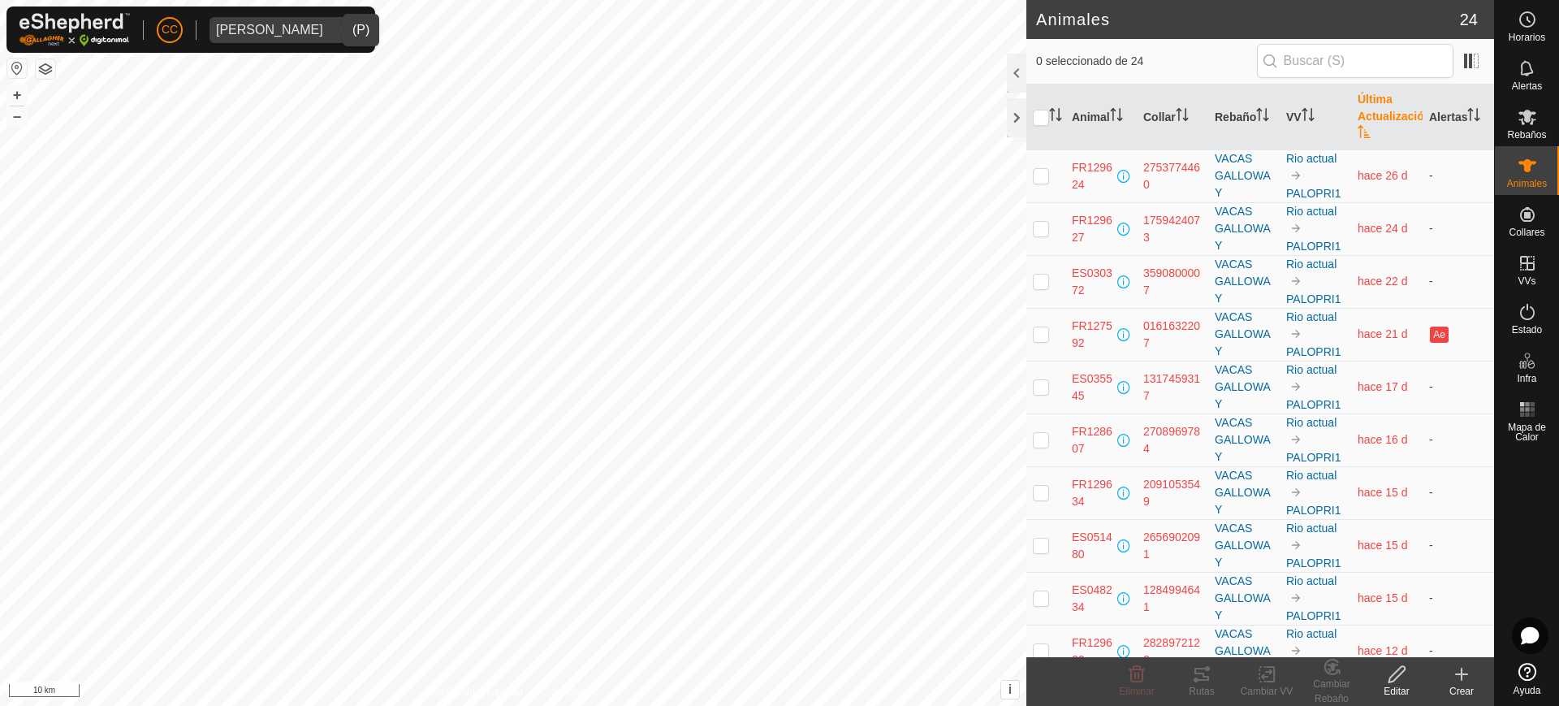
click at [1366, 138] on th "Última Actualización" at bounding box center [1386, 117] width 71 height 66
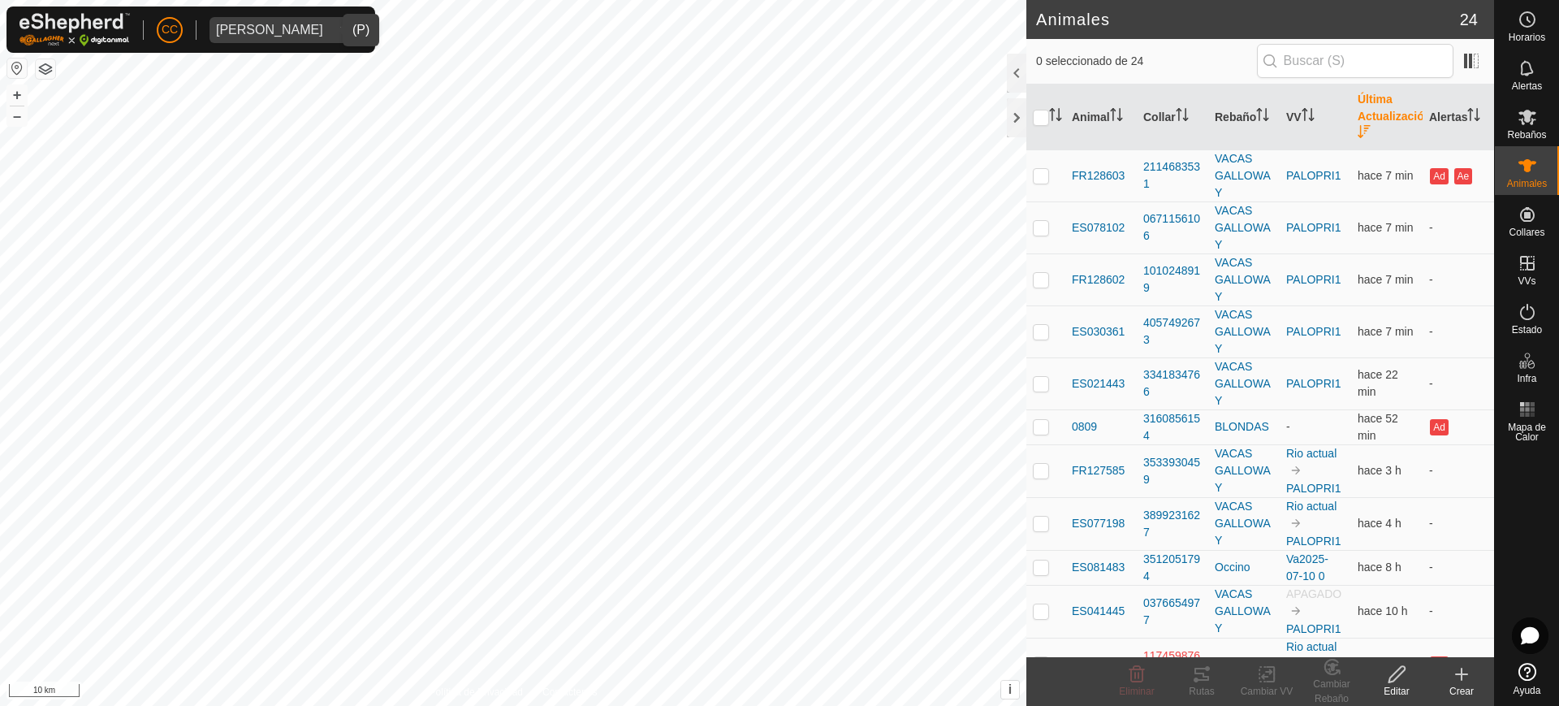
click at [1366, 138] on th "Última Actualización" at bounding box center [1386, 117] width 71 height 66
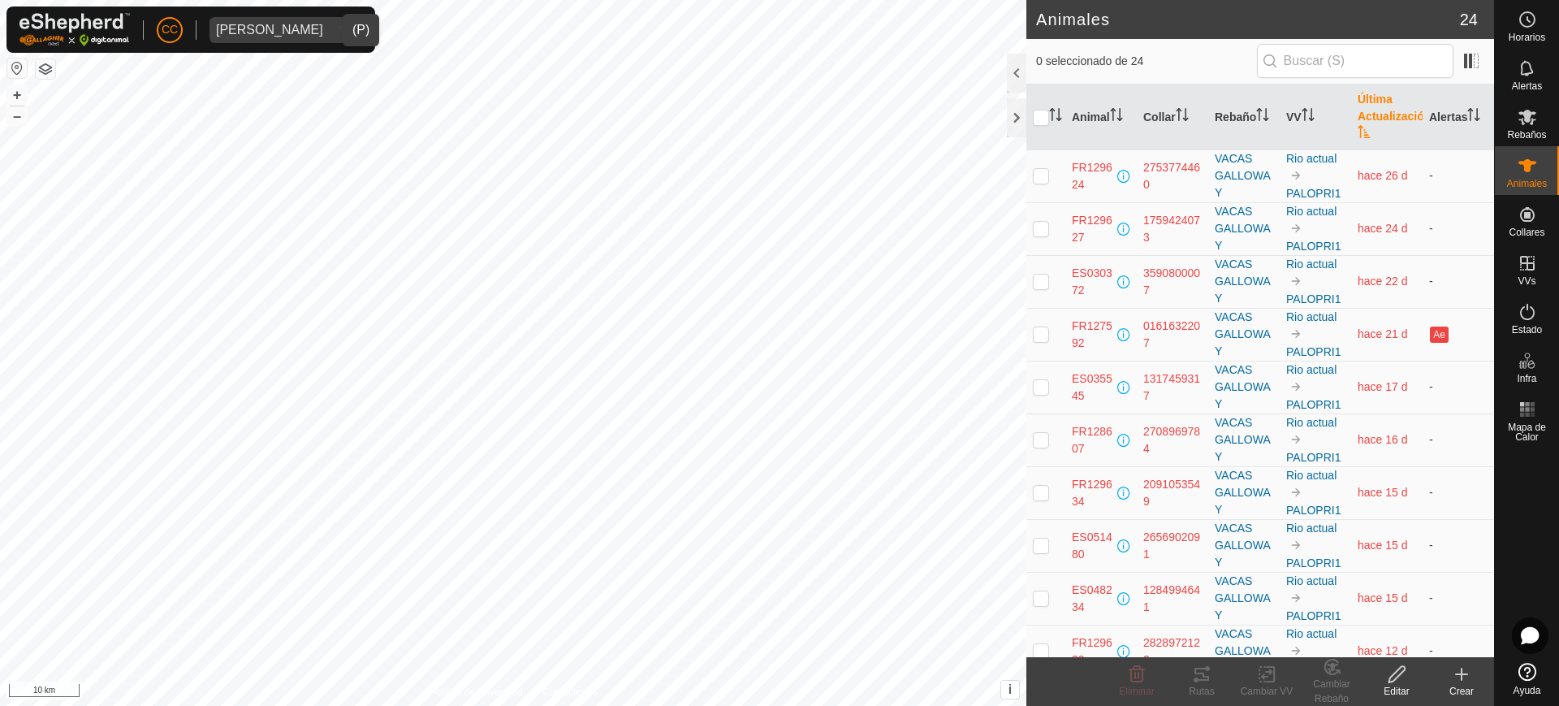
click at [1366, 138] on th "Última Actualización" at bounding box center [1386, 117] width 71 height 66
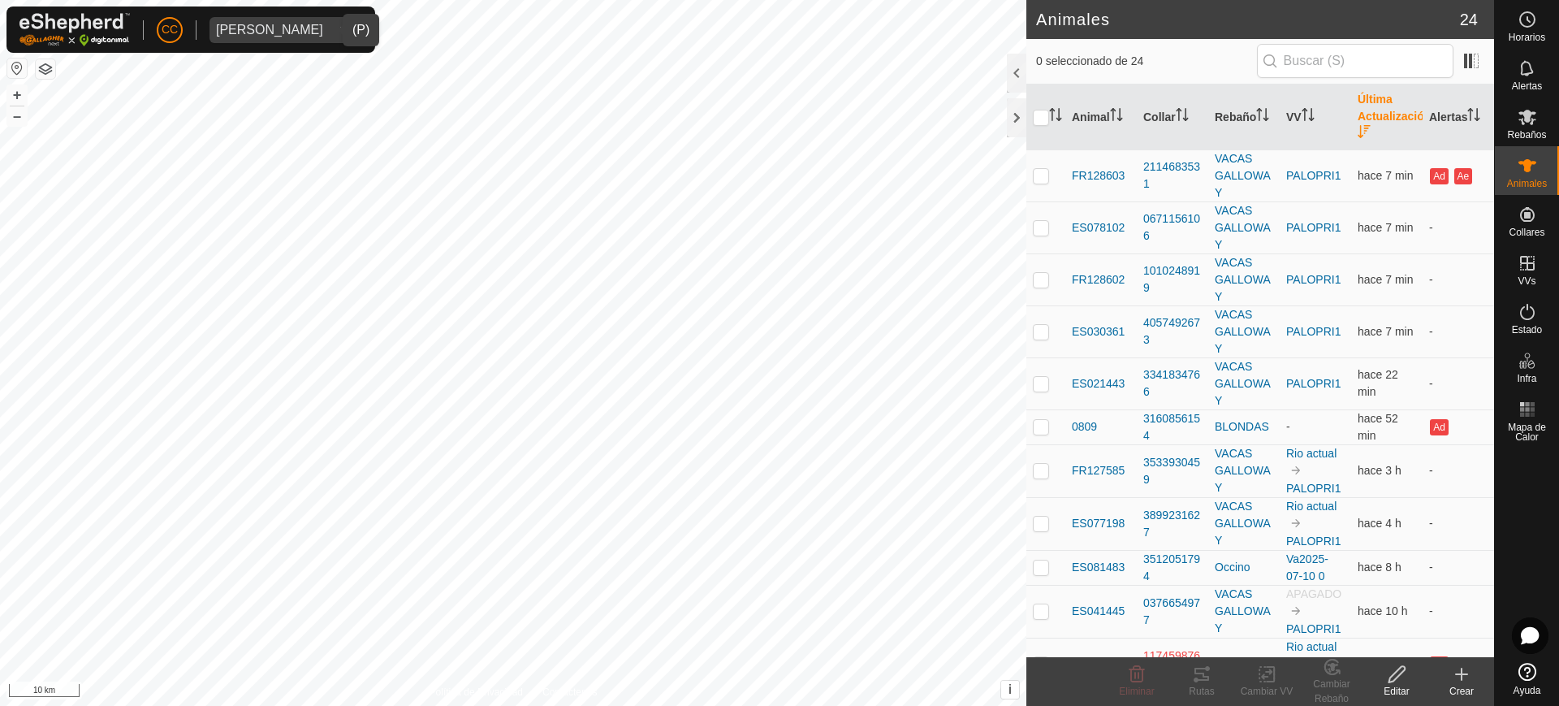
click at [1362, 132] on th "Última Actualización" at bounding box center [1386, 117] width 71 height 66
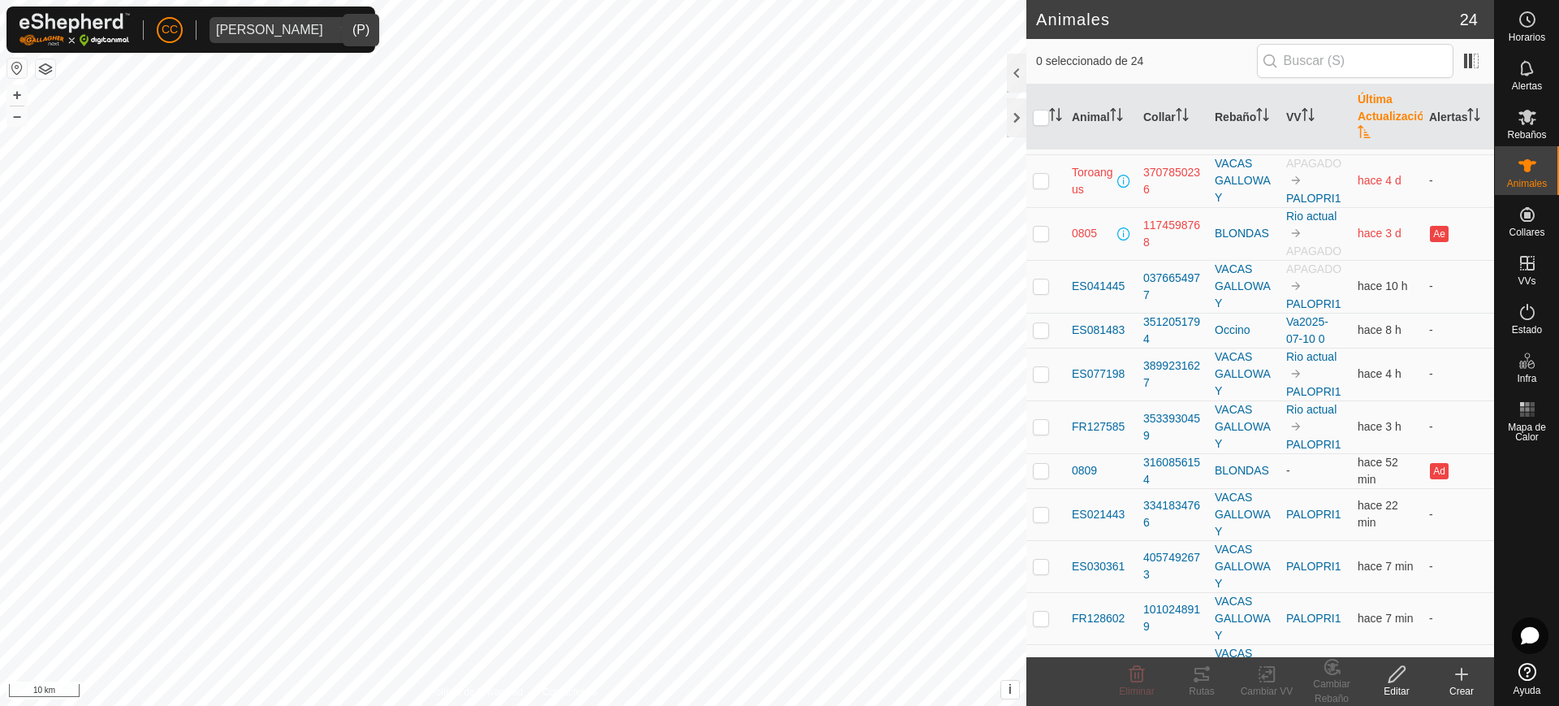
scroll to position [629, 0]
click at [1366, 105] on th "Última Actualización" at bounding box center [1386, 117] width 71 height 66
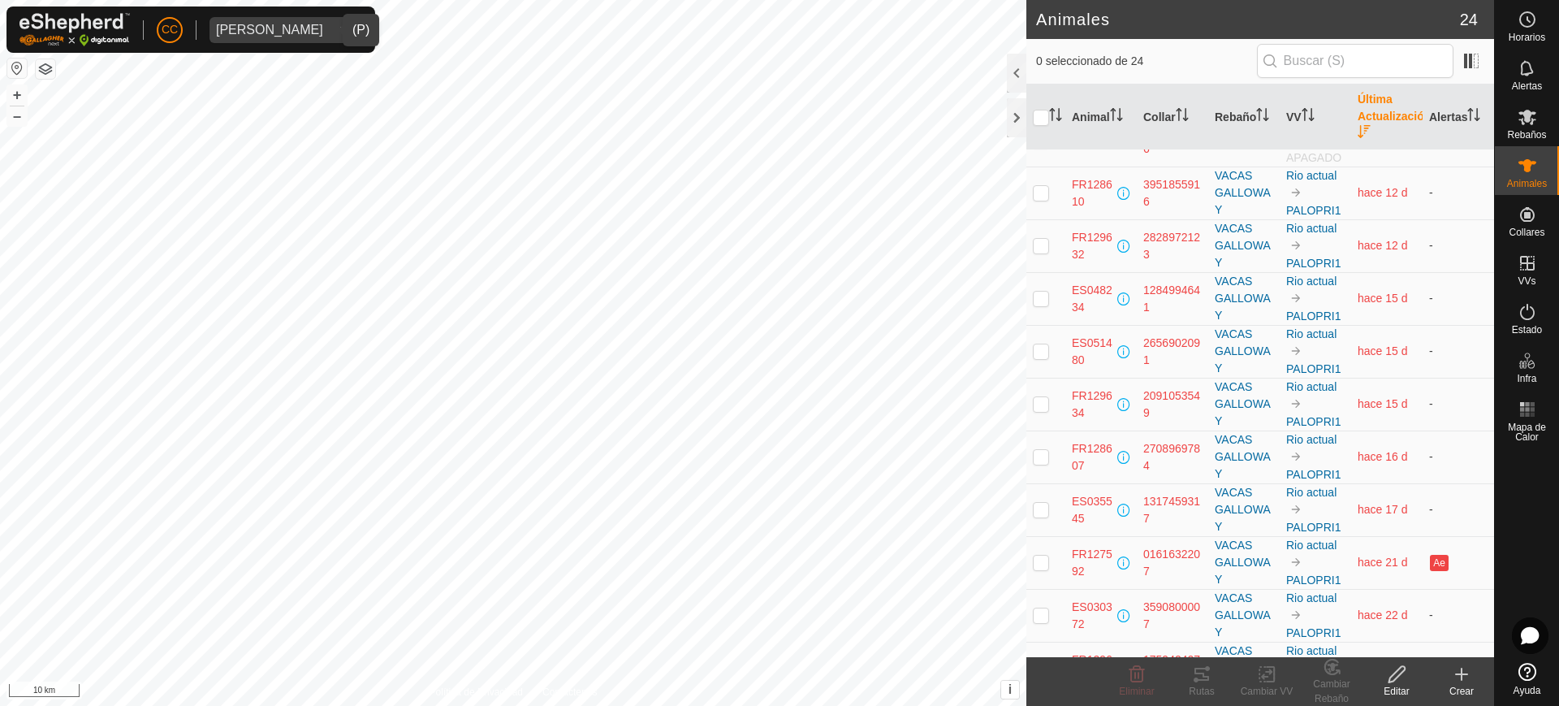
scroll to position [0, 0]
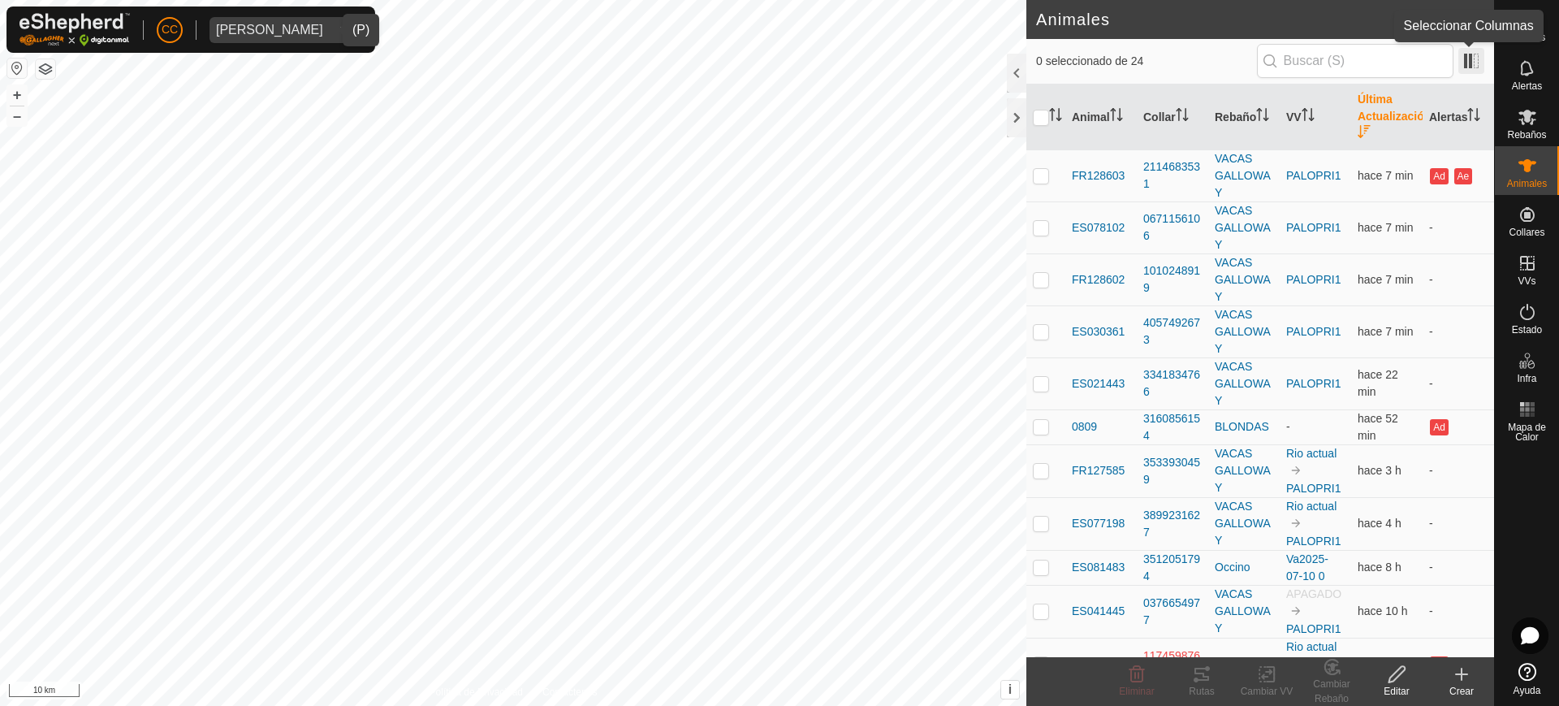
click at [1463, 71] on span at bounding box center [1471, 61] width 26 height 26
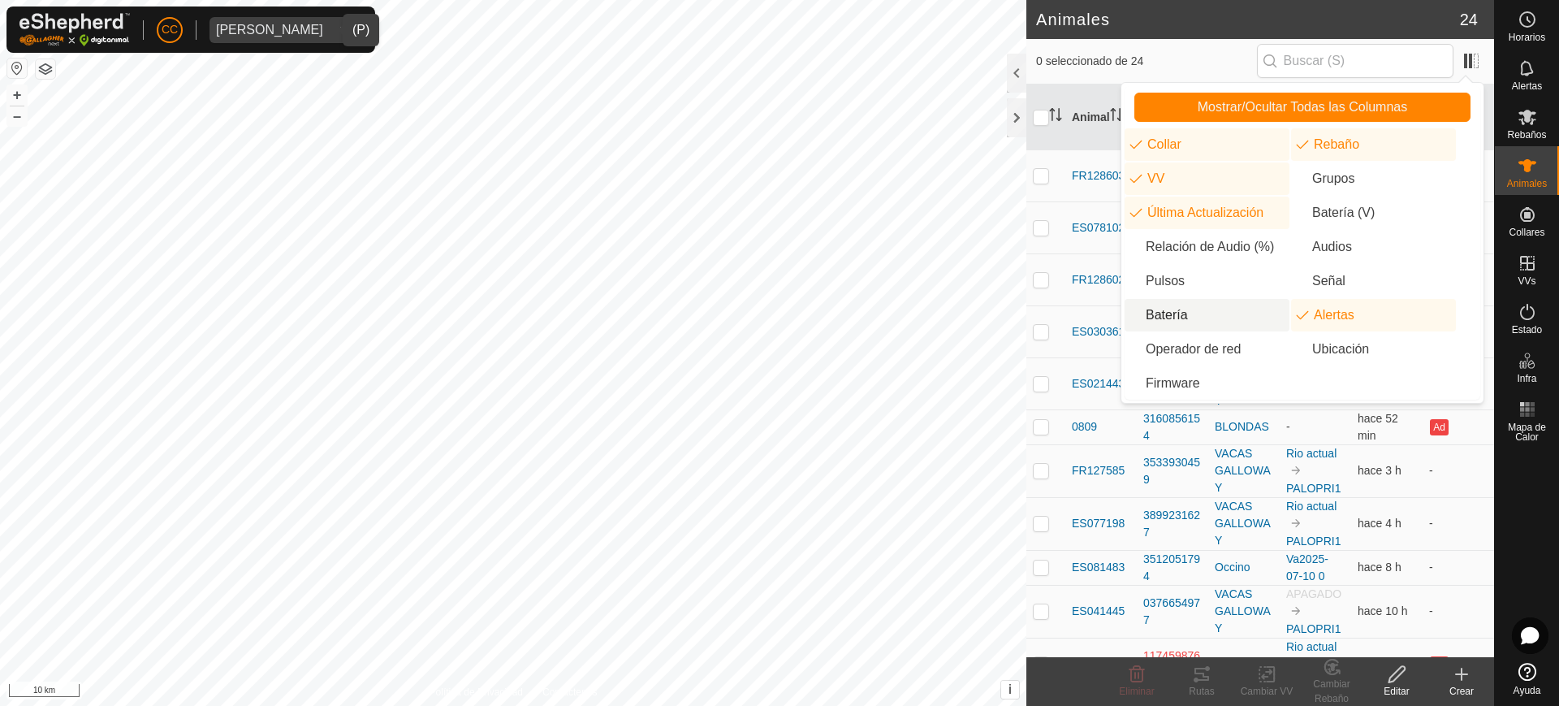
click at [1187, 315] on li "Batería" at bounding box center [1206, 315] width 165 height 32
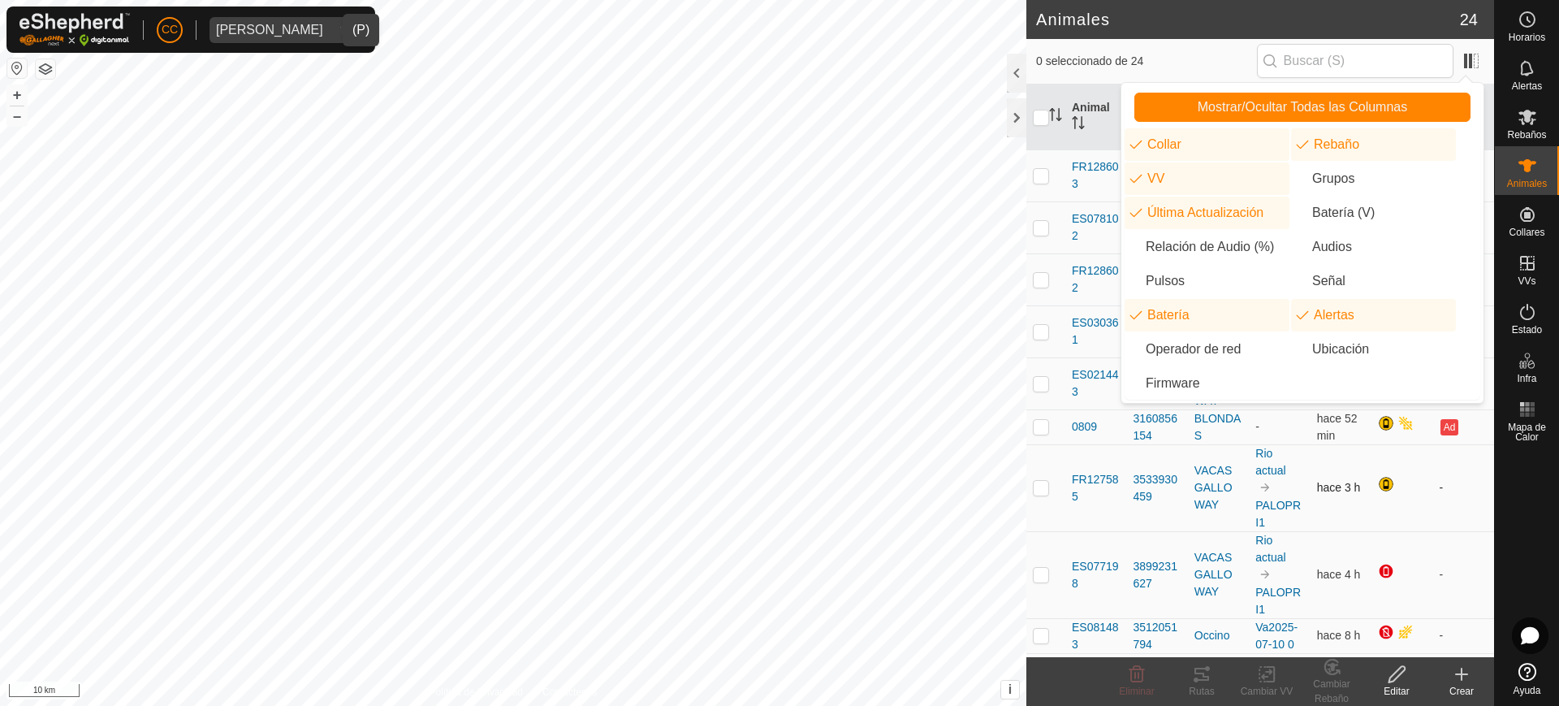
click at [1444, 472] on td "-" at bounding box center [1463, 487] width 61 height 87
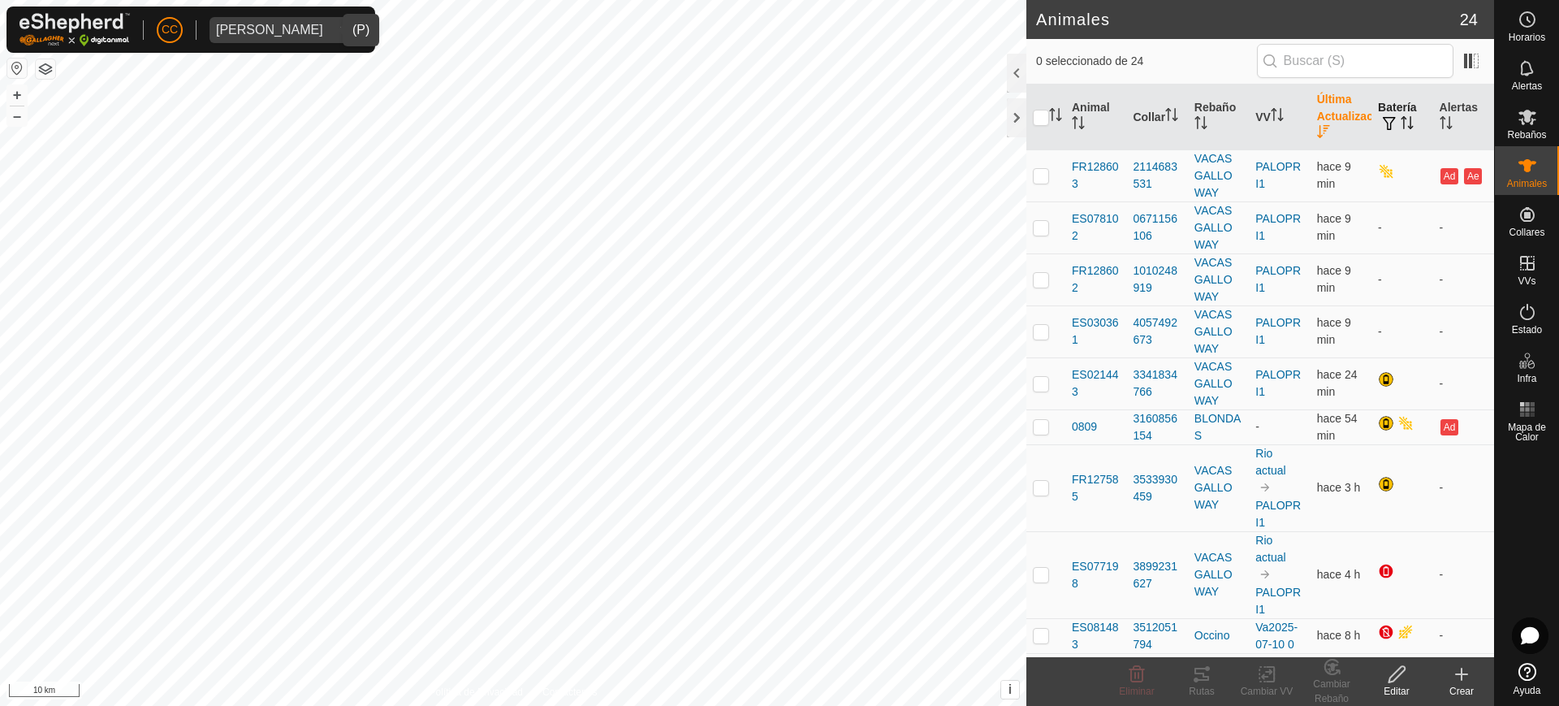
click at [1401, 123] on icon "Activar para ordenar" at bounding box center [1406, 122] width 13 height 13
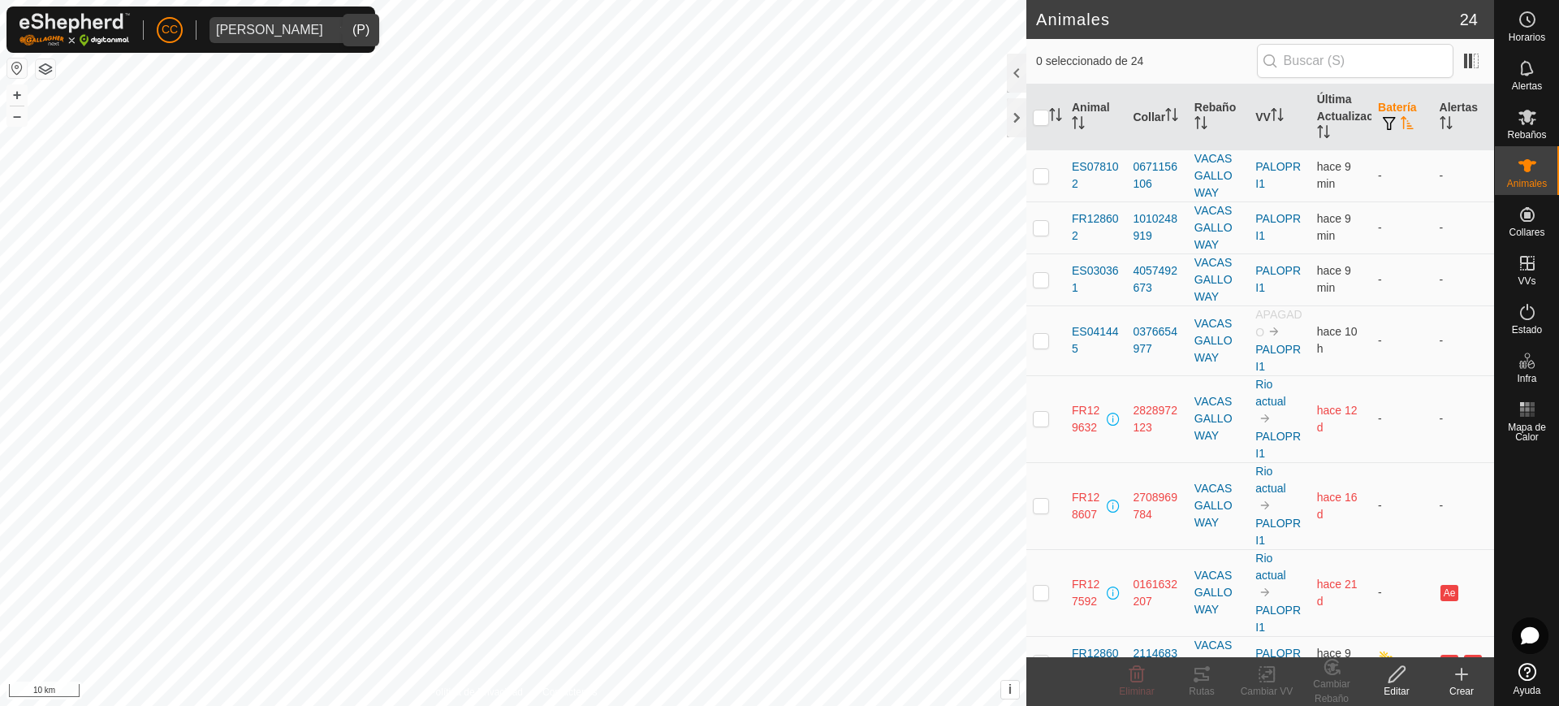
click at [1401, 123] on icon "Activar para ordenar" at bounding box center [1406, 122] width 13 height 13
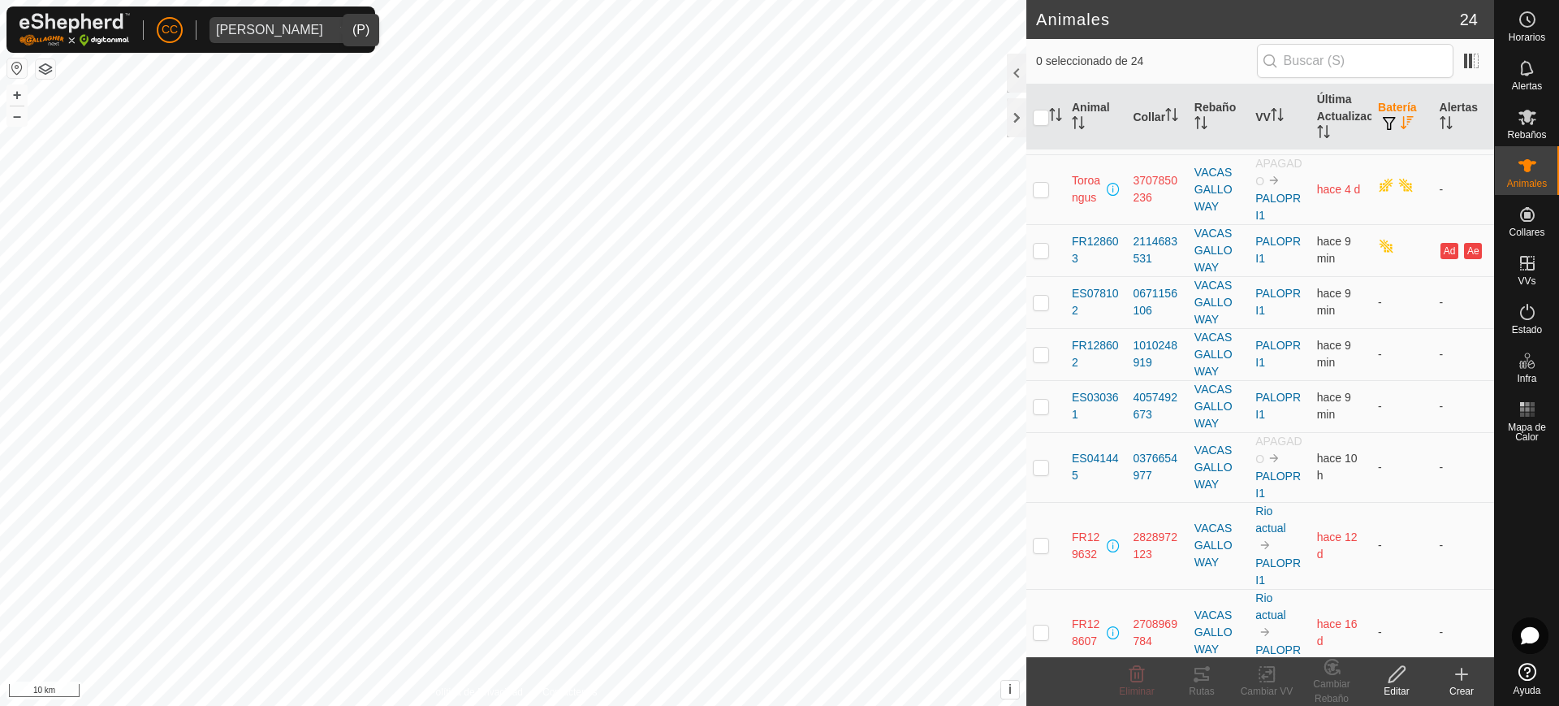
scroll to position [1266, 0]
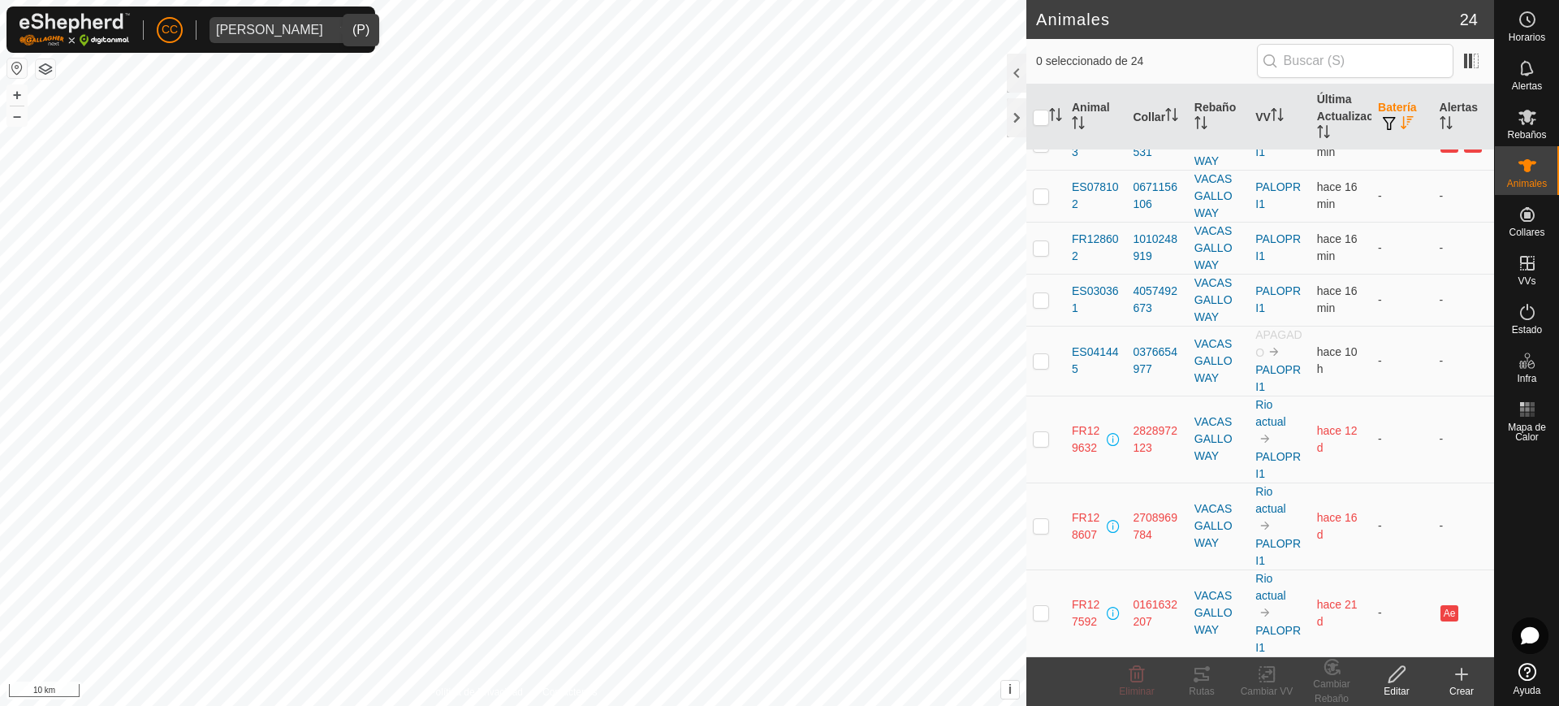
click at [274, 30] on div "[PERSON_NAME]" at bounding box center [269, 30] width 107 height 13
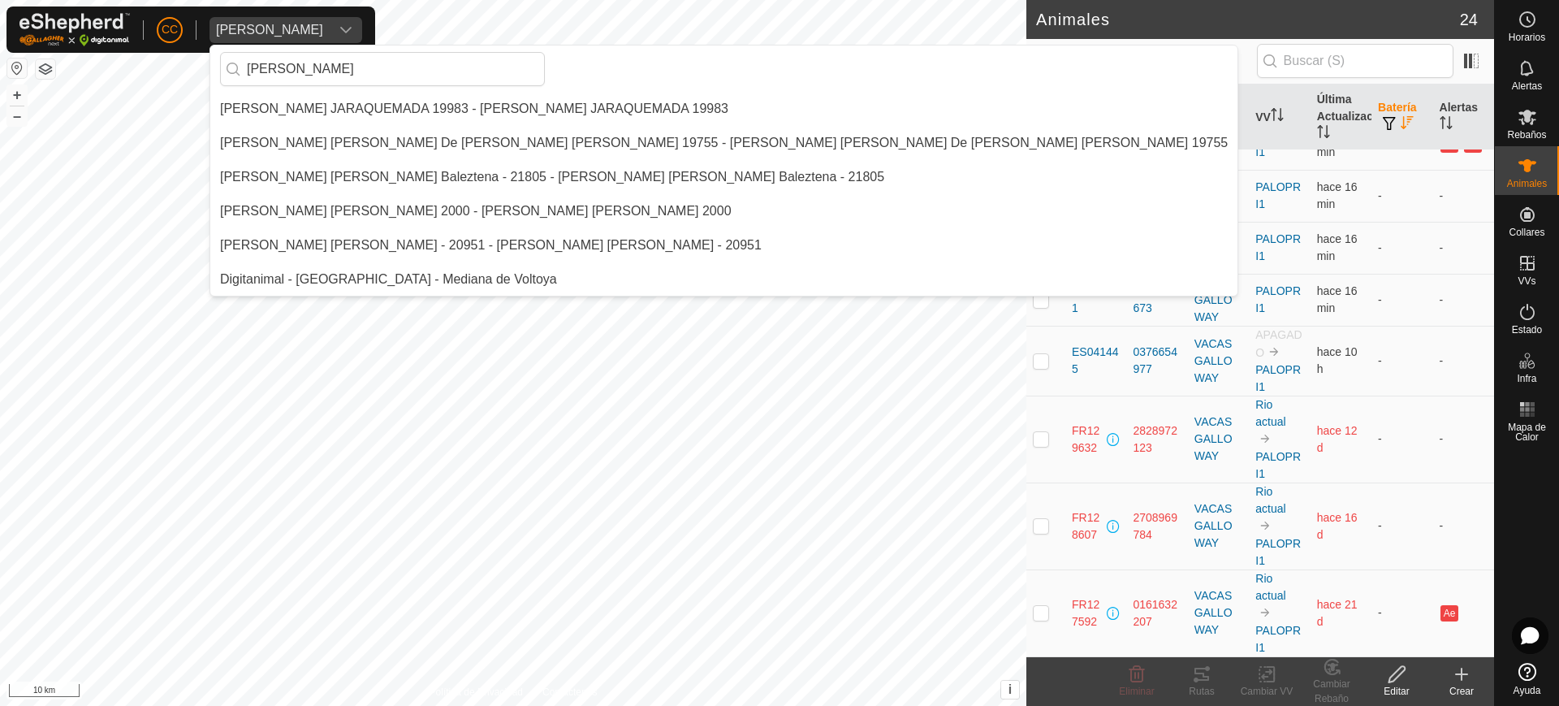
scroll to position [0, 0]
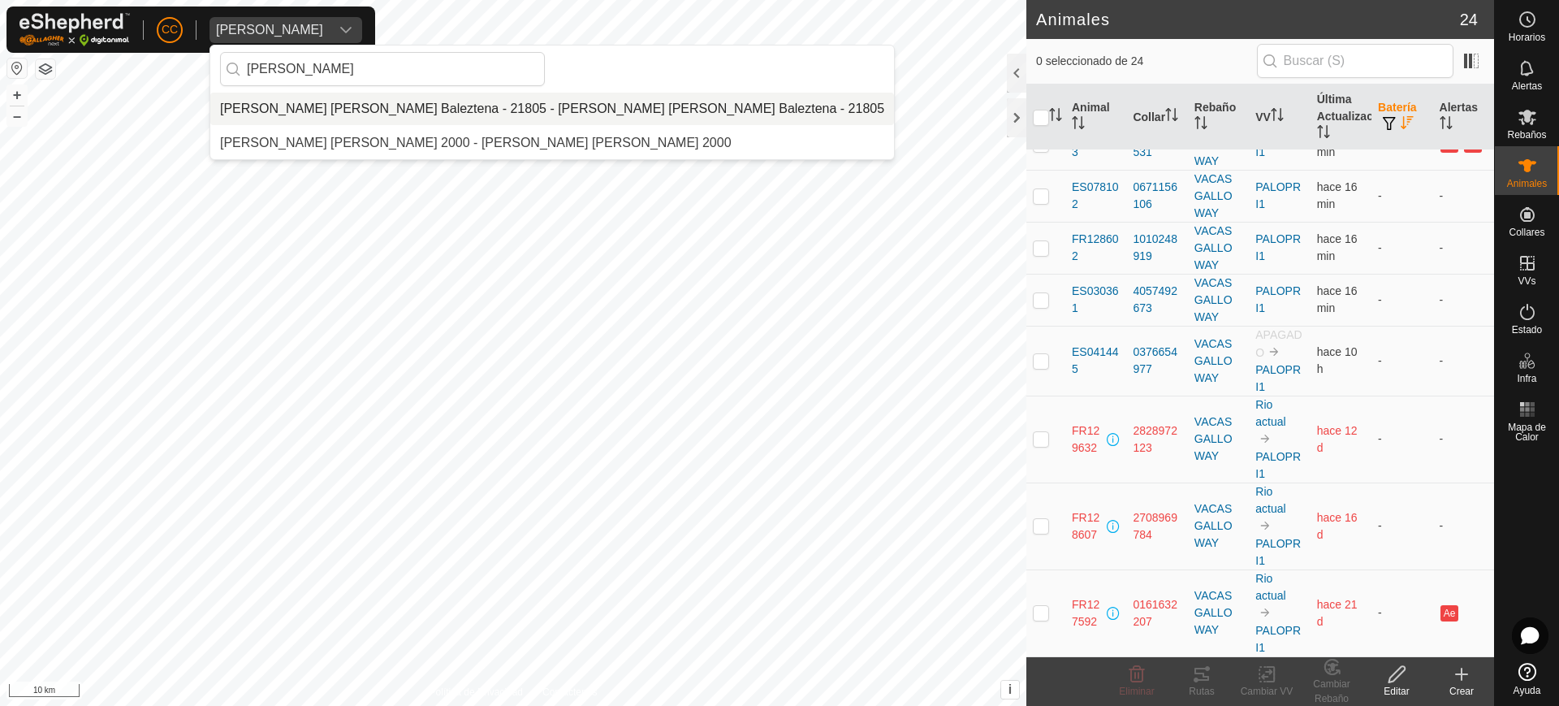
type input "[PERSON_NAME]"
click at [349, 111] on li "[PERSON_NAME] [PERSON_NAME] Baleztena - 21805 - [PERSON_NAME] [PERSON_NAME] Bal…" at bounding box center [552, 109] width 684 height 32
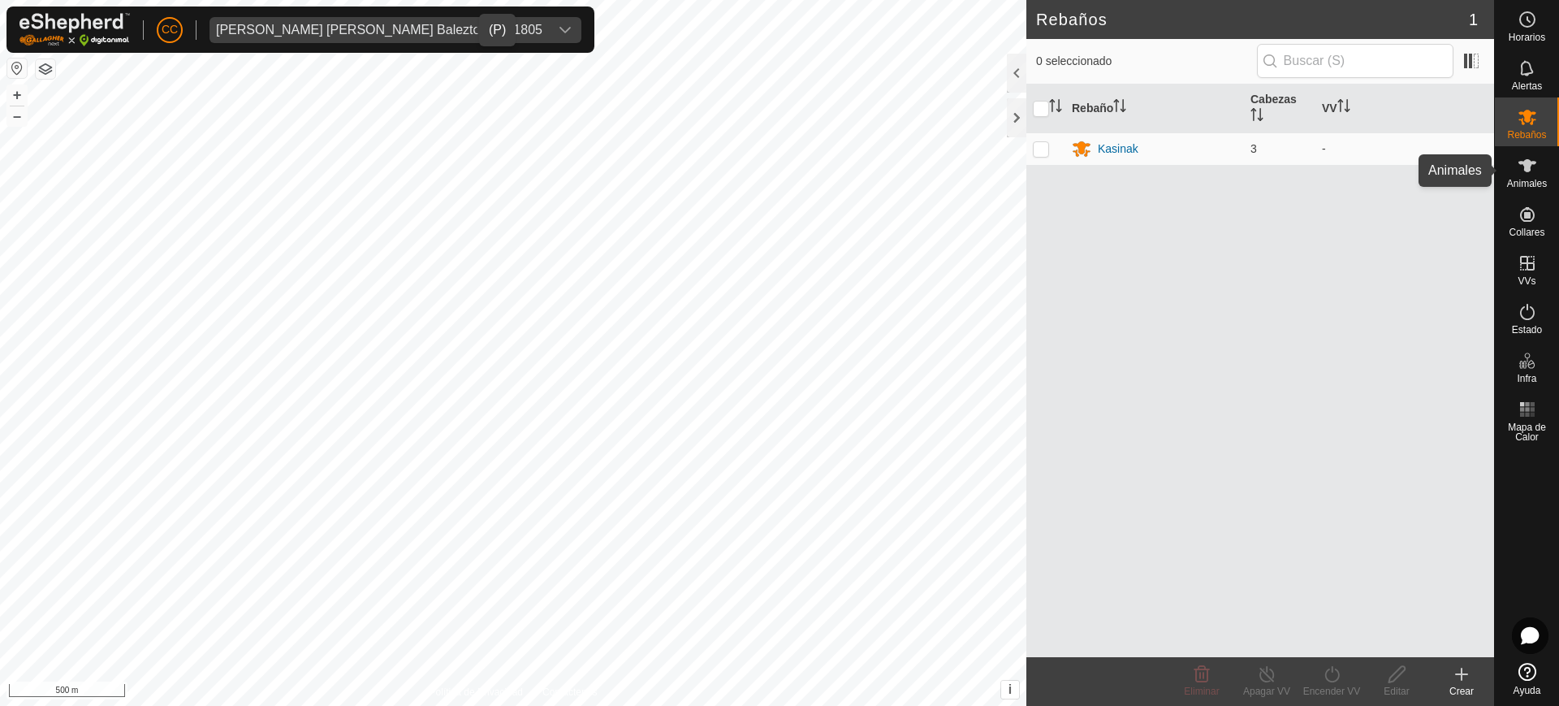
click at [1536, 166] on icon at bounding box center [1526, 165] width 19 height 19
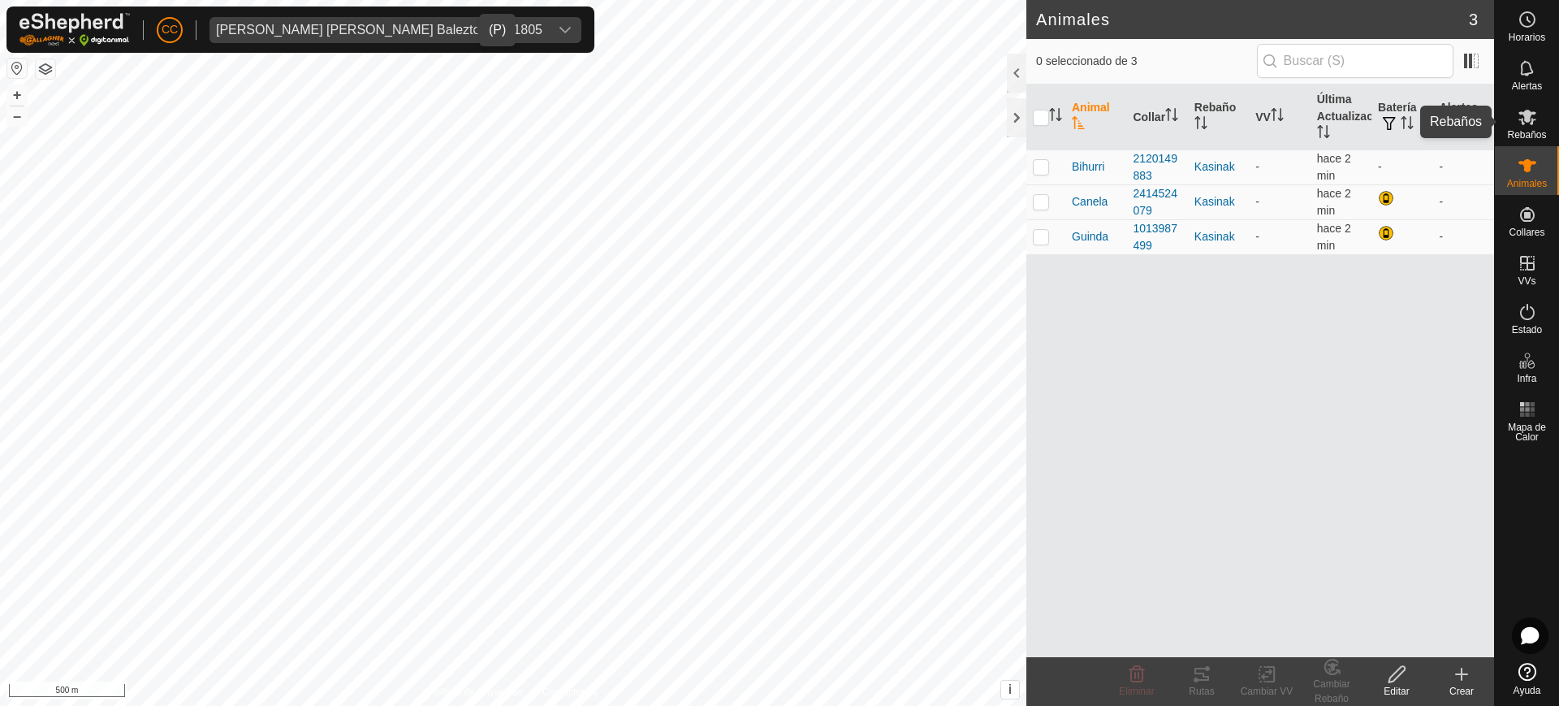
click at [1530, 127] on es-mob-svg-icon at bounding box center [1527, 117] width 29 height 26
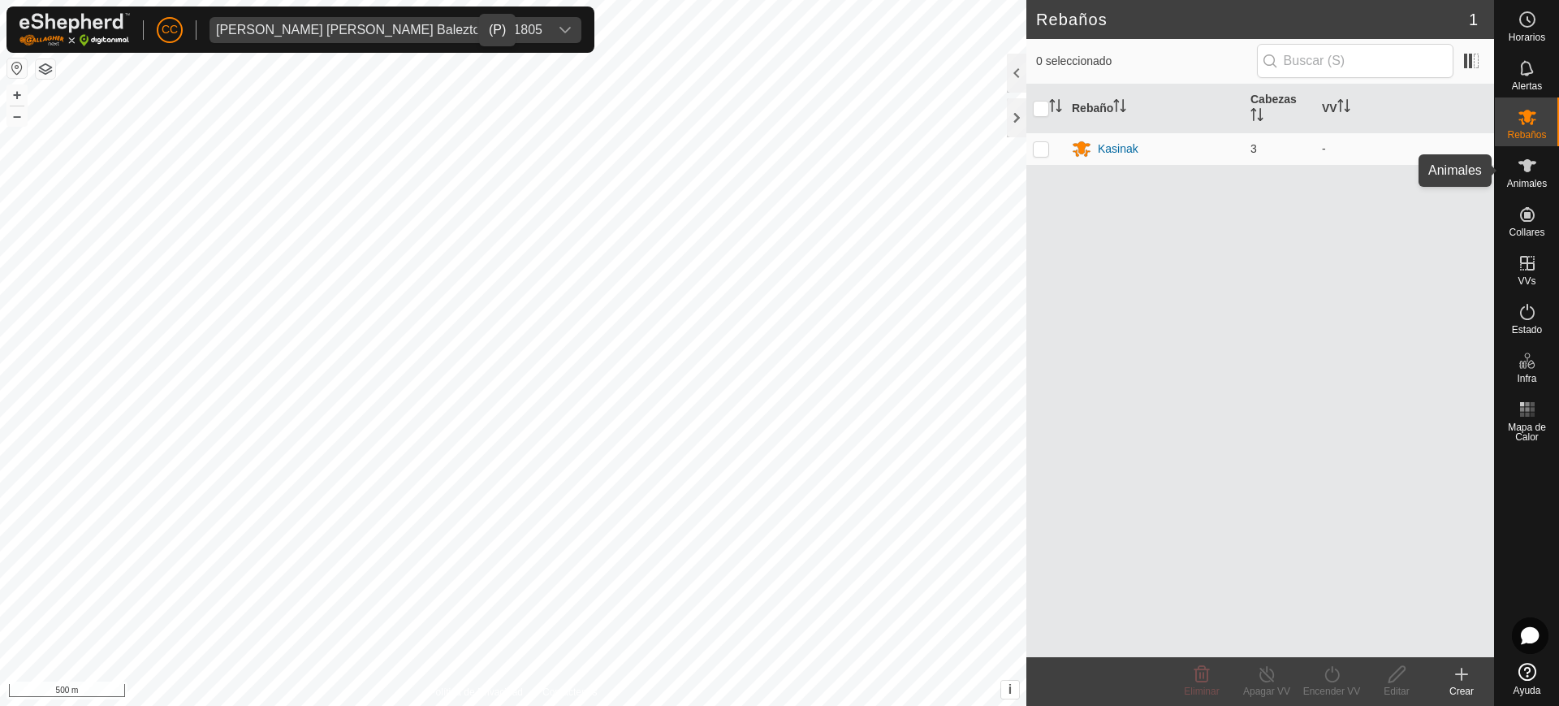
click at [1530, 173] on icon at bounding box center [1526, 165] width 19 height 19
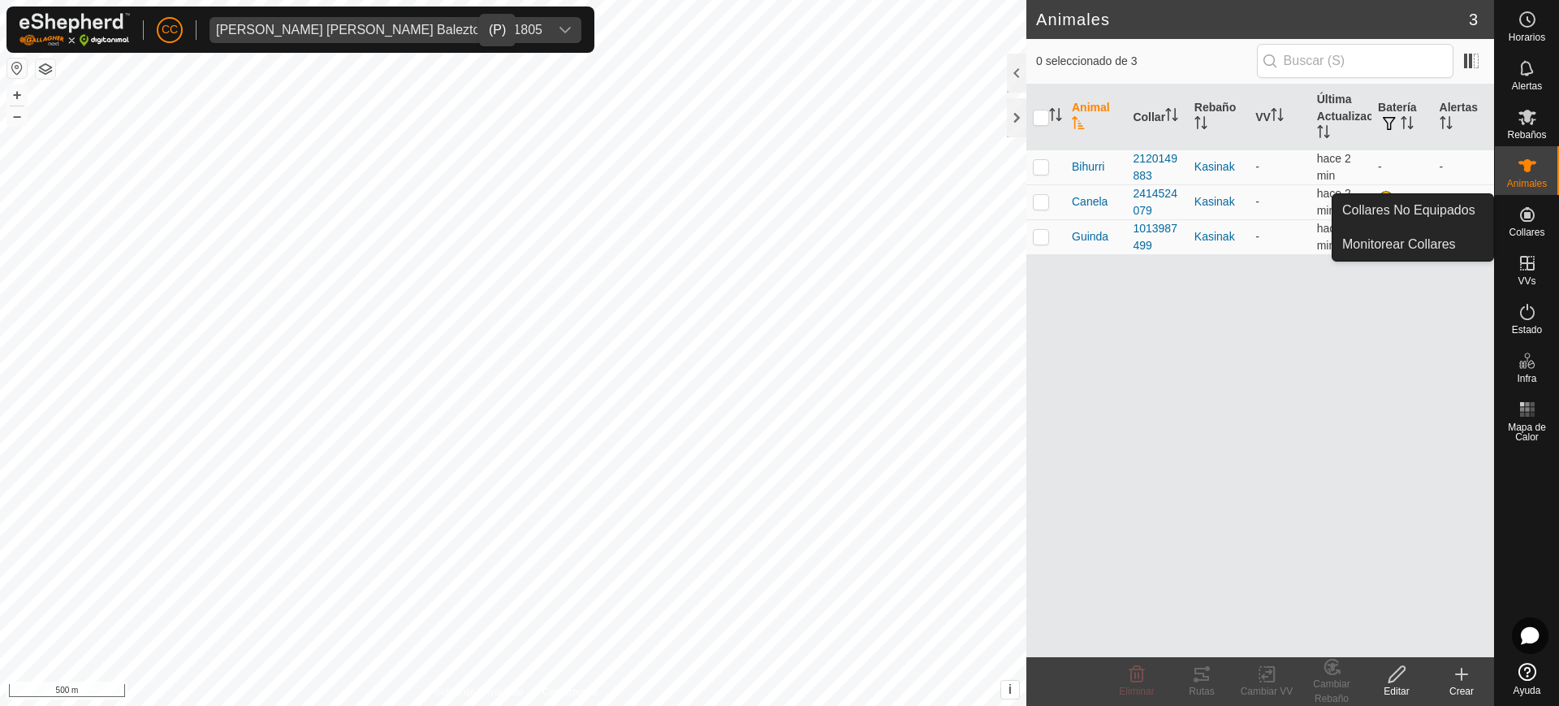
click at [1524, 227] on span "Collares" at bounding box center [1526, 232] width 36 height 10
click at [1474, 209] on link "Collares No Equipados" at bounding box center [1412, 210] width 161 height 32
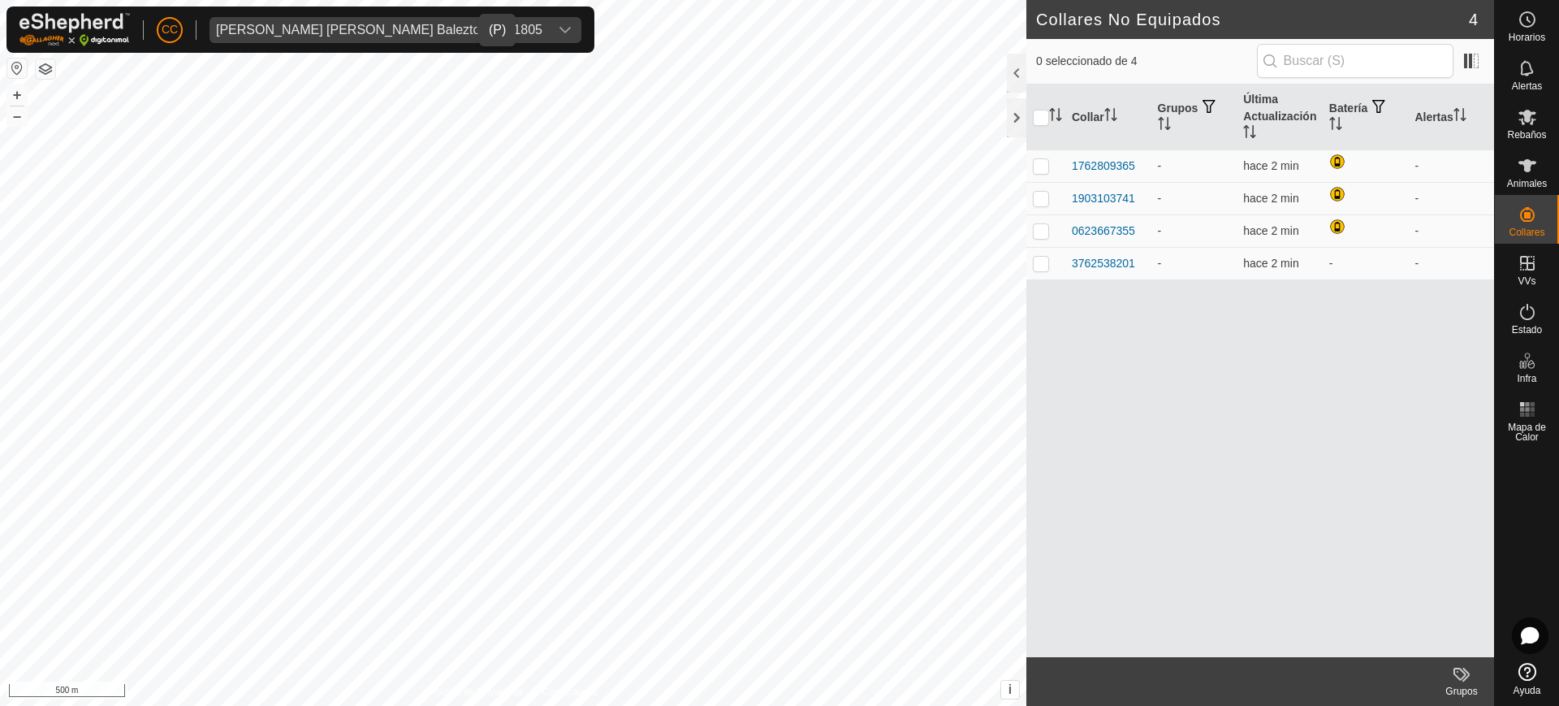
click at [1413, 395] on div "Collar Grupos Última Actualización Batería Alertas 1762809365 - hace 2 min - 19…" at bounding box center [1260, 370] width 468 height 572
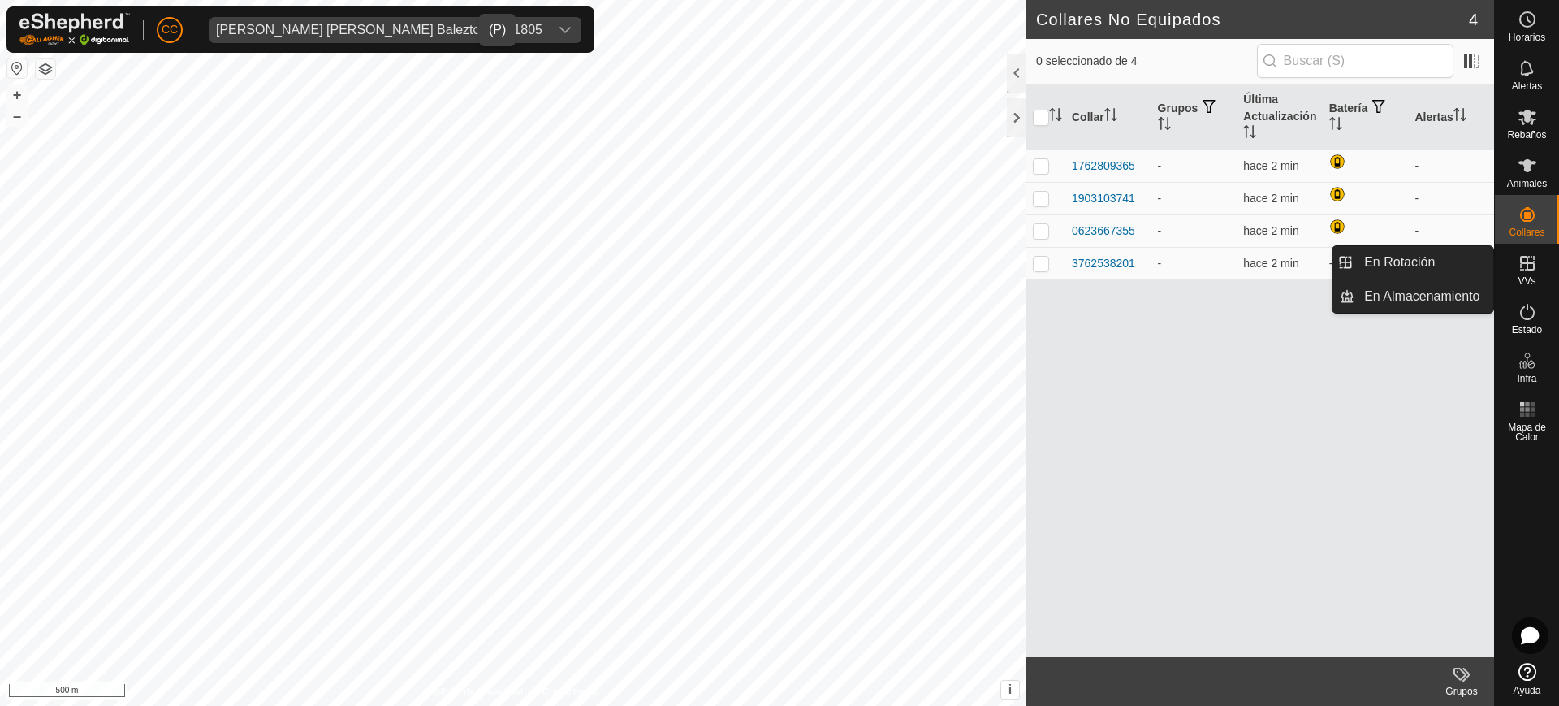
click at [1525, 257] on icon at bounding box center [1527, 263] width 15 height 15
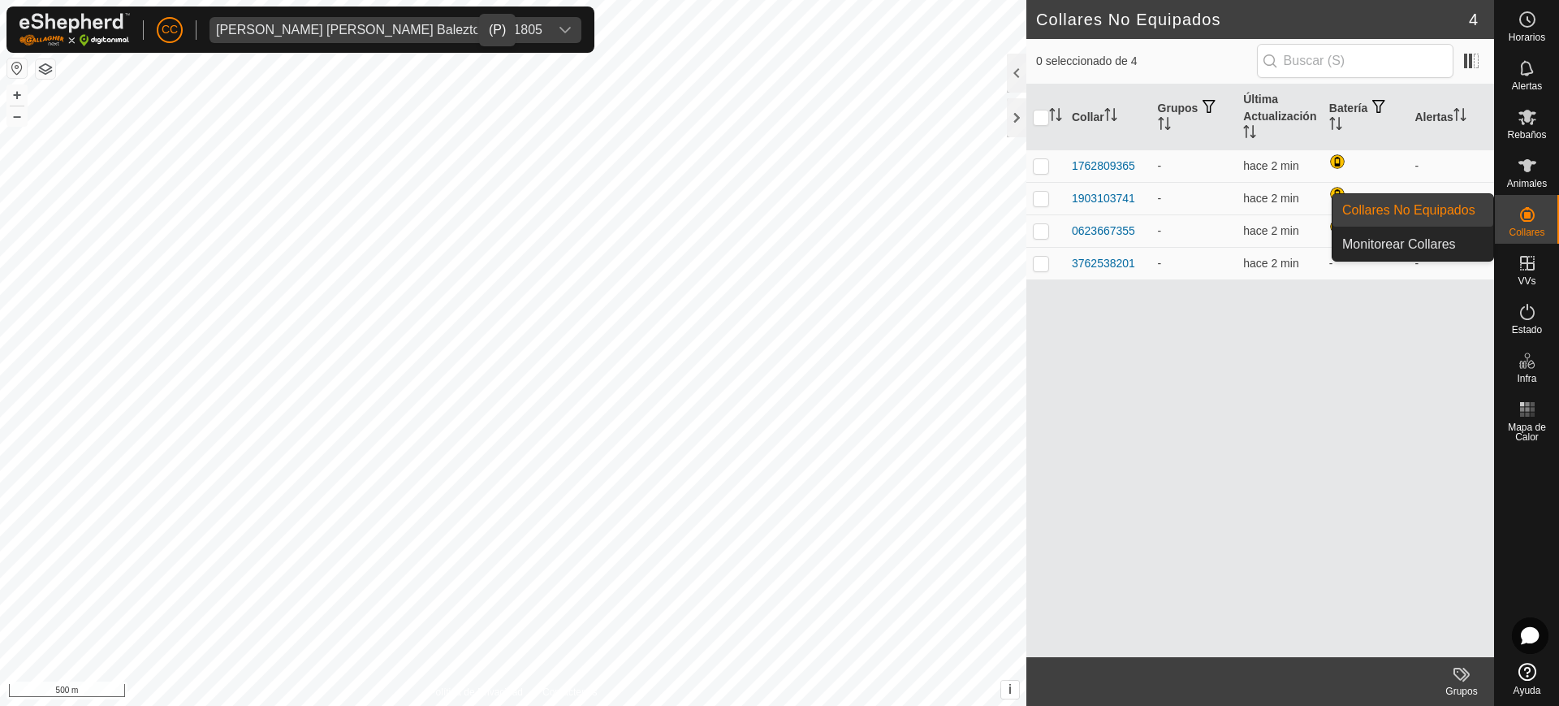
click at [1457, 211] on link "Collares No Equipados" at bounding box center [1412, 210] width 161 height 32
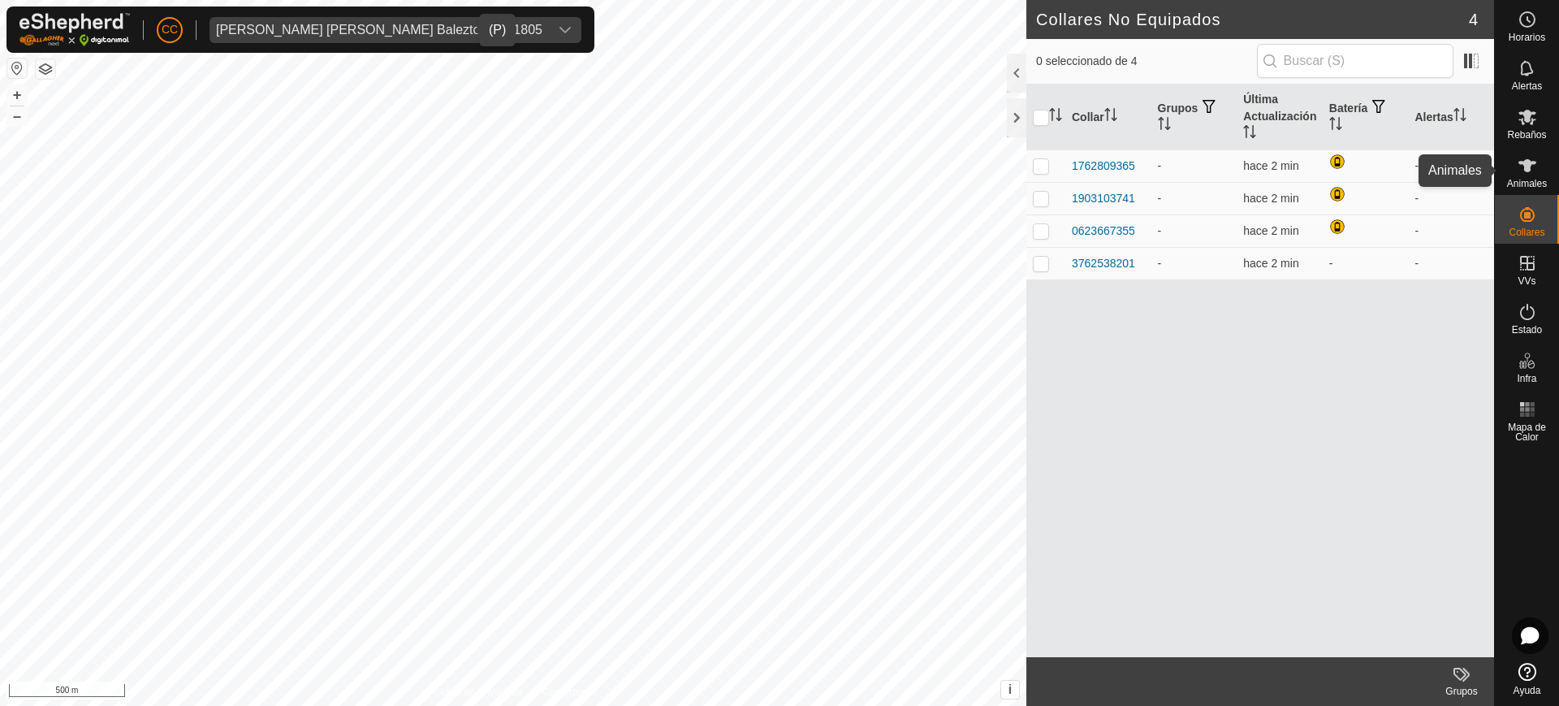
click at [1523, 164] on icon at bounding box center [1527, 165] width 18 height 13
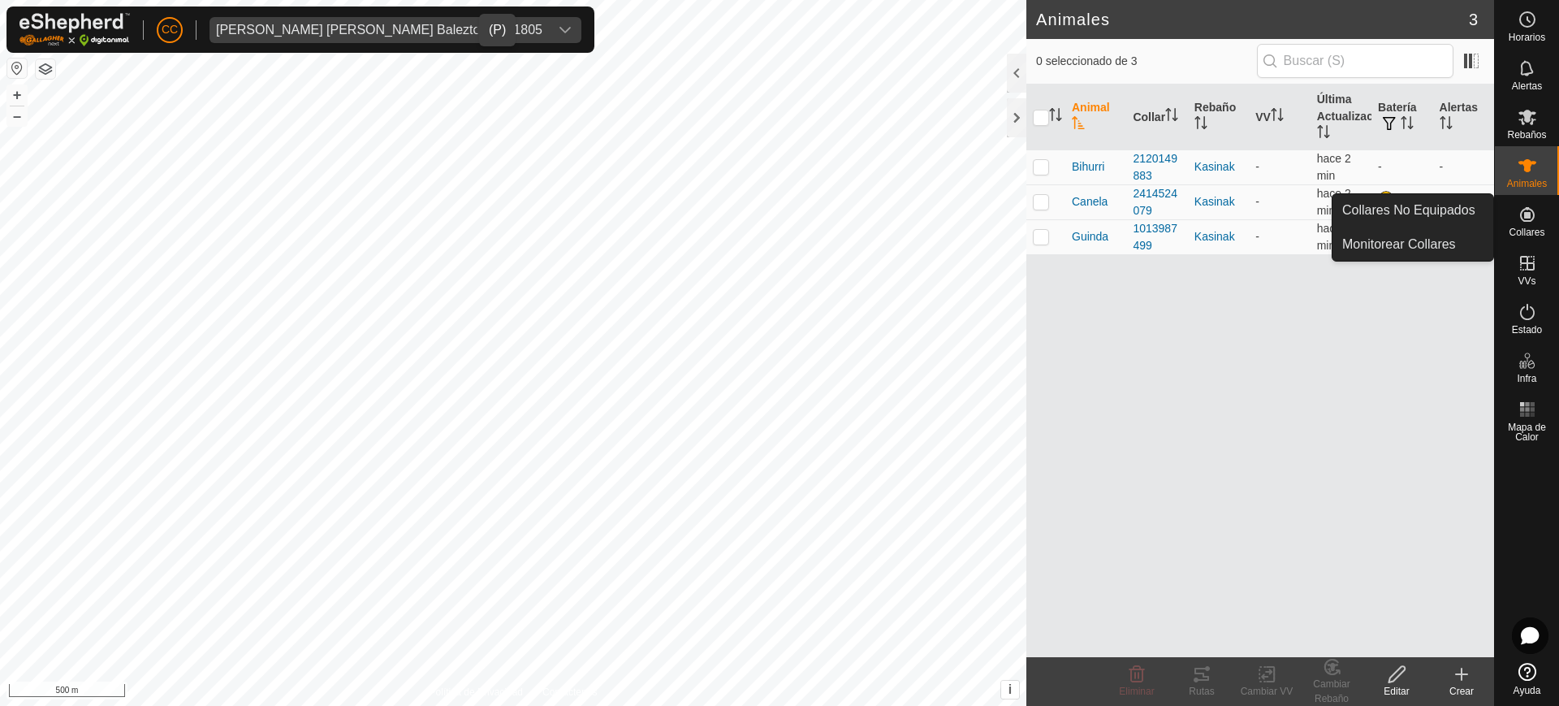
click at [1525, 220] on icon at bounding box center [1527, 214] width 15 height 15
click at [1432, 202] on link "Collares No Equipados" at bounding box center [1412, 210] width 161 height 32
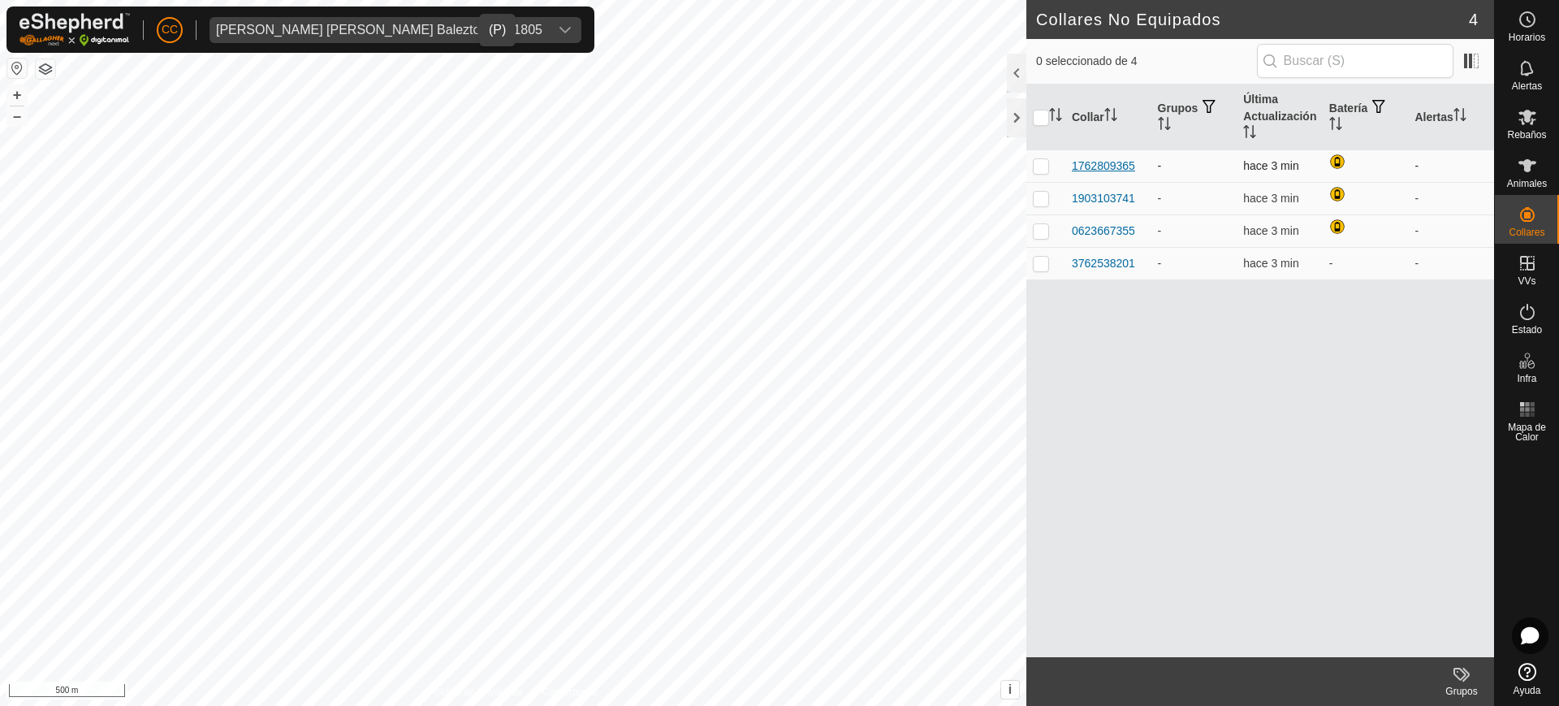
drag, startPoint x: 1119, startPoint y: 170, endPoint x: 1085, endPoint y: 167, distance: 34.2
click at [1085, 167] on div "1762809365" at bounding box center [1103, 166] width 63 height 17
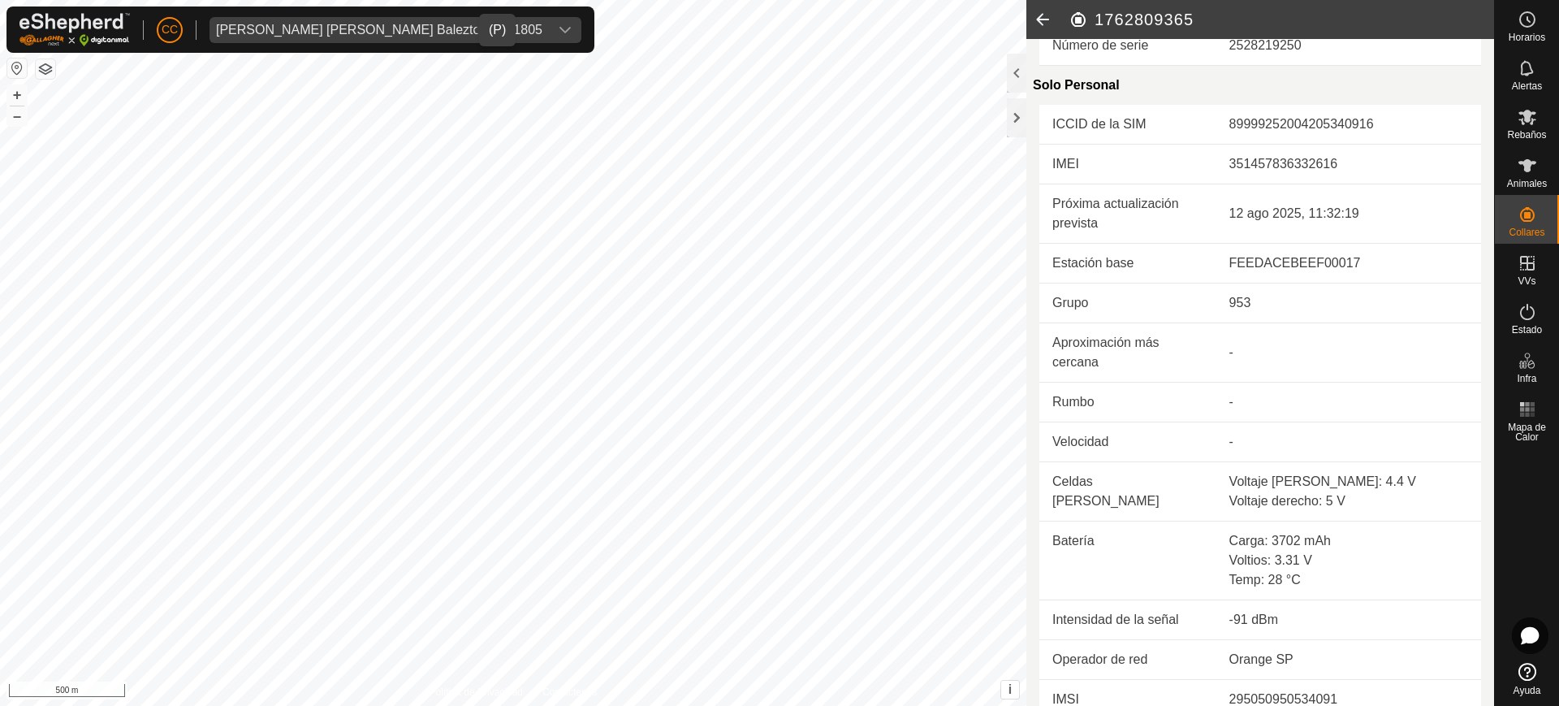
scroll to position [398, 0]
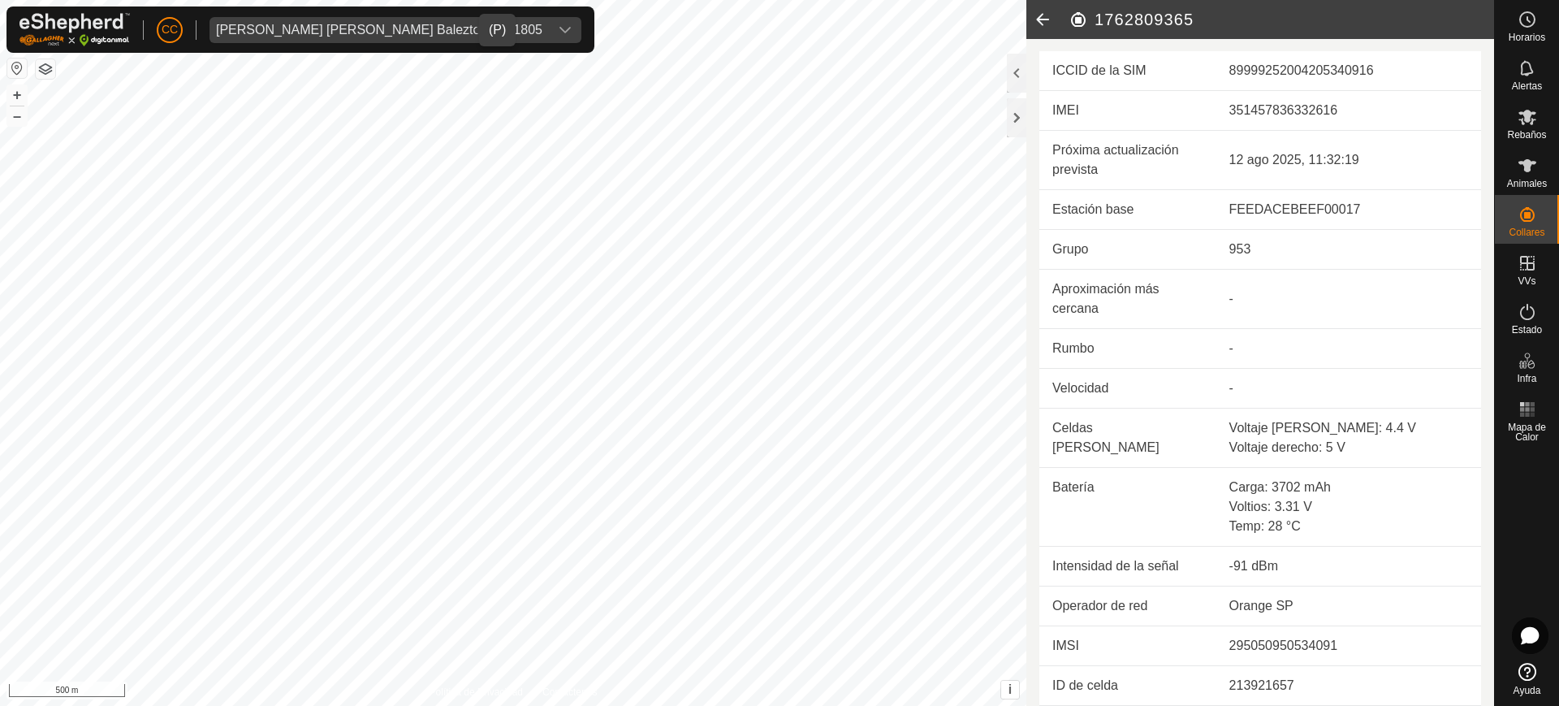
click at [1034, 24] on icon at bounding box center [1042, 19] width 32 height 39
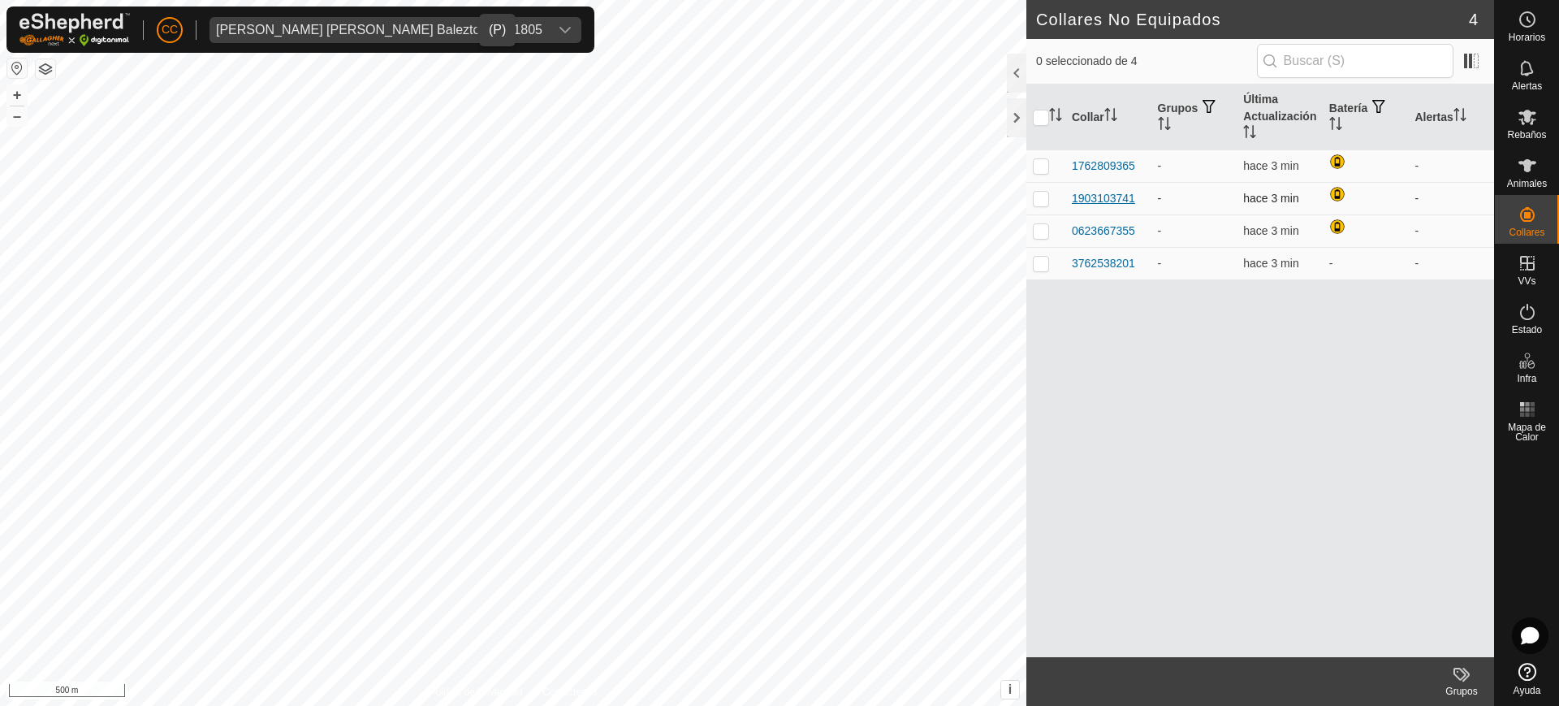
click at [1099, 192] on div "1903103741" at bounding box center [1103, 198] width 63 height 17
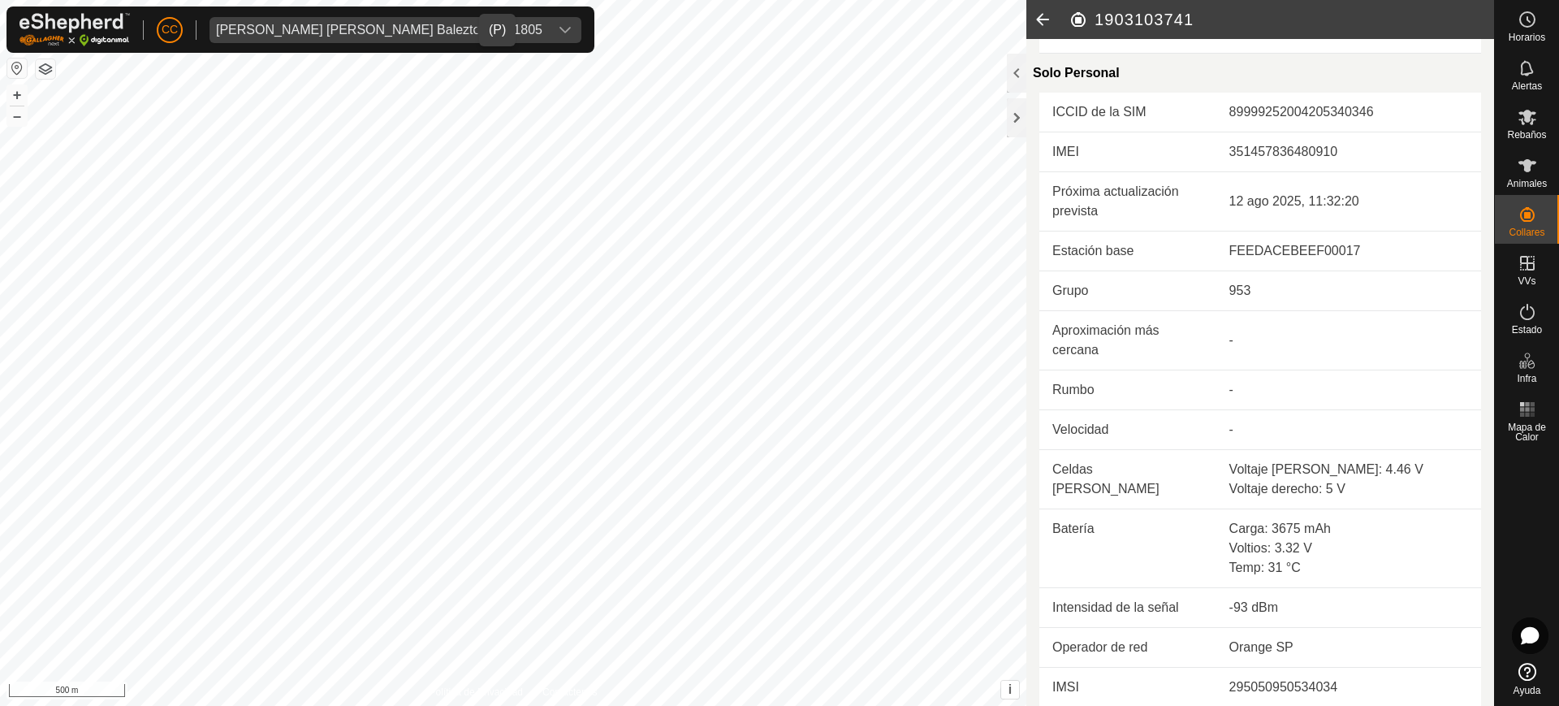
scroll to position [357, 0]
click at [1038, 17] on icon at bounding box center [1042, 19] width 32 height 39
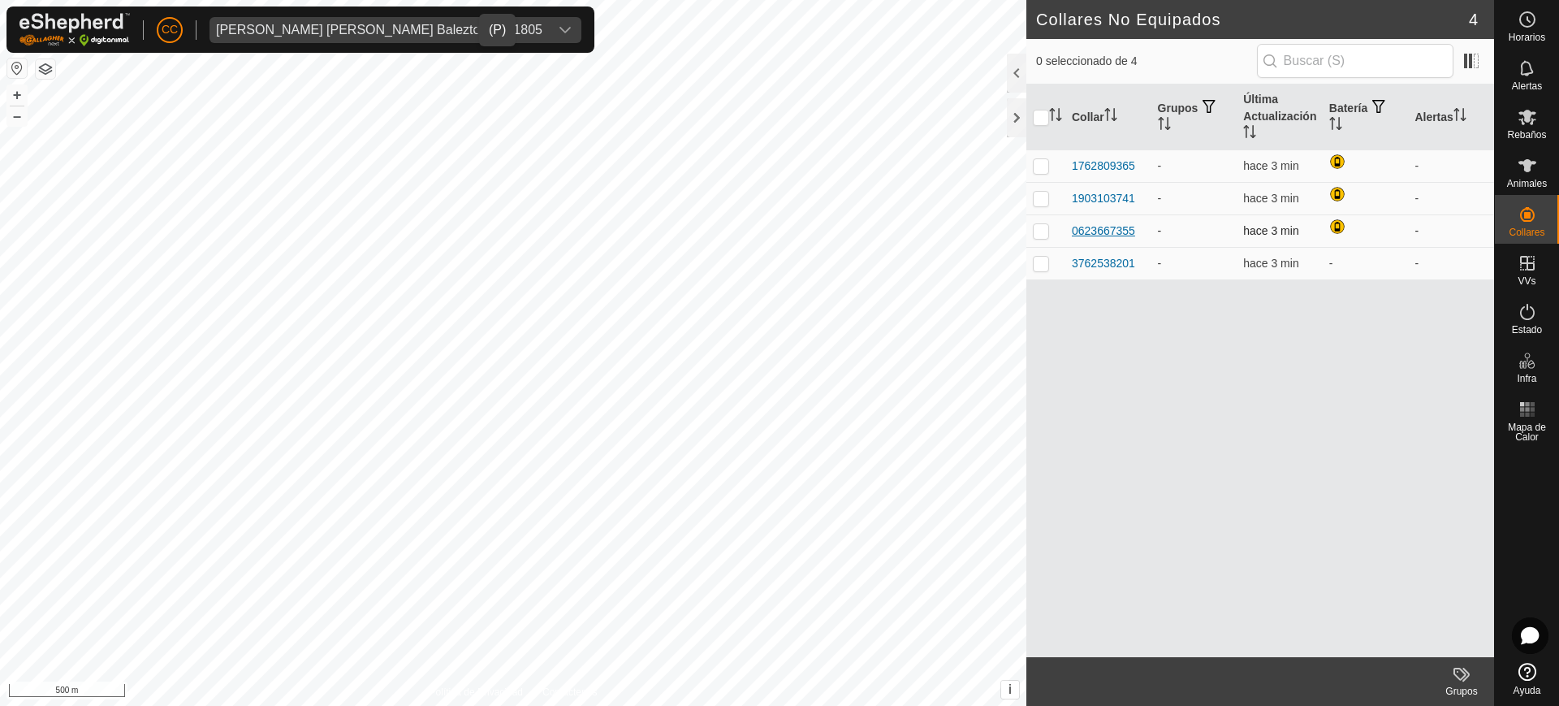
click at [1095, 227] on div "0623667355" at bounding box center [1103, 230] width 63 height 17
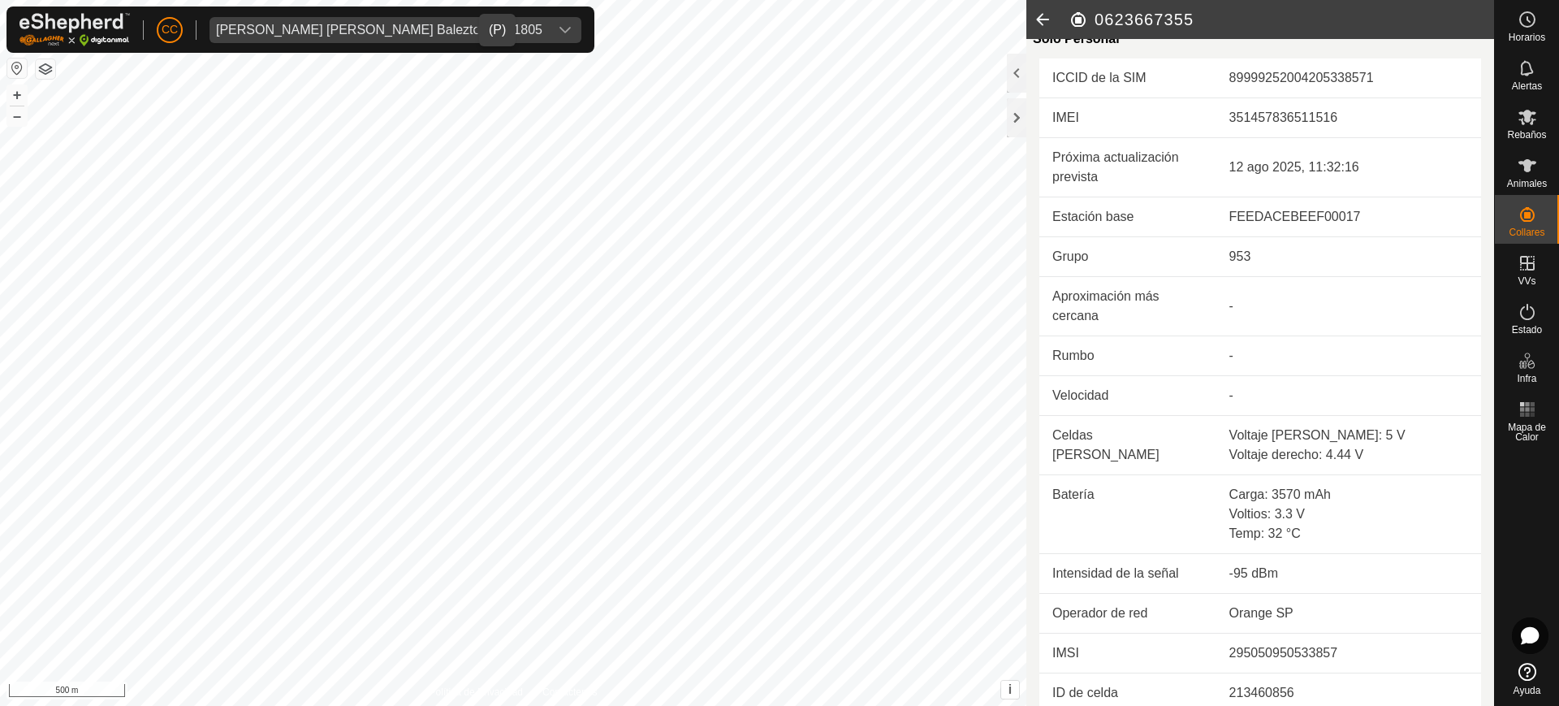
scroll to position [398, 0]
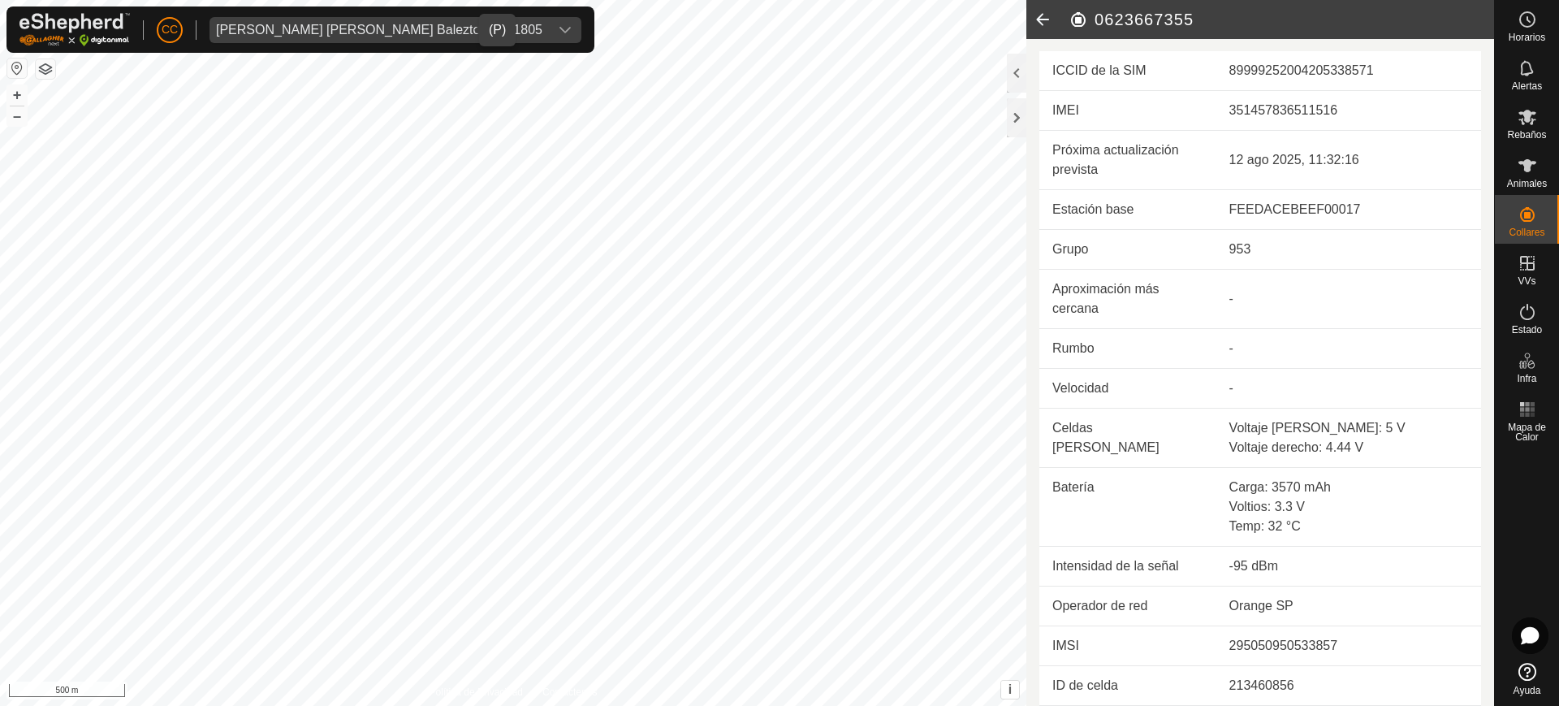
click at [1044, 28] on icon at bounding box center [1042, 19] width 32 height 39
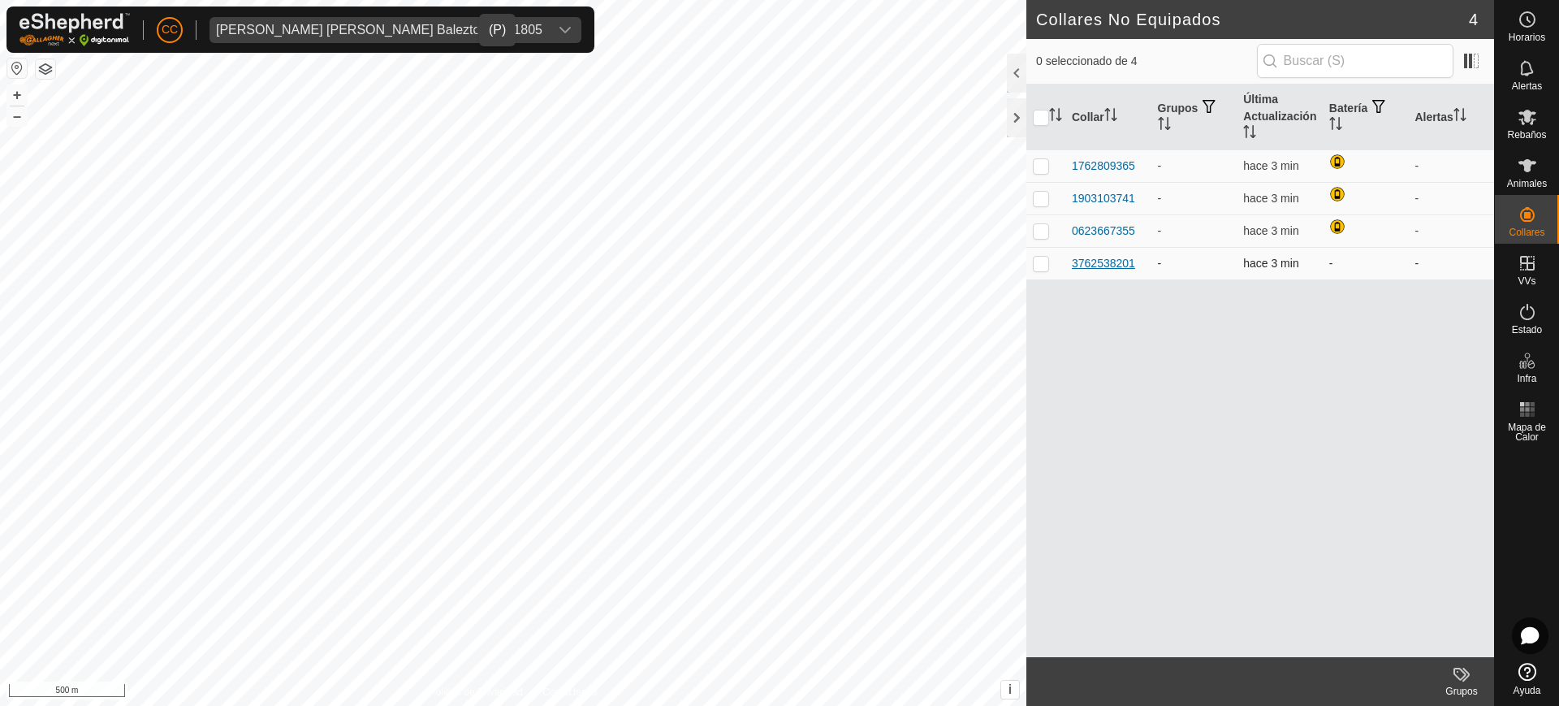
click at [1103, 261] on div "3762538201" at bounding box center [1103, 263] width 63 height 17
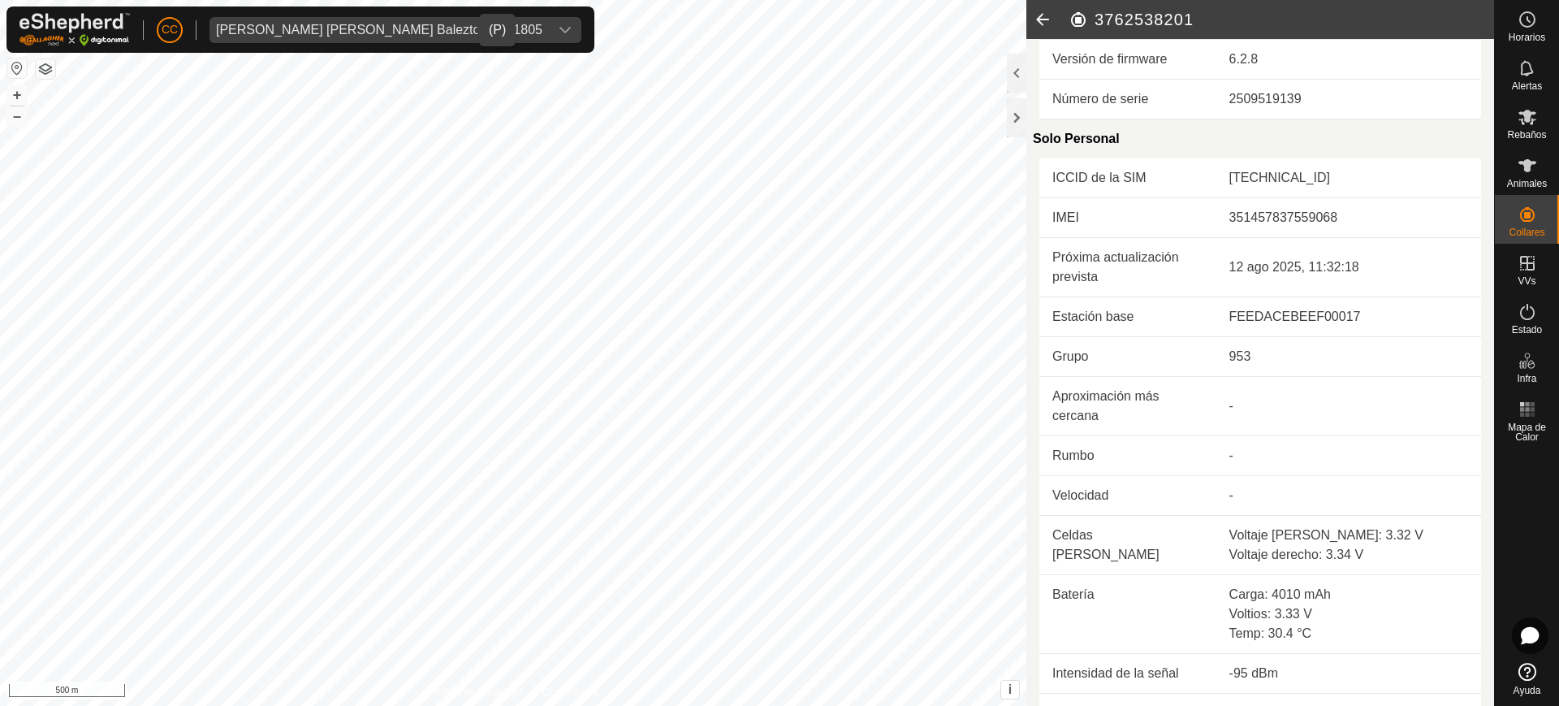
scroll to position [292, 0]
click at [1042, 24] on icon at bounding box center [1042, 19] width 32 height 39
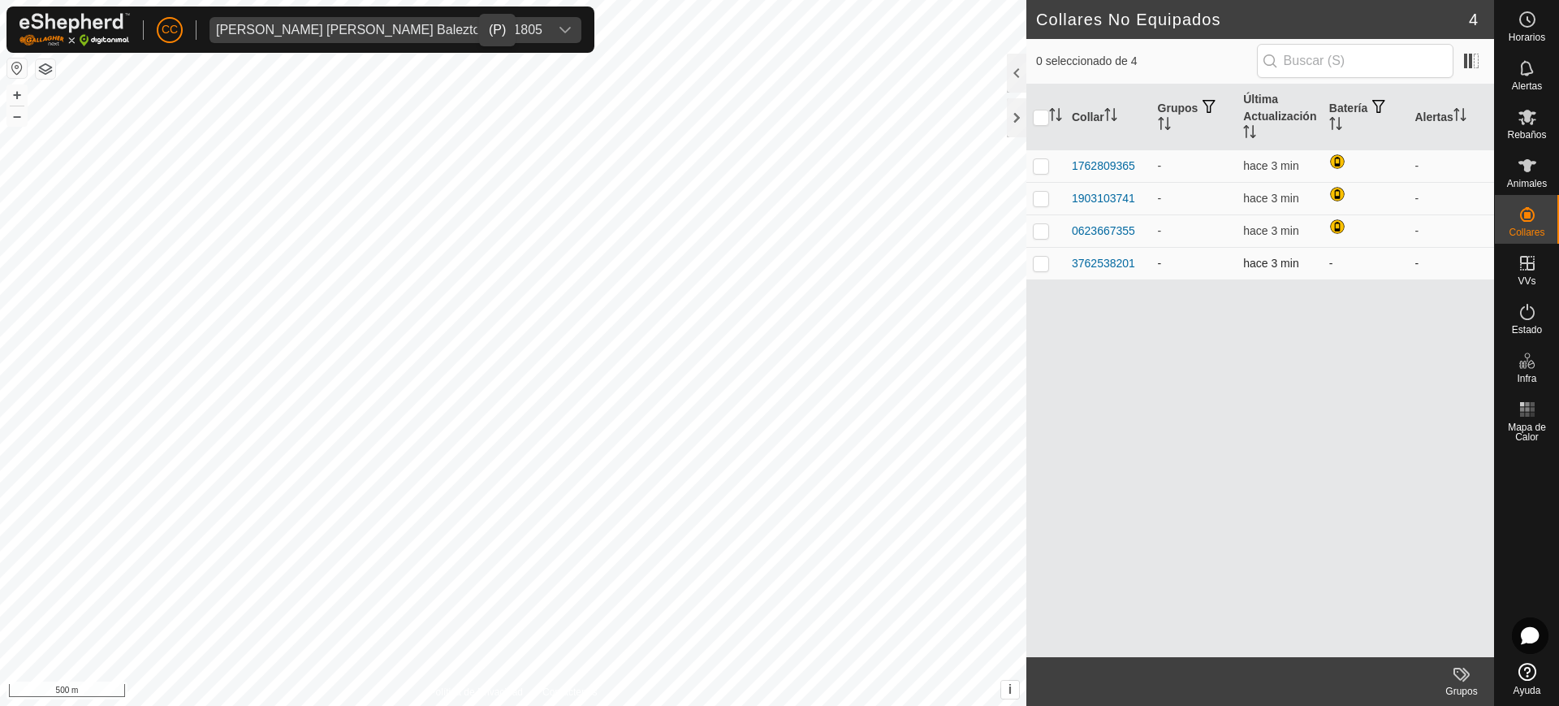
click at [1039, 257] on p-checkbox at bounding box center [1041, 263] width 16 height 13
checkbox input "true"
click at [283, 27] on div "[PERSON_NAME] [PERSON_NAME] Baleztena - 21805" at bounding box center [379, 30] width 326 height 13
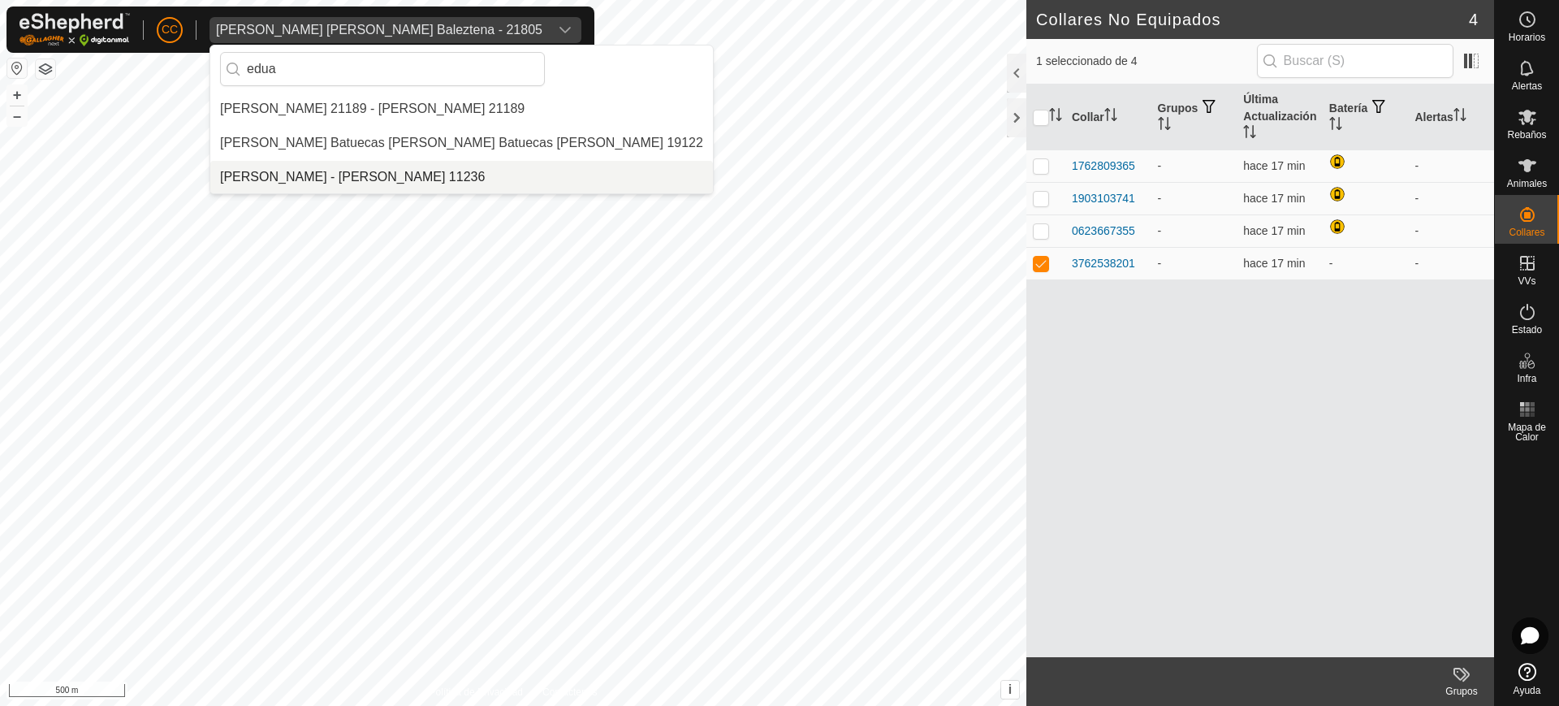
type input "edua"
click at [323, 184] on li "[PERSON_NAME] - [PERSON_NAME] 11236" at bounding box center [461, 177] width 503 height 32
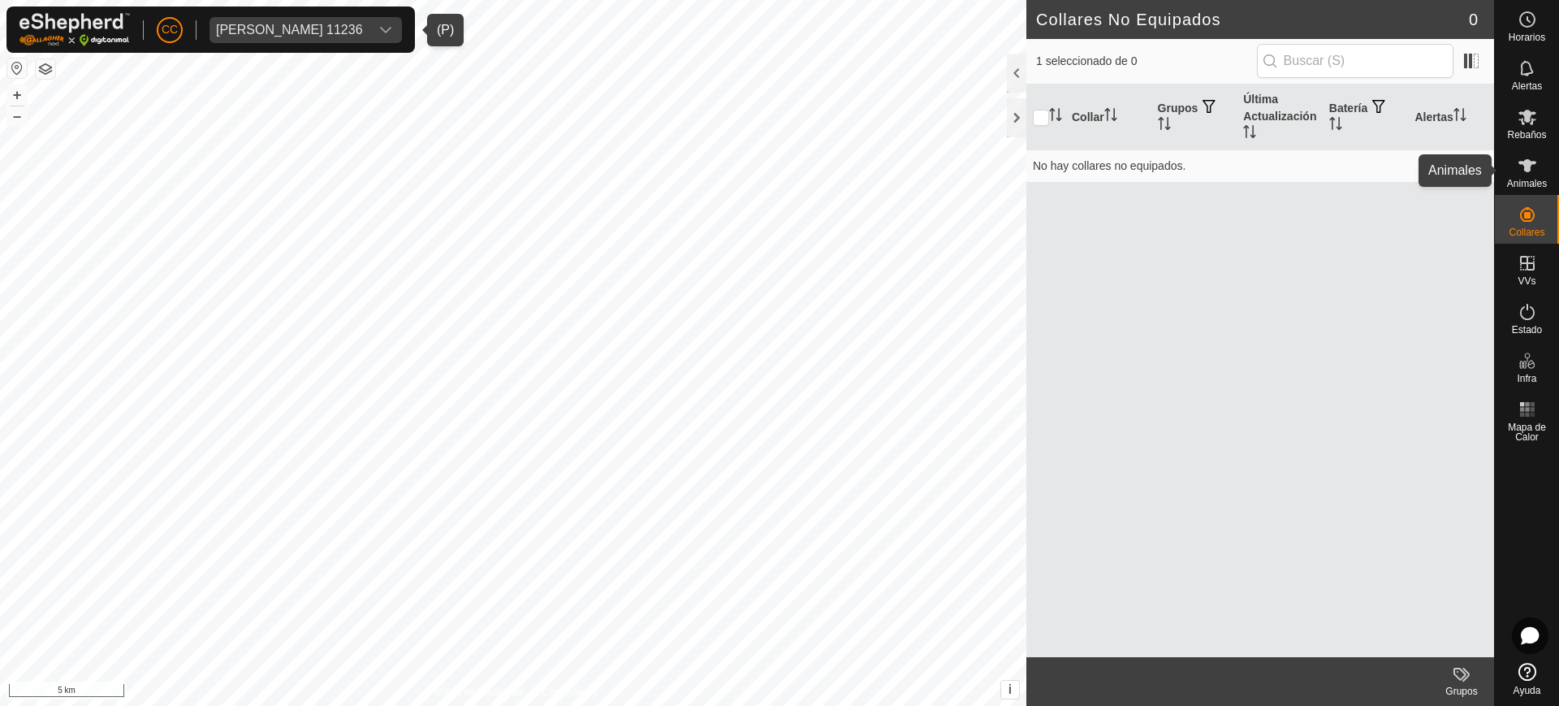
click at [1556, 158] on div "Animales" at bounding box center [1527, 170] width 64 height 49
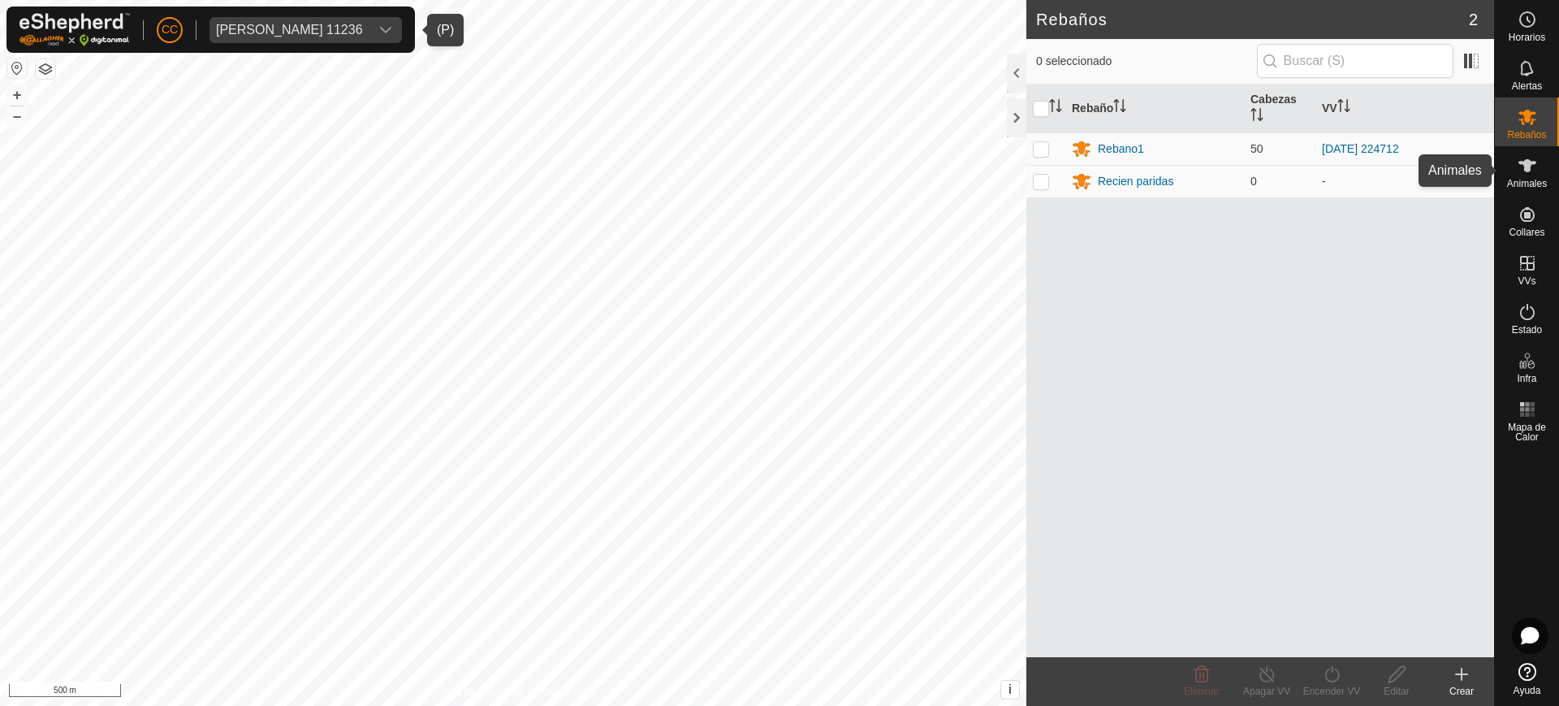
click at [1539, 168] on es-animals-svg-icon at bounding box center [1527, 166] width 29 height 26
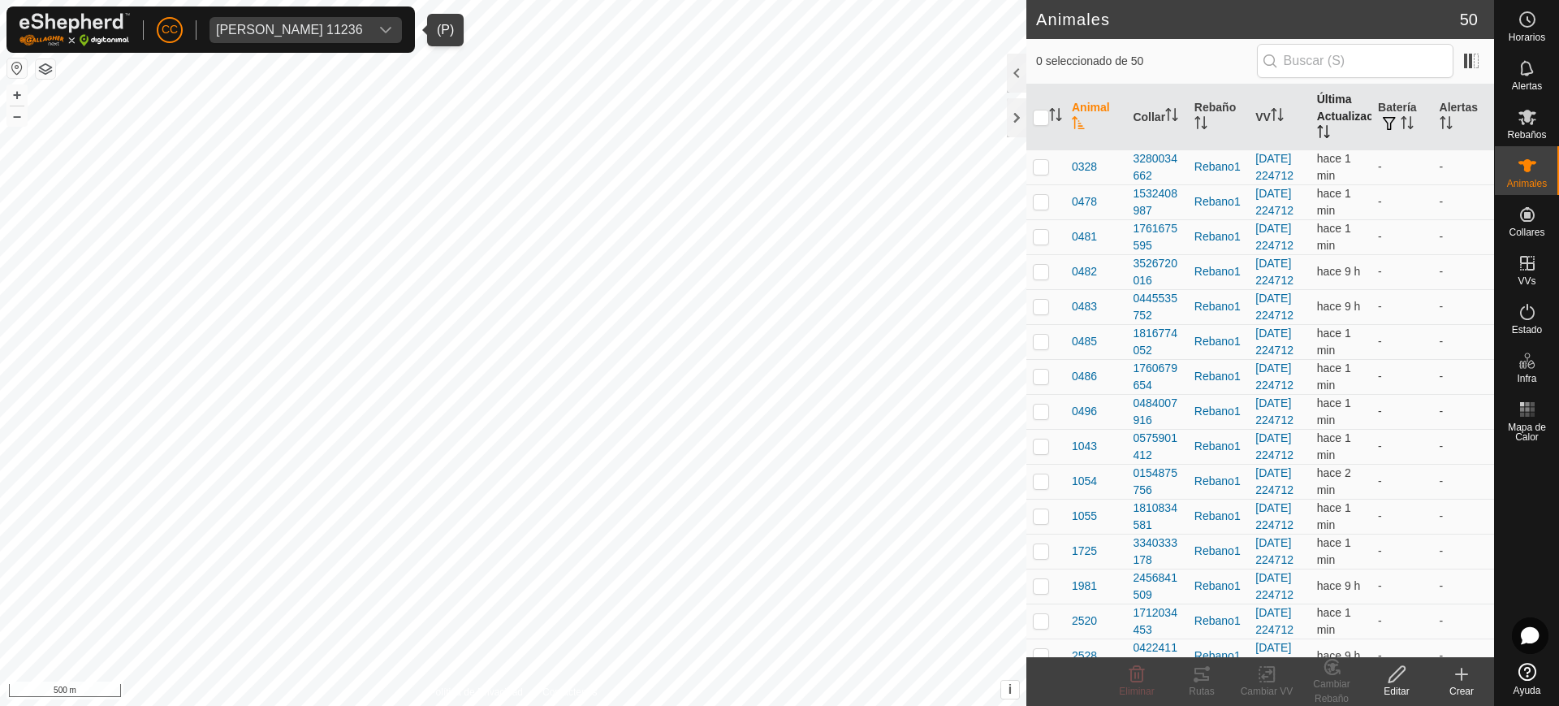
click at [1332, 102] on th "Última Actualización" at bounding box center [1340, 117] width 61 height 66
click at [361, 17] on span "[PERSON_NAME] 11236" at bounding box center [289, 30] width 160 height 26
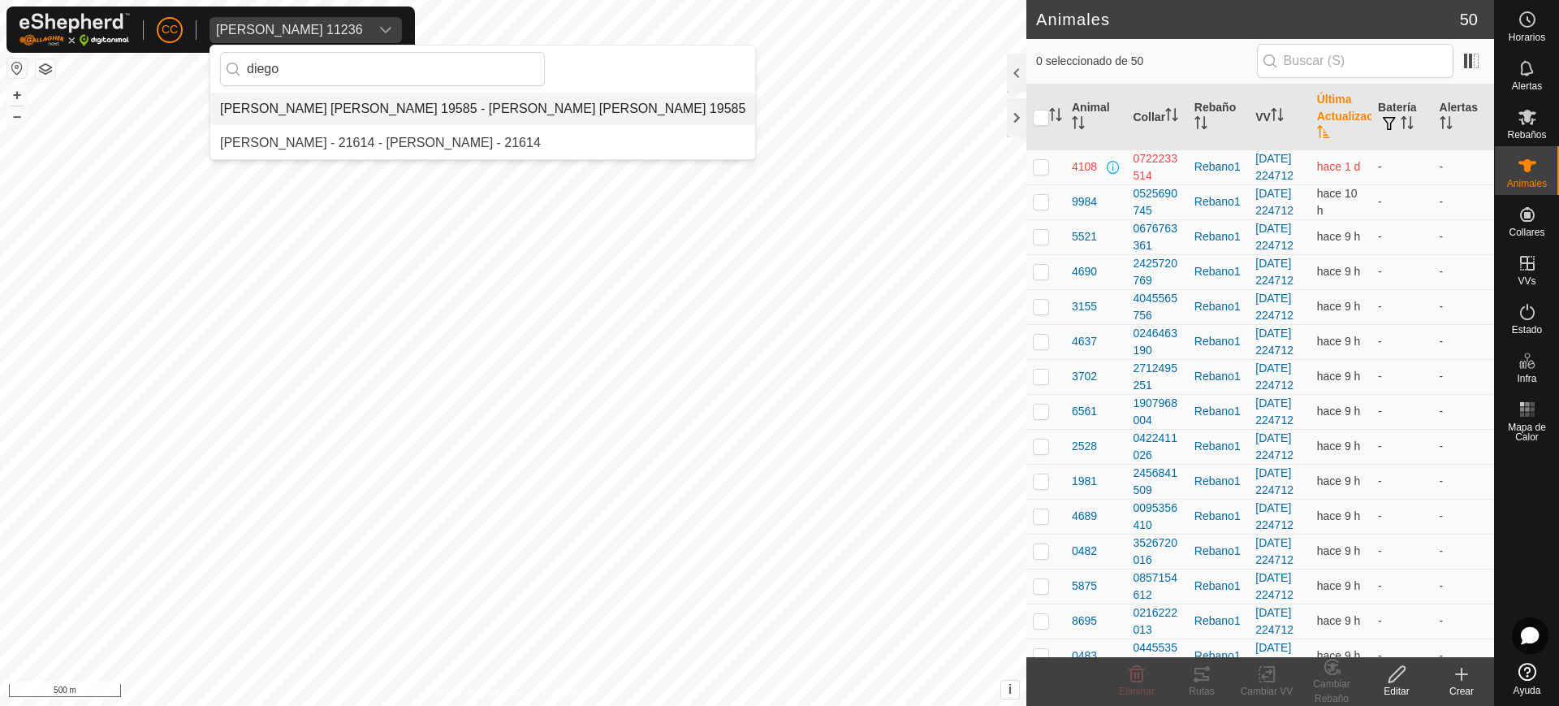
type input "diego"
click at [352, 110] on li "[PERSON_NAME] [PERSON_NAME] 19585 - [PERSON_NAME] [PERSON_NAME] 19585" at bounding box center [482, 109] width 545 height 32
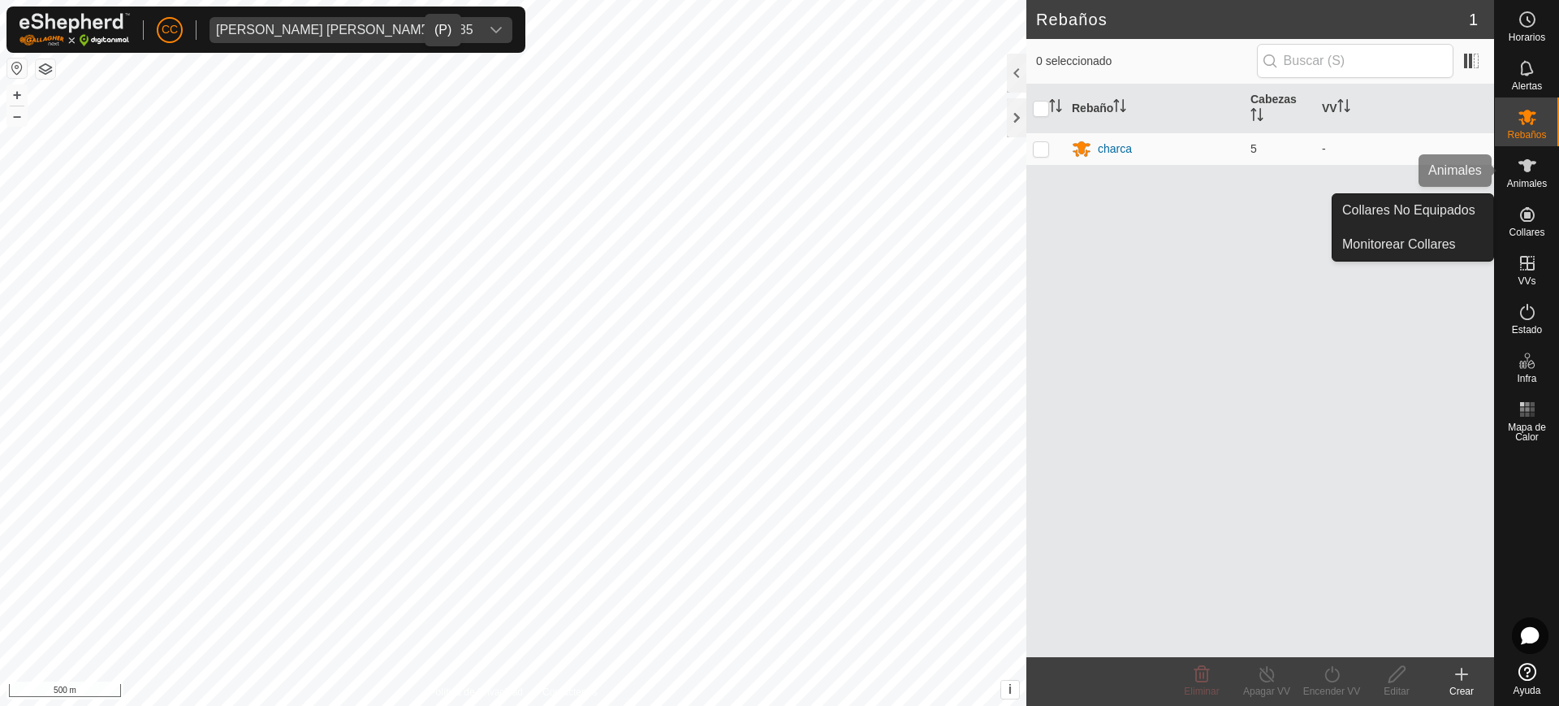
click at [1533, 175] on es-animals-svg-icon at bounding box center [1527, 166] width 29 height 26
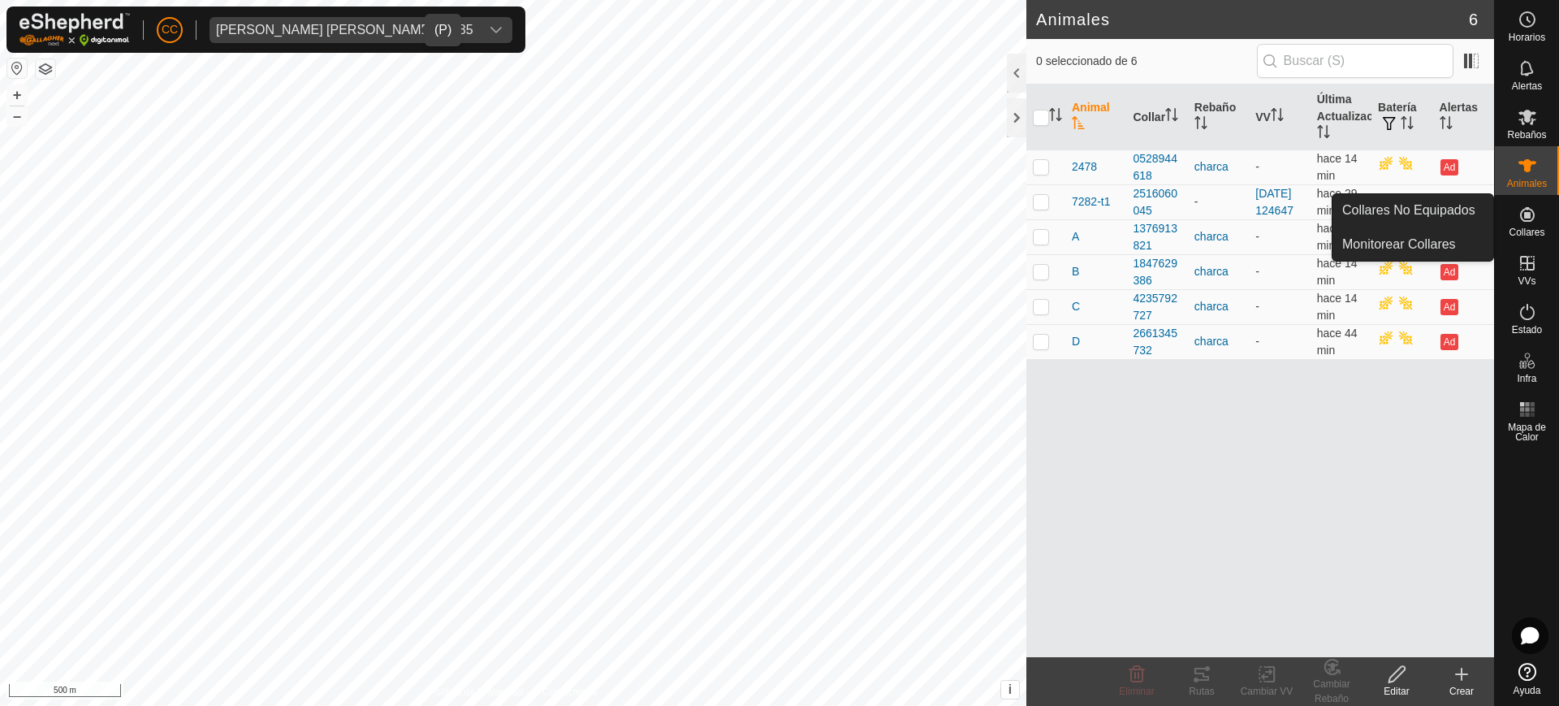
click at [1523, 229] on span "Collares" at bounding box center [1526, 232] width 36 height 10
drag, startPoint x: 1523, startPoint y: 228, endPoint x: 1465, endPoint y: 207, distance: 62.1
click at [1494, 207] on es-menu-bar "Horarios Alertas Rebaños Animales Collares VVs Estado Infra Mapa de Calor Ayuda…" at bounding box center [1526, 353] width 65 height 706
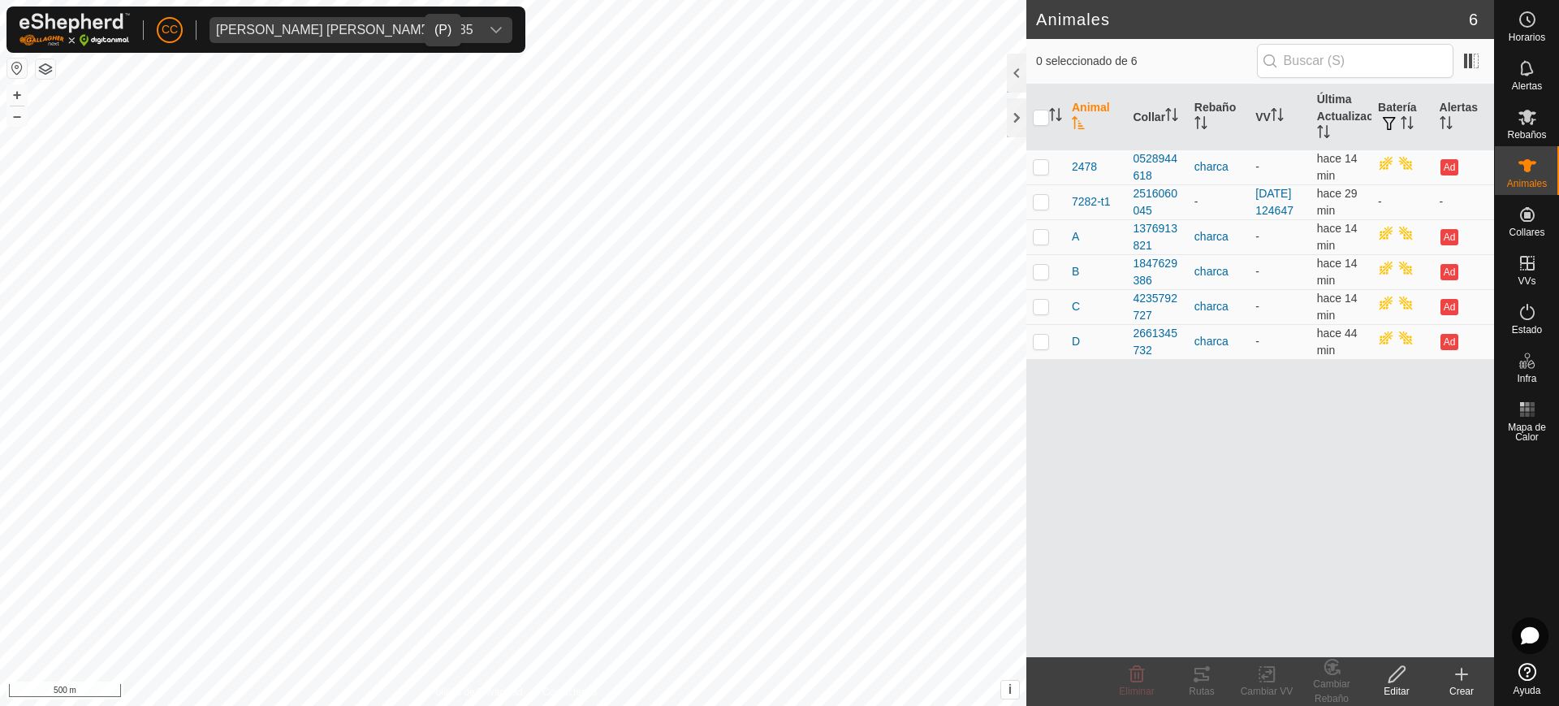
click at [1465, 207] on td "-" at bounding box center [1463, 201] width 61 height 35
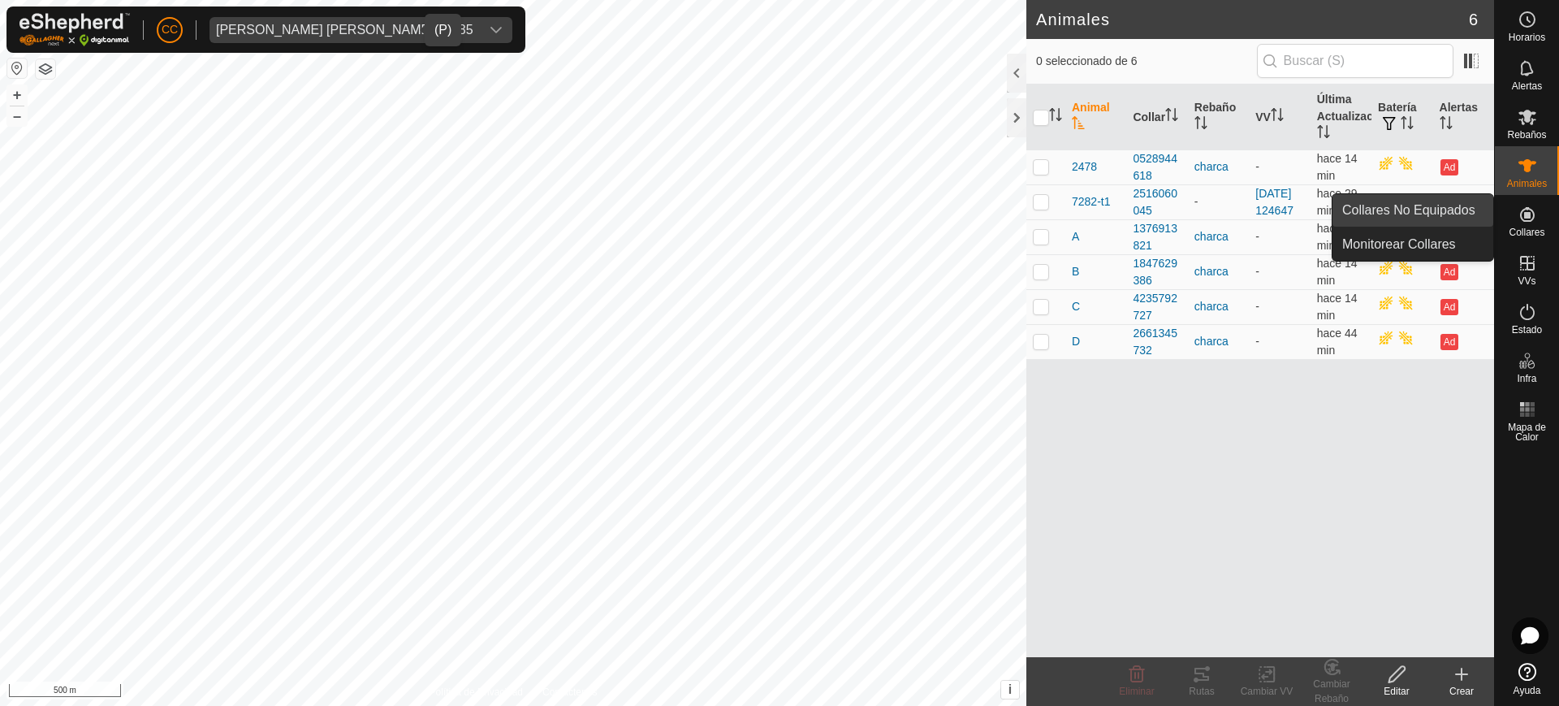
click at [1446, 209] on link "Collares No Equipados" at bounding box center [1412, 210] width 161 height 32
